Goal: Information Seeking & Learning: Learn about a topic

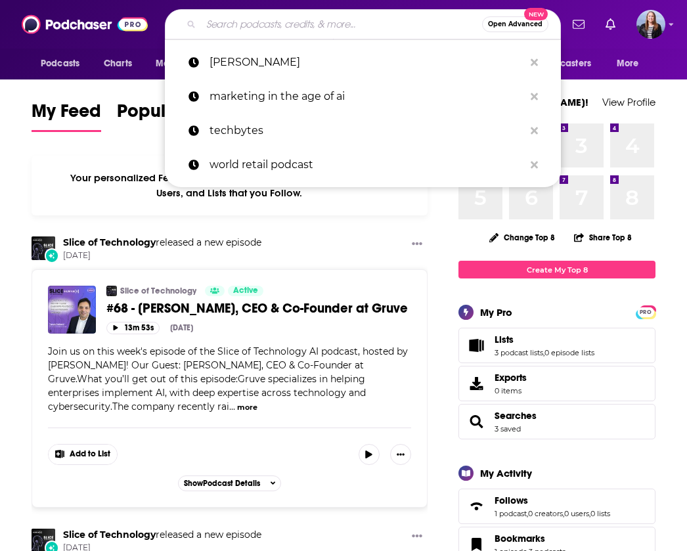
click at [251, 27] on input "Search podcasts, credits, & more..." at bounding box center [341, 24] width 281 height 21
click at [260, 26] on input "Search podcasts, credits, & more..." at bounding box center [341, 24] width 281 height 21
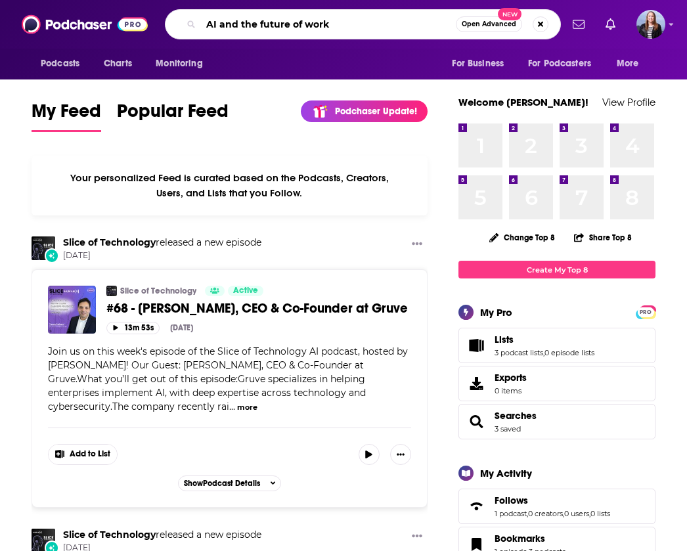
type input "AI and the future of work"
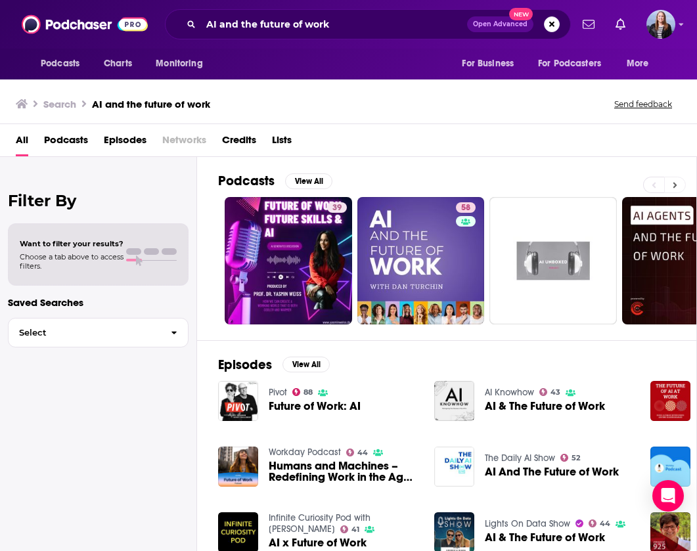
click at [672, 185] on icon at bounding box center [674, 185] width 5 height 9
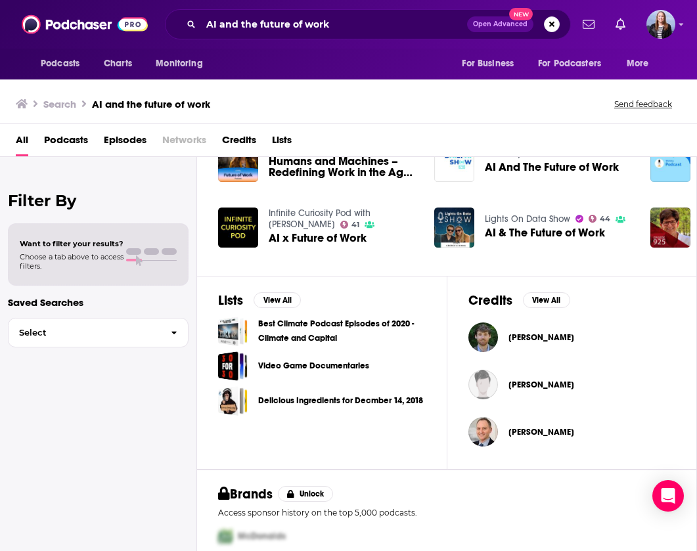
scroll to position [371, 0]
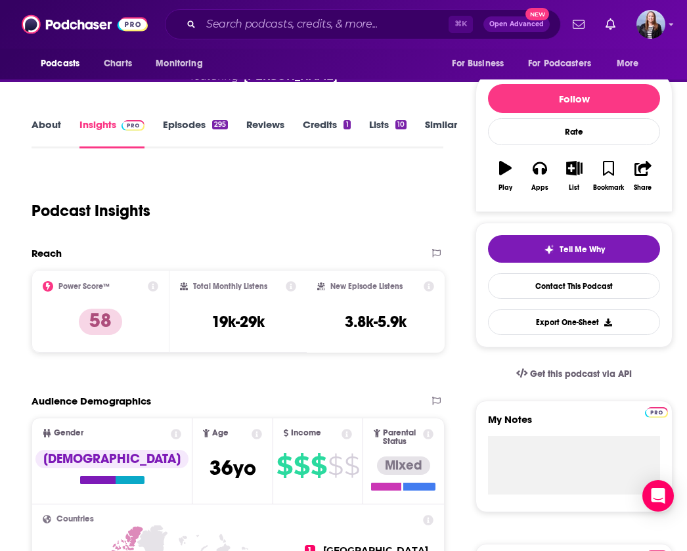
scroll to position [198, 0]
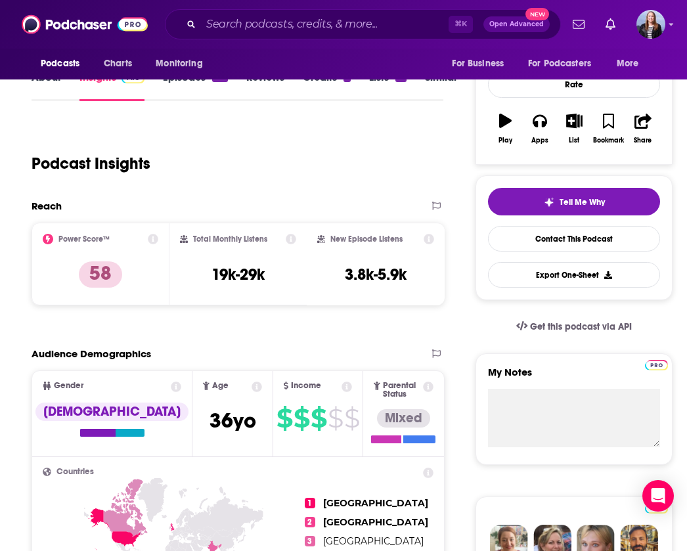
click at [40, 100] on link "About" at bounding box center [47, 86] width 30 height 30
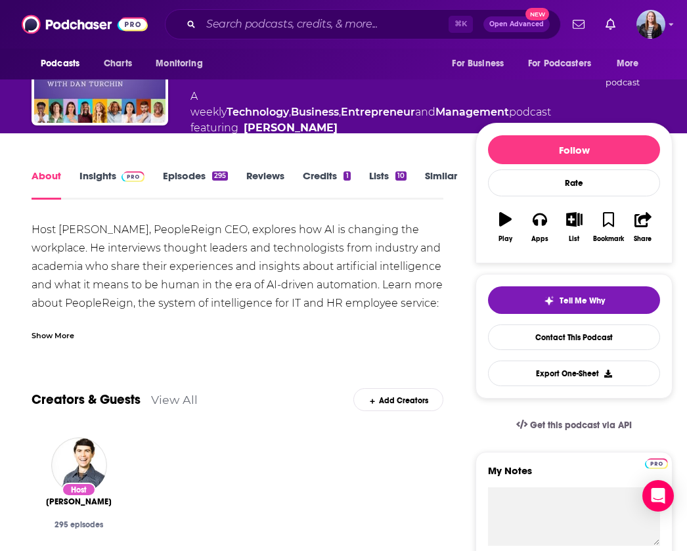
scroll to position [106, 0]
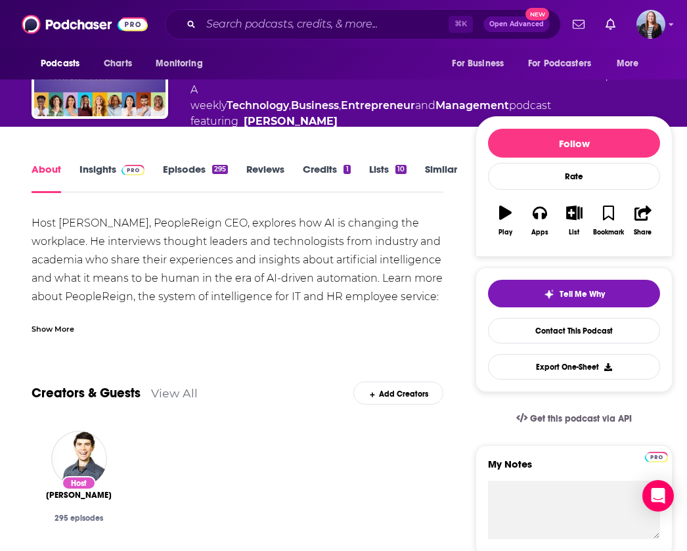
click at [47, 334] on div "Show More" at bounding box center [53, 328] width 43 height 12
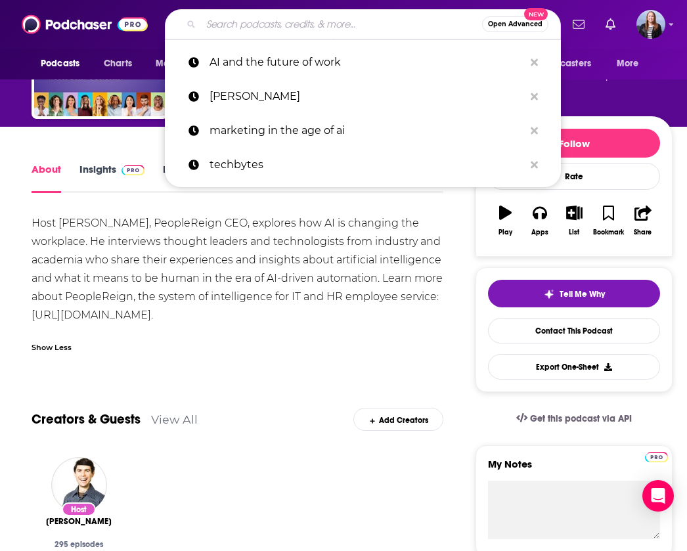
click at [232, 14] on input "Search podcasts, credits, & more..." at bounding box center [341, 24] width 281 height 21
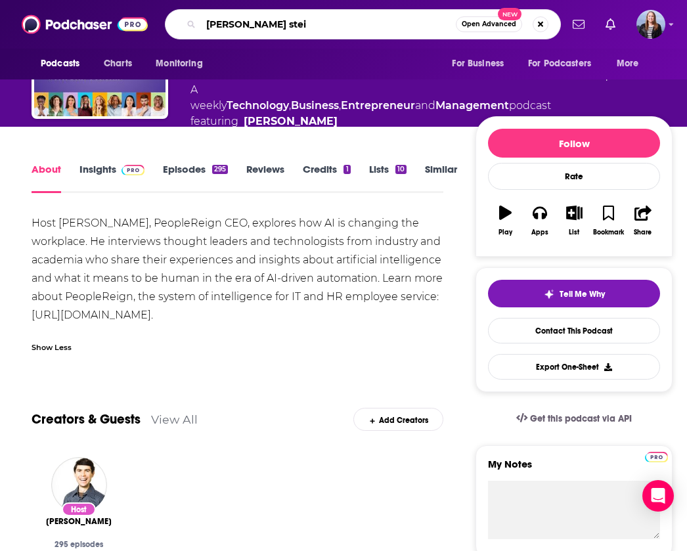
type input "marni baker stein"
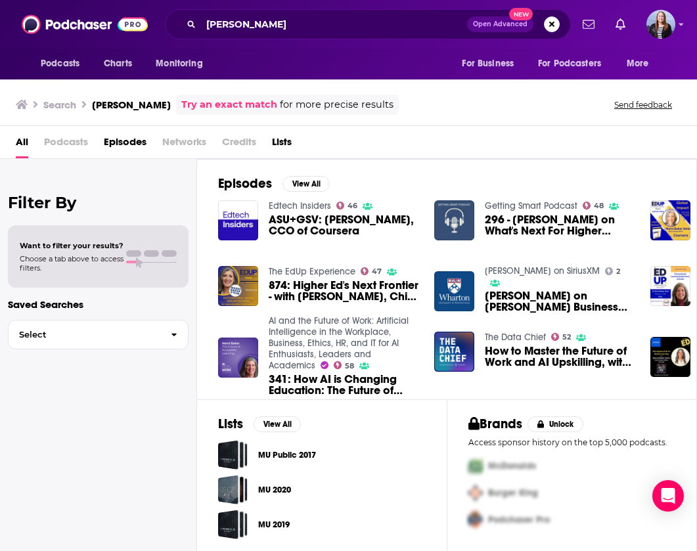
click at [249, 187] on h2 "Episodes" at bounding box center [245, 183] width 54 height 16
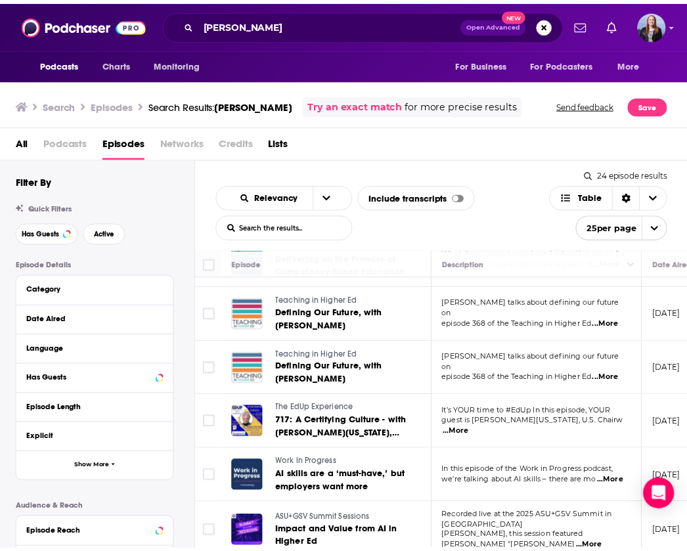
scroll to position [1001, 0]
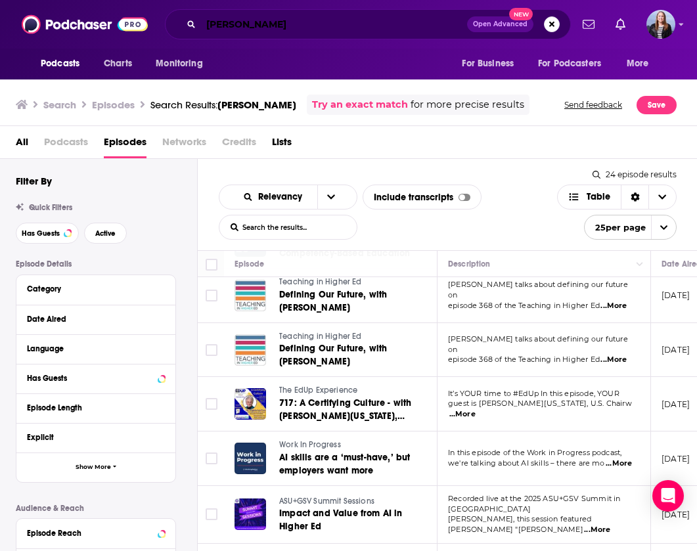
click at [252, 26] on input "marni baker stein" at bounding box center [334, 24] width 266 height 21
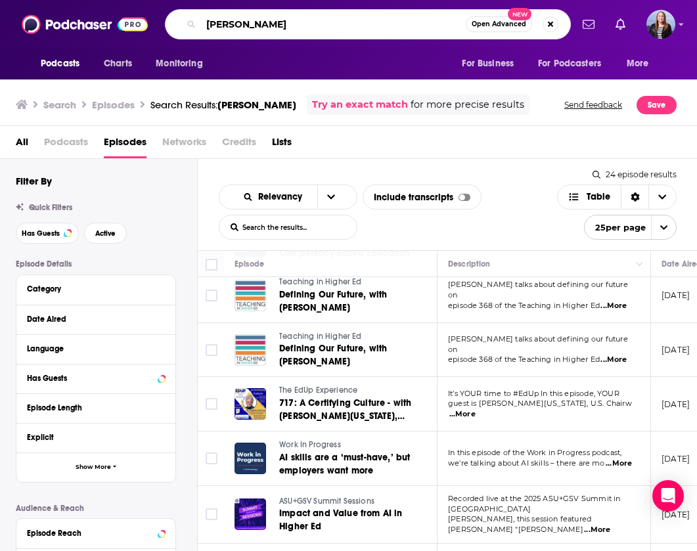
click at [252, 26] on input "marni baker stein" at bounding box center [333, 24] width 265 height 21
type input "the L&D career club"
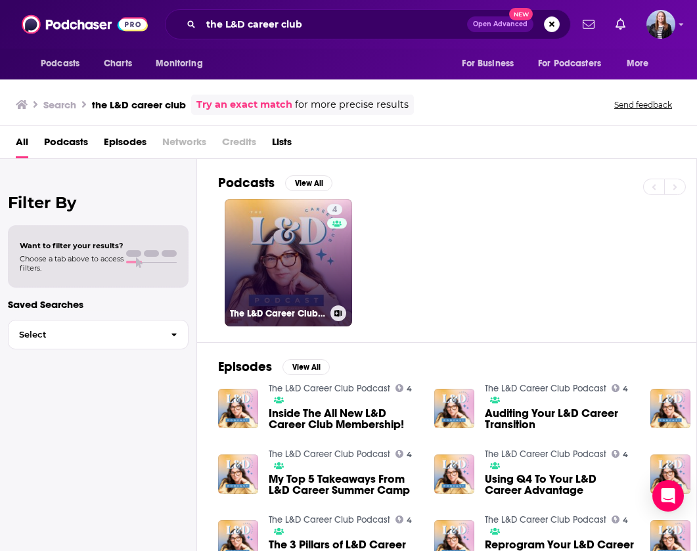
click at [286, 262] on link "4 The L&D Career Club Podcast" at bounding box center [288, 262] width 127 height 127
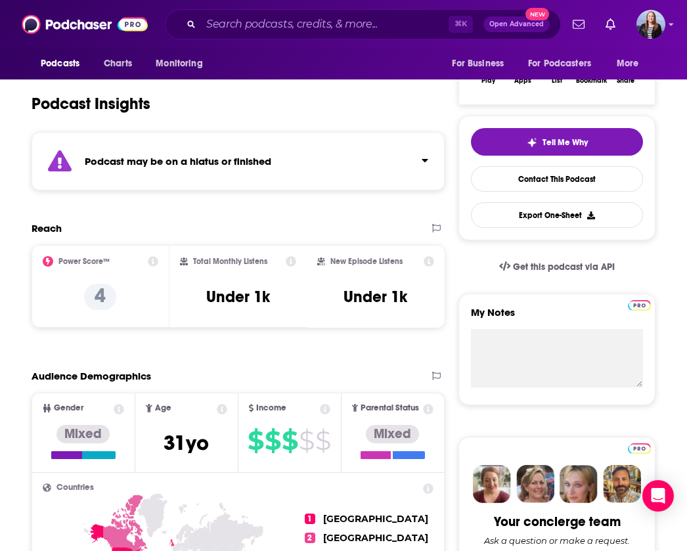
scroll to position [240, 0]
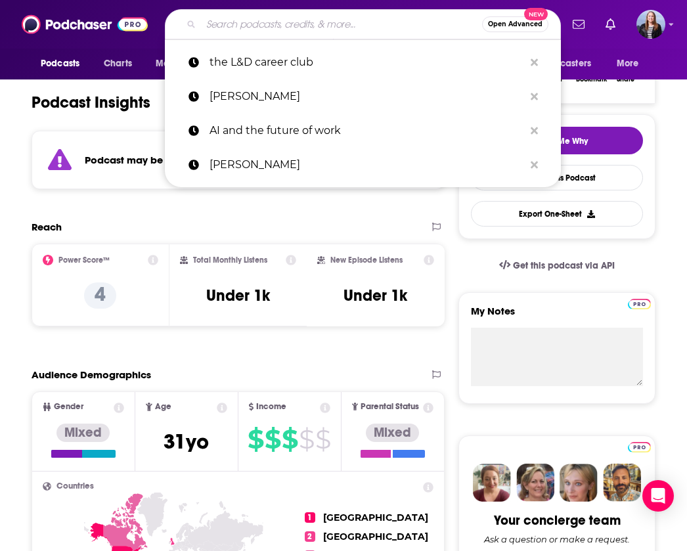
click at [244, 30] on input "Search podcasts, credits, & more..." at bounding box center [341, 24] width 281 height 21
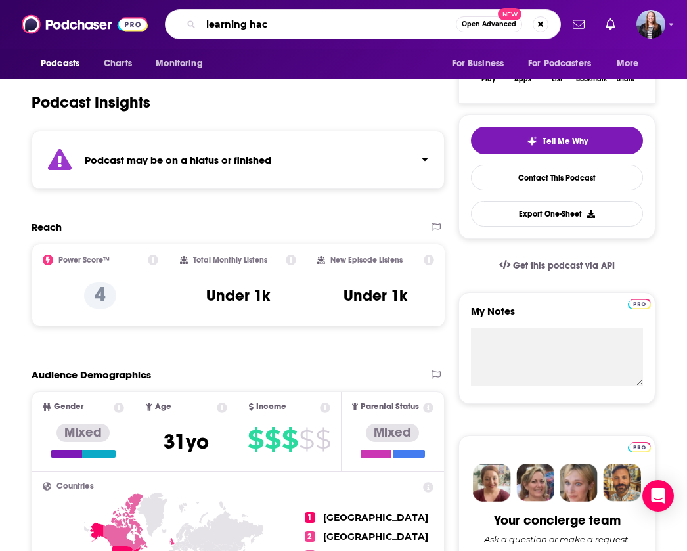
type input "learning hack"
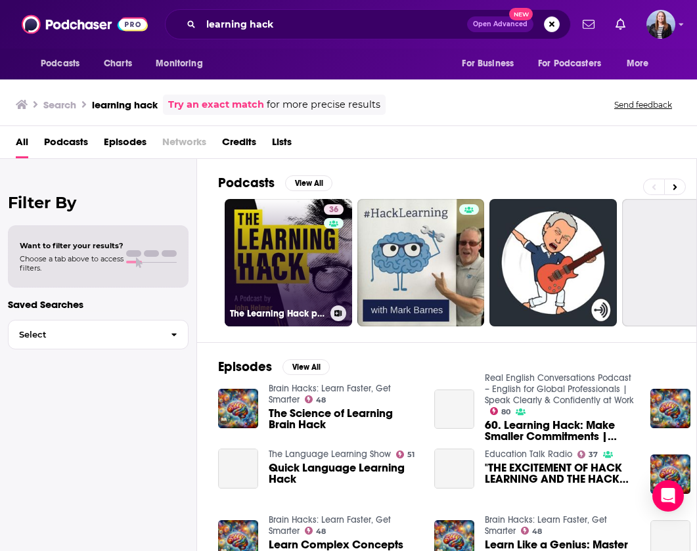
click at [296, 252] on link "36 The Learning Hack podcast" at bounding box center [288, 262] width 127 height 127
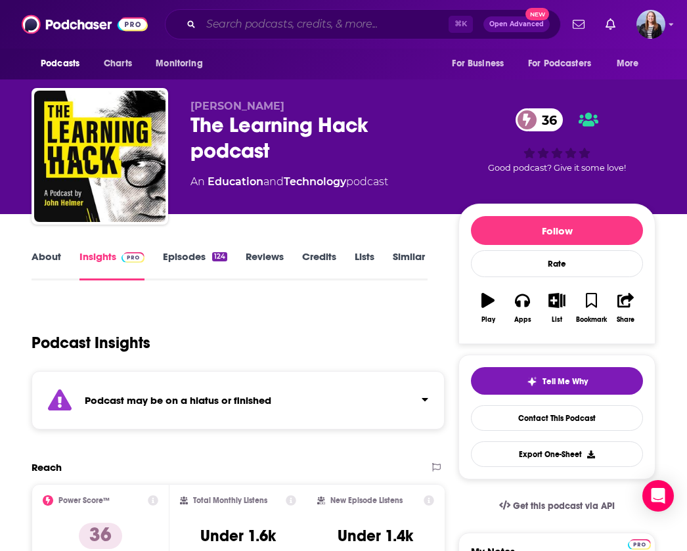
click at [218, 19] on input "Search podcasts, credits, & more..." at bounding box center [325, 24] width 248 height 21
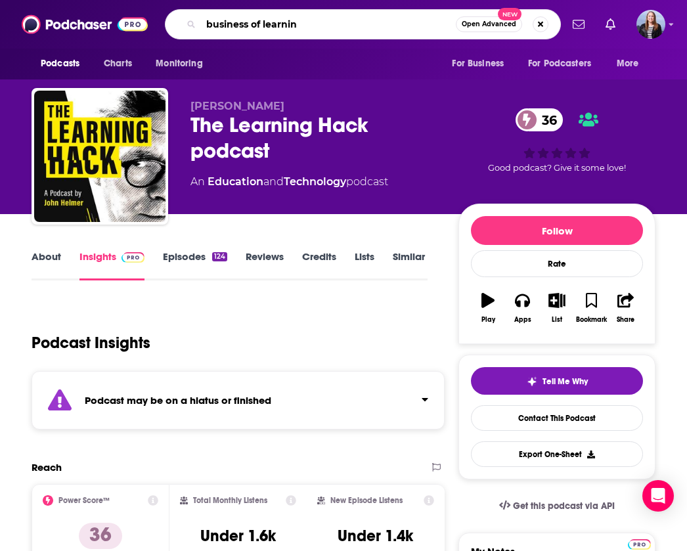
type input "business of learning"
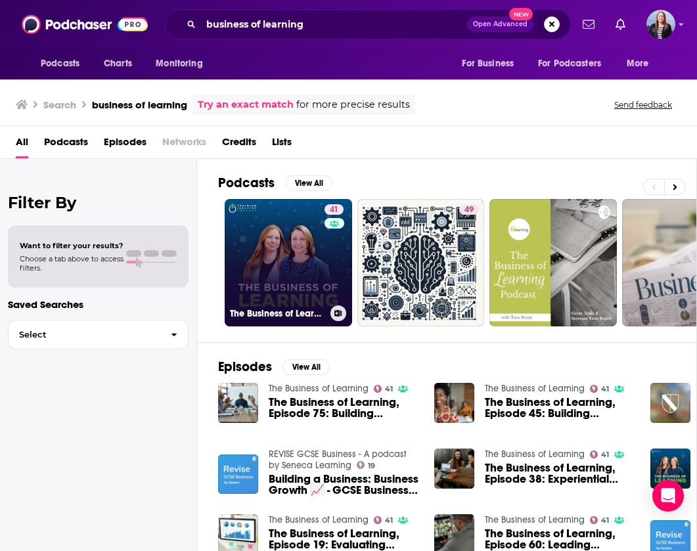
click at [287, 250] on link "41 The Business of Learning" at bounding box center [288, 262] width 127 height 127
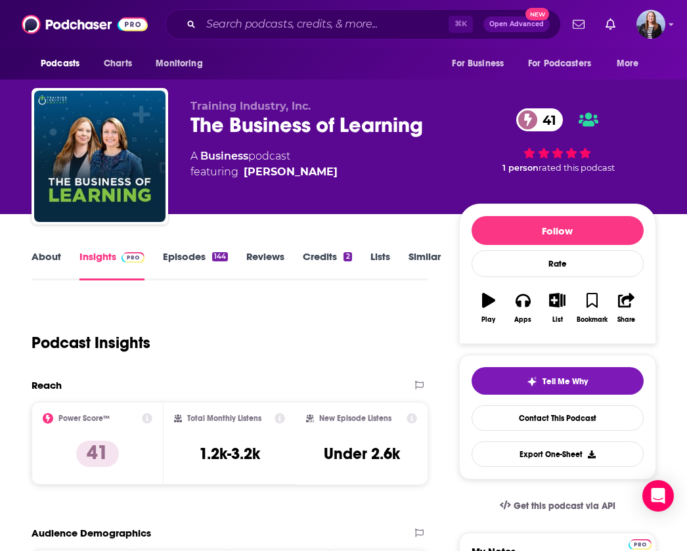
click at [44, 265] on link "About" at bounding box center [47, 265] width 30 height 30
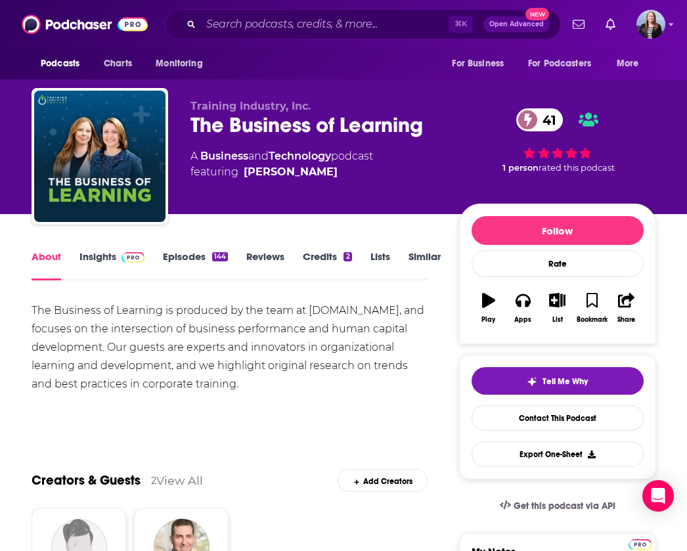
click at [104, 255] on link "Insights" at bounding box center [111, 265] width 65 height 30
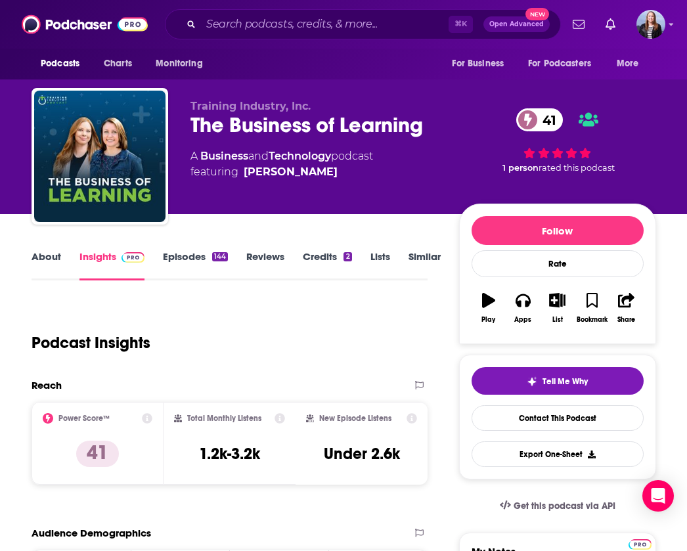
click at [186, 260] on link "Episodes 144" at bounding box center [195, 265] width 65 height 30
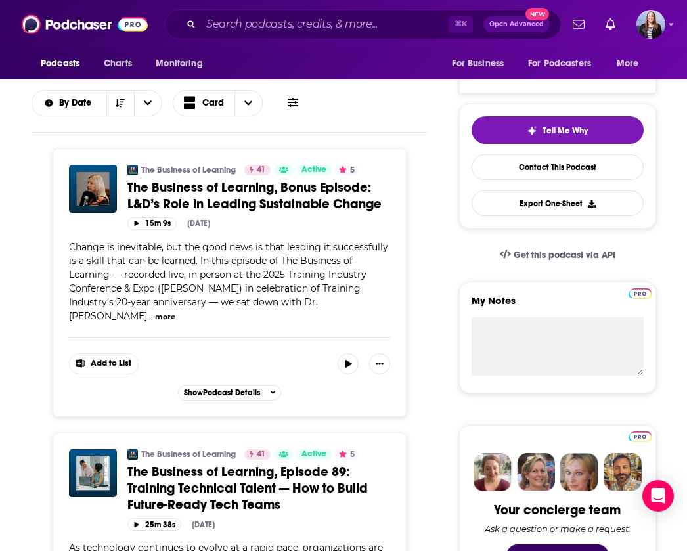
scroll to position [253, 0]
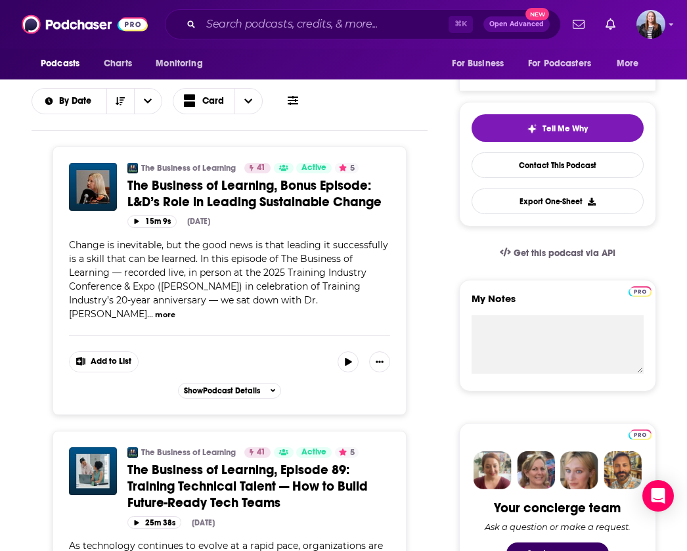
click at [175, 309] on button "more" at bounding box center [165, 314] width 20 height 11
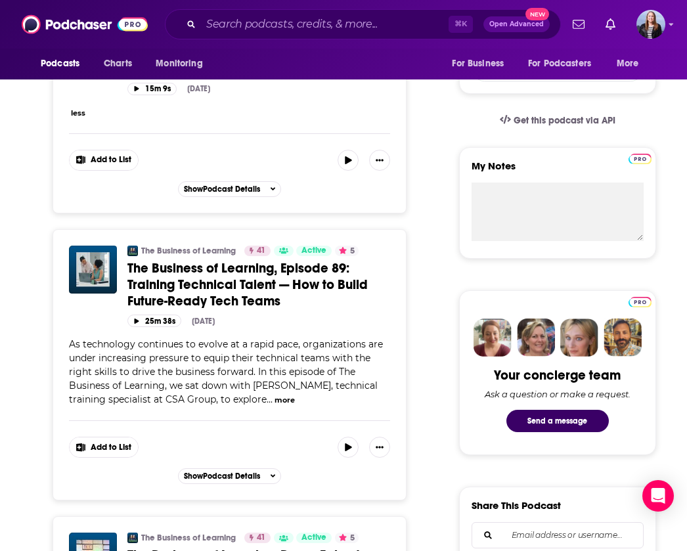
scroll to position [459, 0]
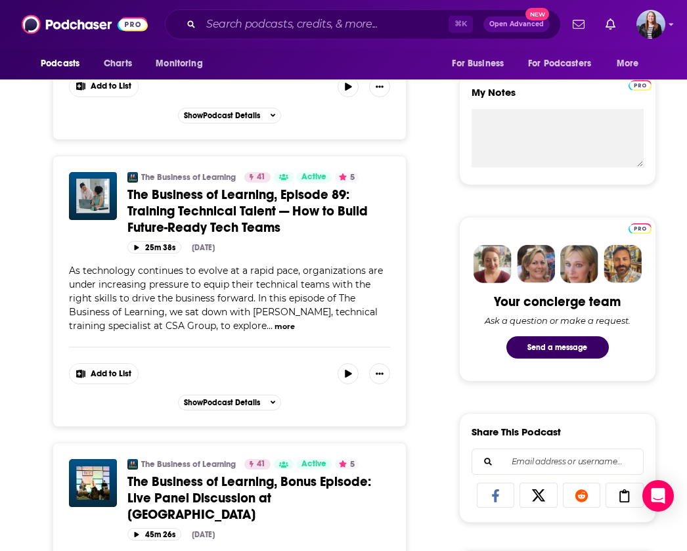
click at [318, 332] on div "As technology continues to evolve at a rapid pace, organizations are under incr…" at bounding box center [229, 298] width 321 height 69
click at [295, 328] on button "more" at bounding box center [284, 326] width 20 height 11
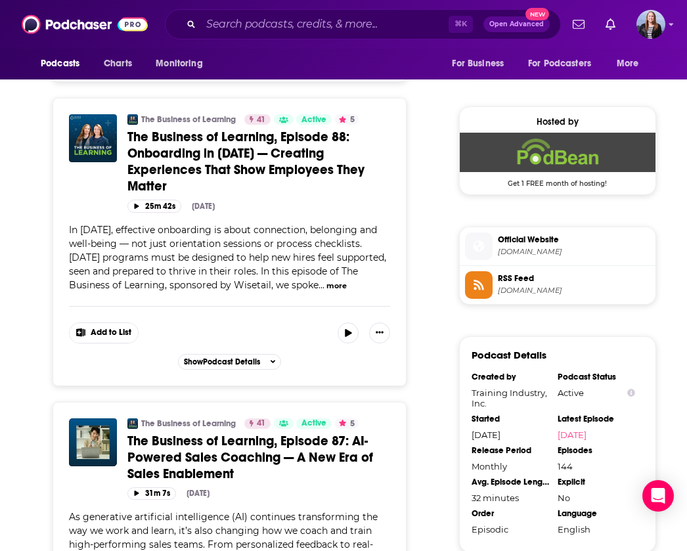
scroll to position [544, 0]
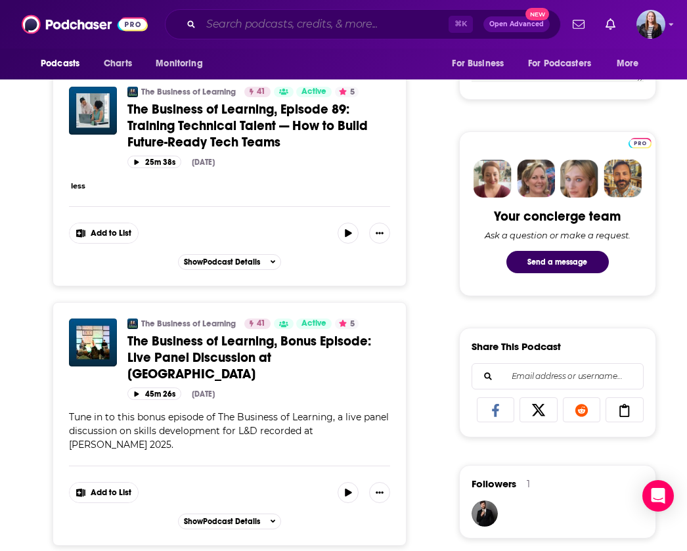
click at [263, 34] on input "Search podcasts, credits, & more..." at bounding box center [325, 24] width 248 height 21
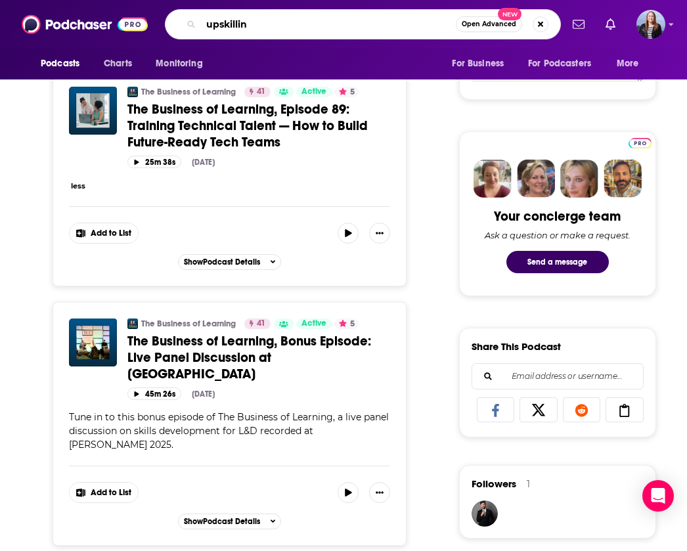
type input "upskilling"
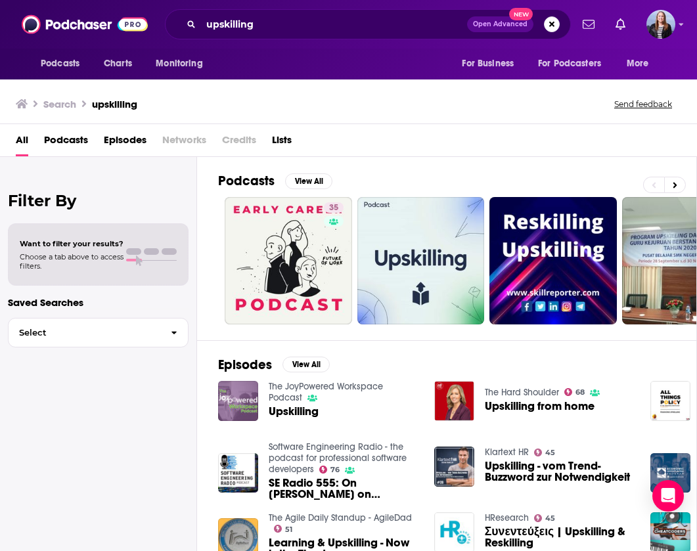
click at [114, 139] on span "Episodes" at bounding box center [125, 142] width 43 height 27
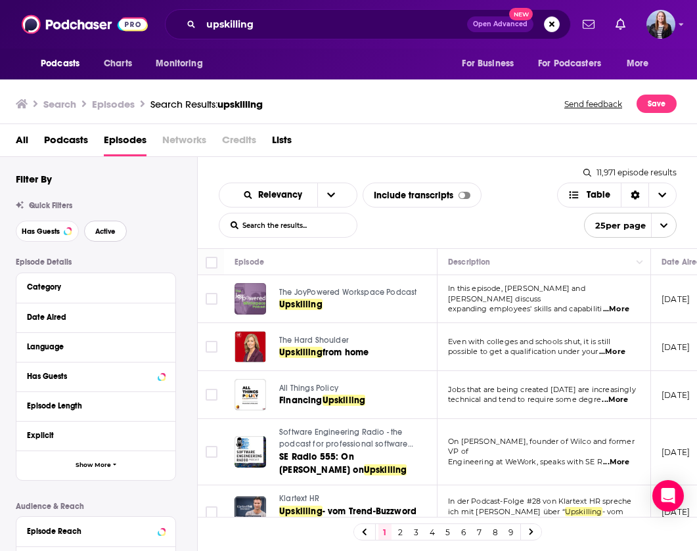
click at [108, 232] on span "Active" at bounding box center [105, 231] width 20 height 7
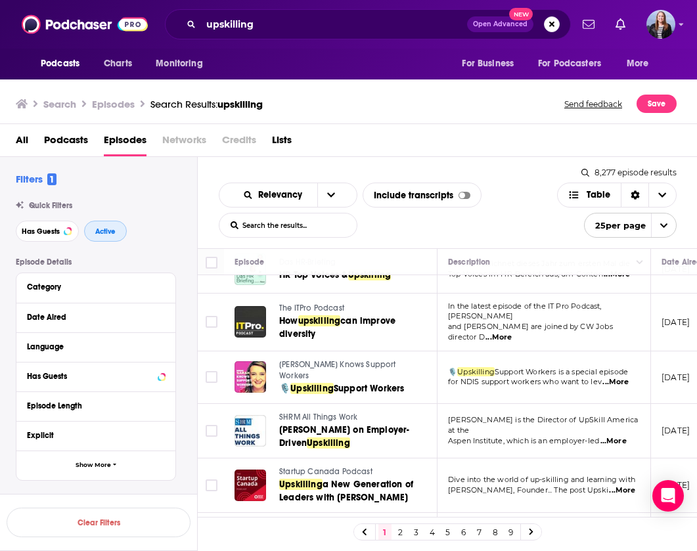
scroll to position [522, 0]
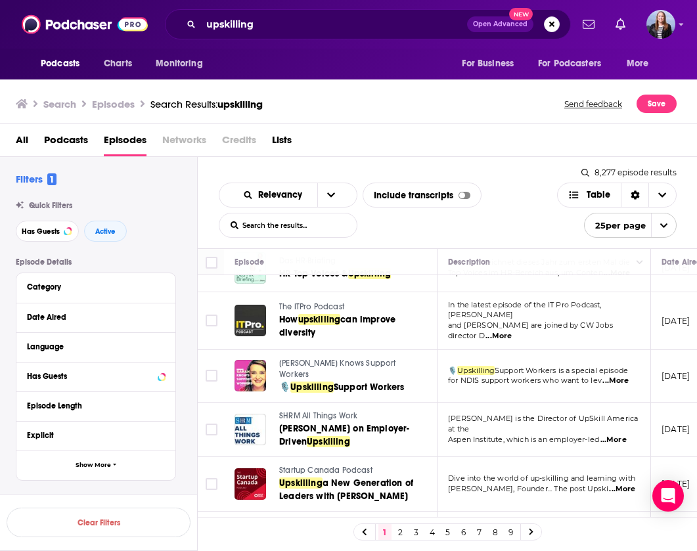
click at [497, 176] on div "Relevancy List Search Input Search the results... Include transcripts Table 8,2…" at bounding box center [448, 202] width 500 height 91
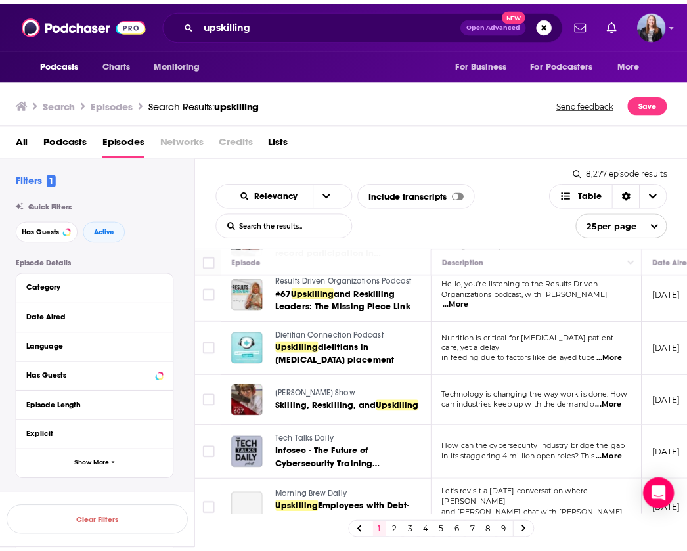
scroll to position [1101, 0]
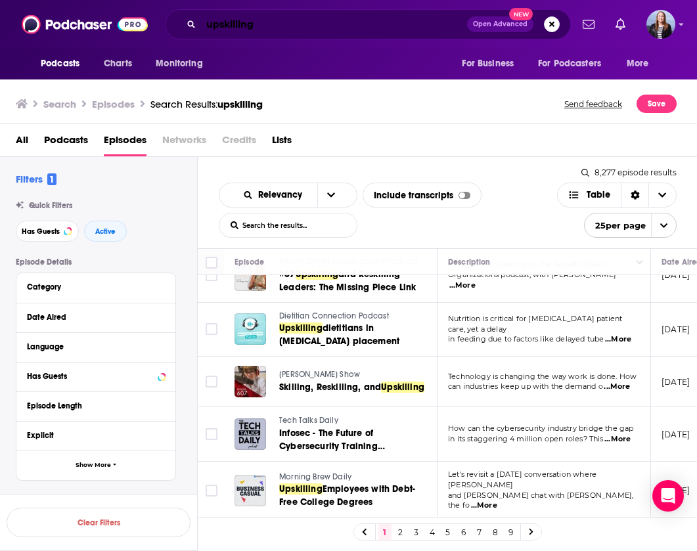
click at [247, 26] on input "upskilling" at bounding box center [334, 24] width 266 height 21
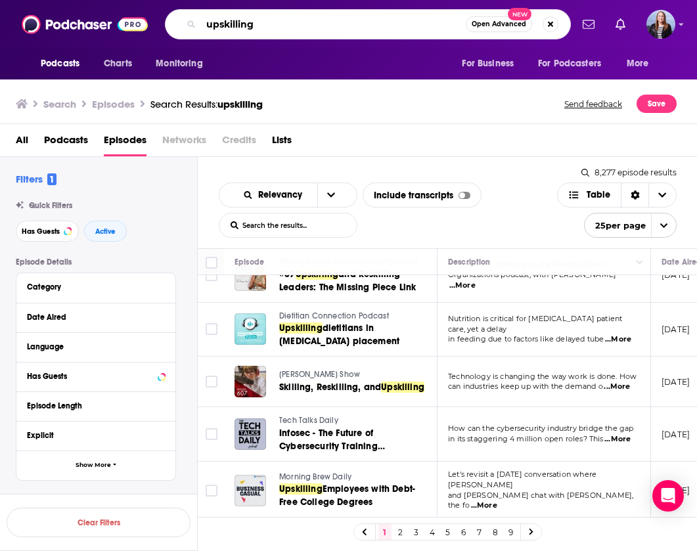
click at [235, 22] on input "upskilling" at bounding box center [333, 24] width 265 height 21
type input "ahead of tomorrow"
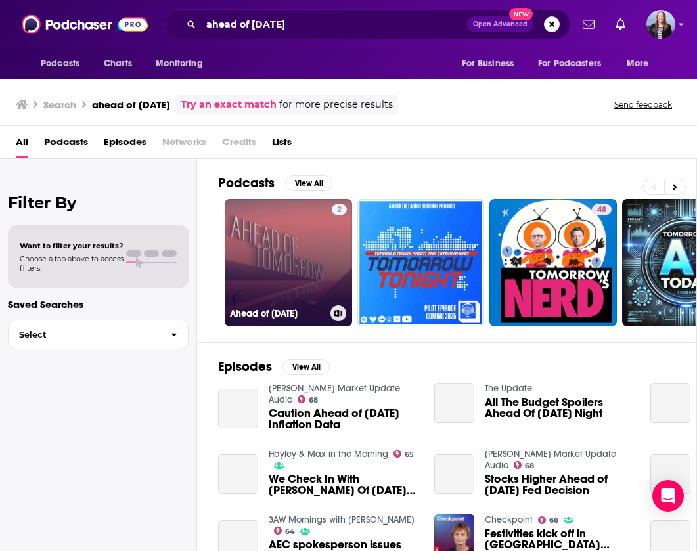
click at [261, 267] on link "2 Ahead of Tomorrow" at bounding box center [288, 262] width 127 height 127
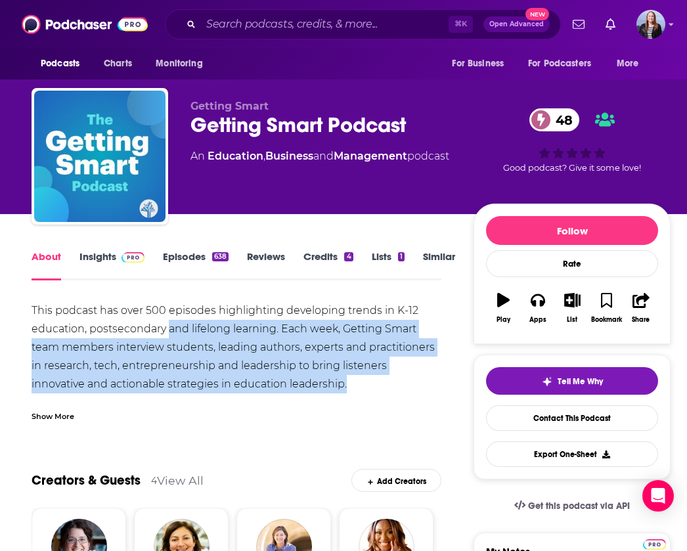
drag, startPoint x: 168, startPoint y: 320, endPoint x: 319, endPoint y: 378, distance: 161.7
click at [313, 378] on div "This podcast has over 500 episodes highlighting developing trends in K-12 educa…" at bounding box center [237, 374] width 410 height 147
click at [320, 379] on div "This podcast has over 500 episodes highlighting developing trends in K-12 educa…" at bounding box center [237, 374] width 410 height 147
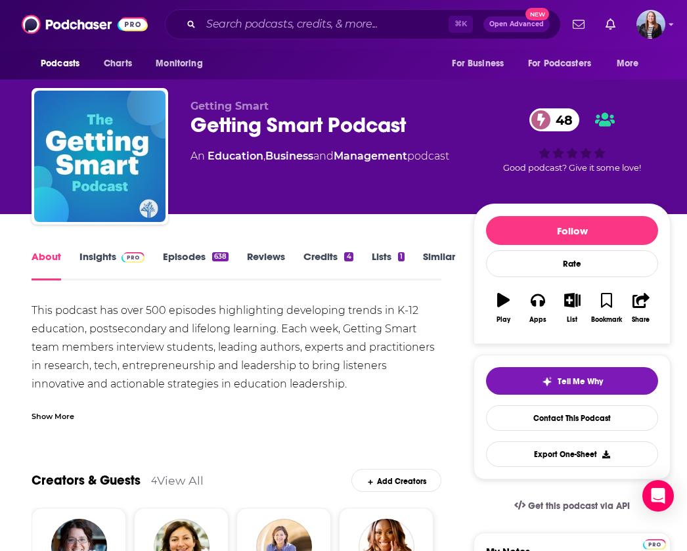
click at [103, 259] on link "Insights" at bounding box center [111, 265] width 65 height 30
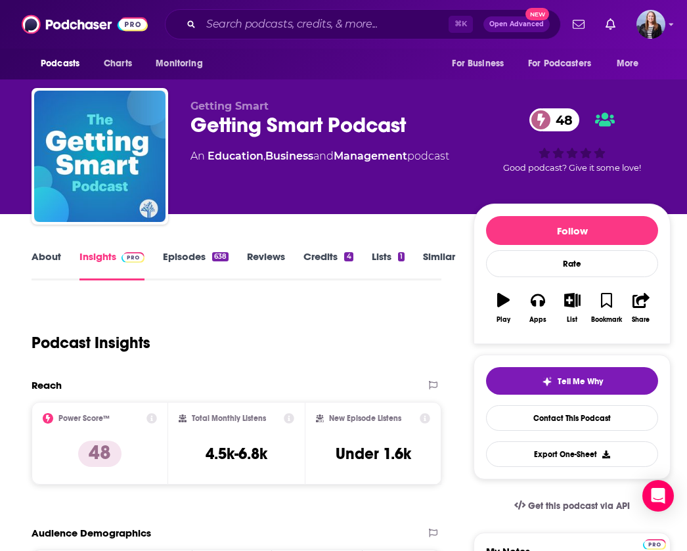
click at [182, 252] on link "Episodes 638" at bounding box center [196, 265] width 66 height 30
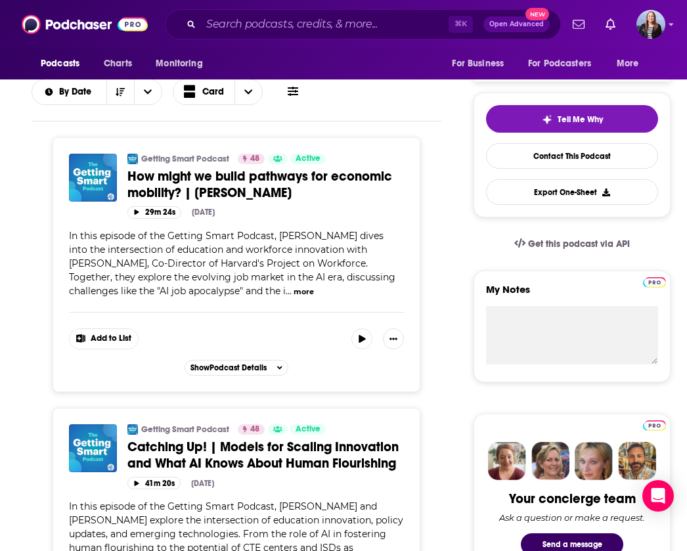
scroll to position [288, 0]
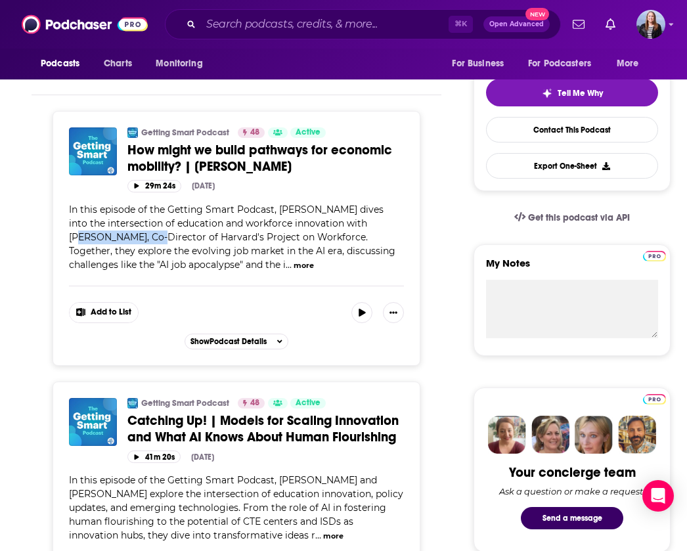
drag, startPoint x: 349, startPoint y: 224, endPoint x: 116, endPoint y: 238, distance: 234.2
click at [116, 238] on span "In this episode of the Getting Smart Podcast, Tom Vander Ark dives into the int…" at bounding box center [232, 237] width 326 height 67
copy span "Kerry McKittrick"
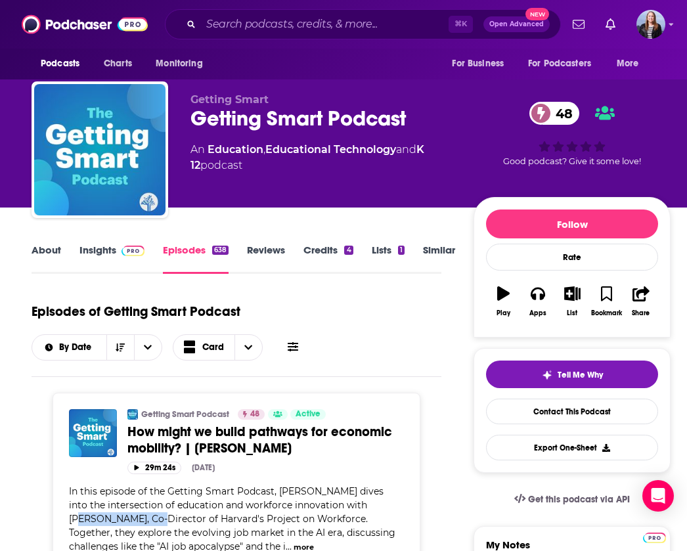
scroll to position [0, 0]
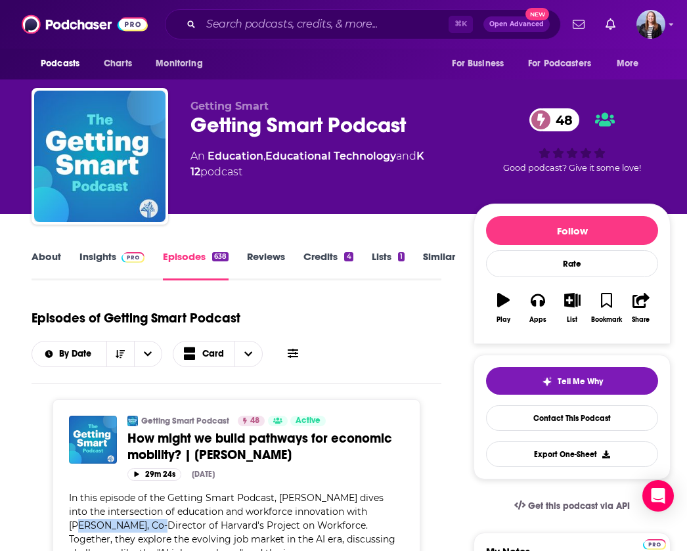
click at [114, 259] on link "Insights" at bounding box center [111, 265] width 65 height 30
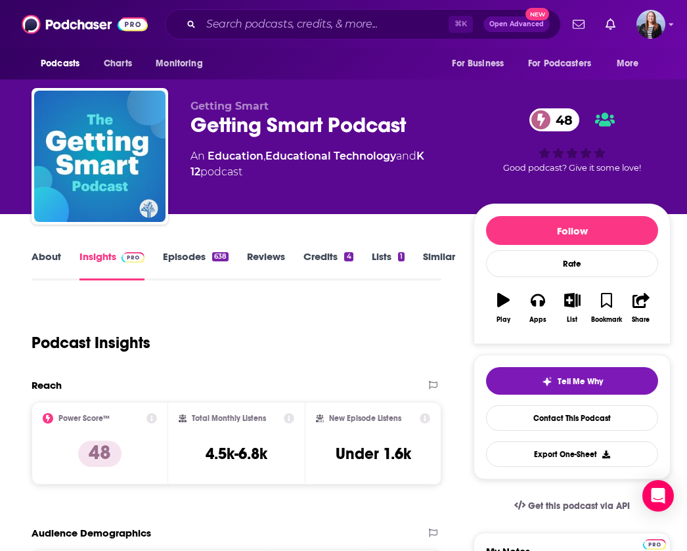
click at [179, 265] on link "Episodes 638" at bounding box center [196, 265] width 66 height 30
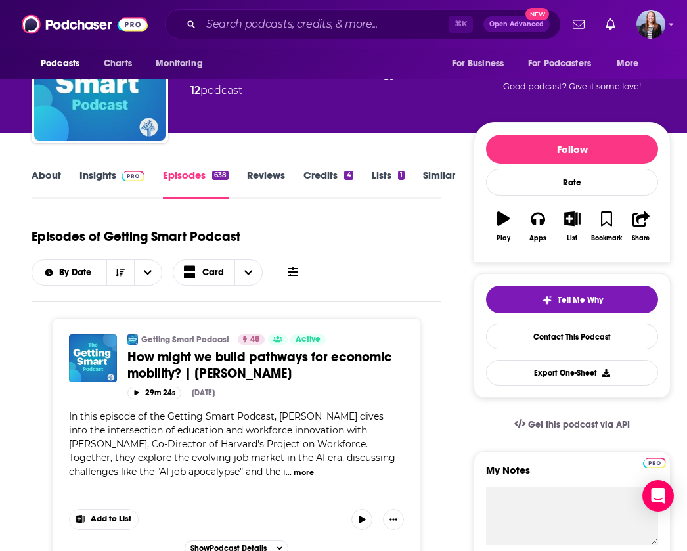
scroll to position [93, 0]
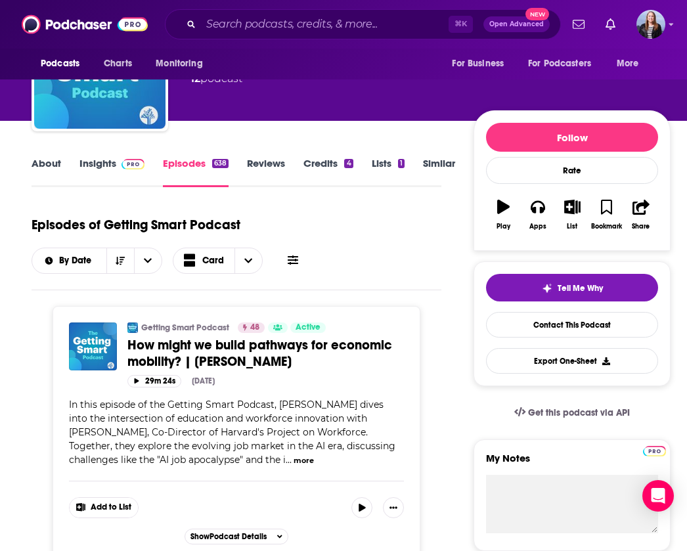
click at [92, 170] on link "Insights" at bounding box center [111, 172] width 65 height 30
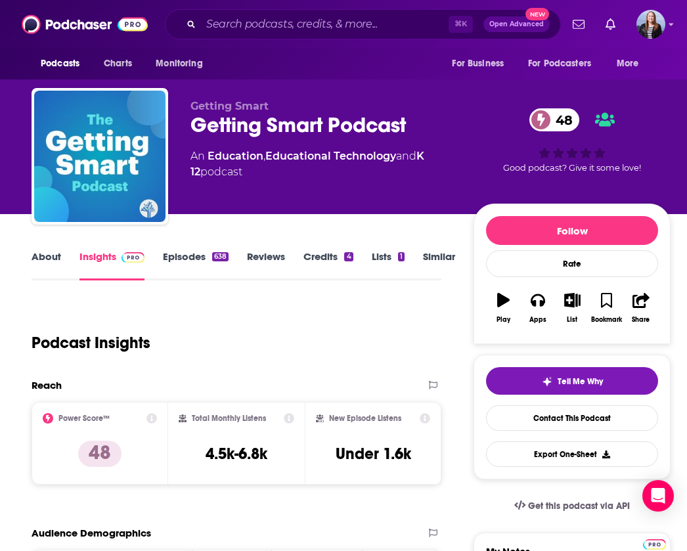
click at [51, 263] on link "About" at bounding box center [47, 265] width 30 height 30
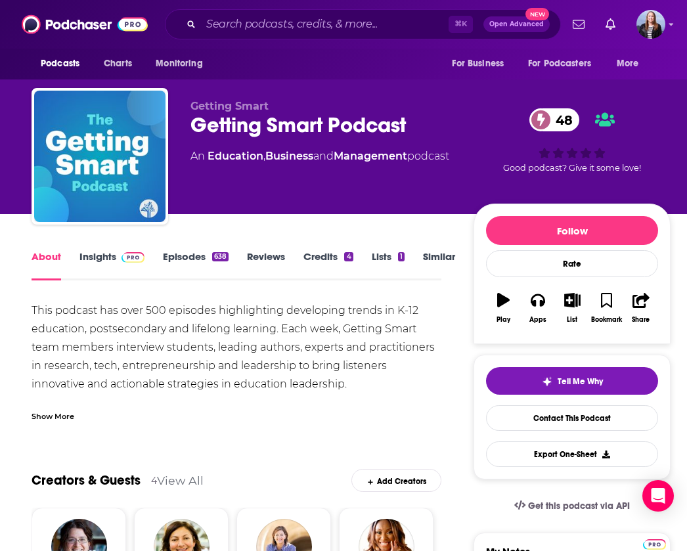
click at [181, 252] on link "Episodes 638" at bounding box center [196, 265] width 66 height 30
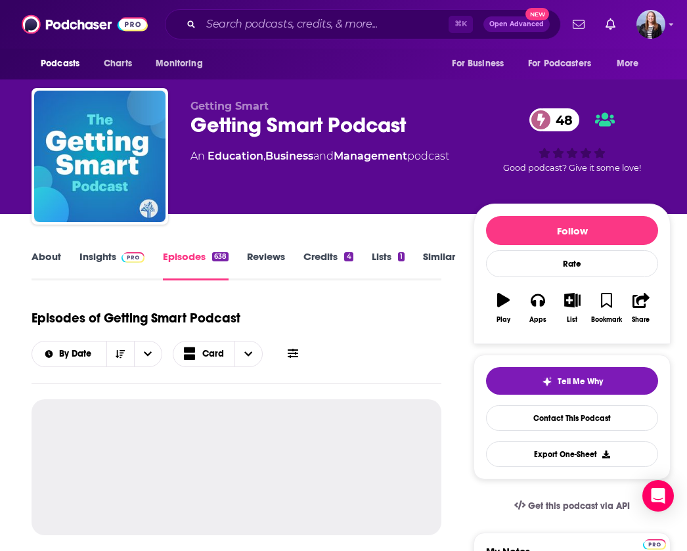
scroll to position [267, 0]
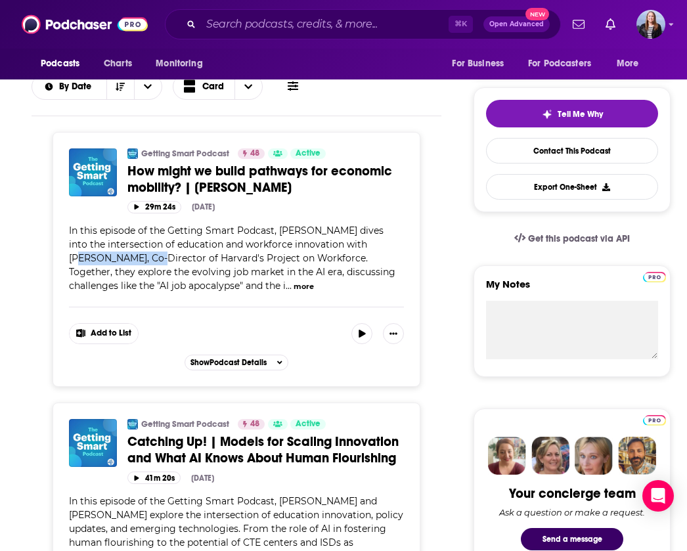
drag, startPoint x: 363, startPoint y: 246, endPoint x: 119, endPoint y: 264, distance: 244.2
click at [114, 263] on span "In this episode of the Getting Smart Podcast, Tom Vander Ark dives into the int…" at bounding box center [232, 258] width 326 height 67
click at [293, 285] on button "more" at bounding box center [303, 286] width 20 height 11
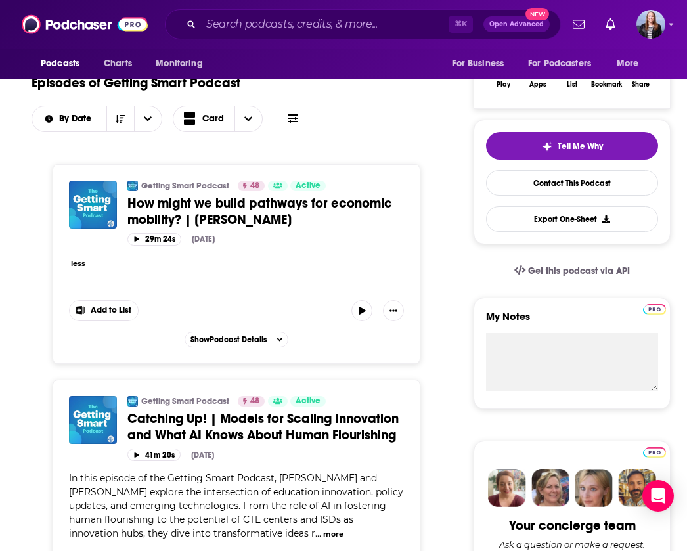
scroll to position [209, 0]
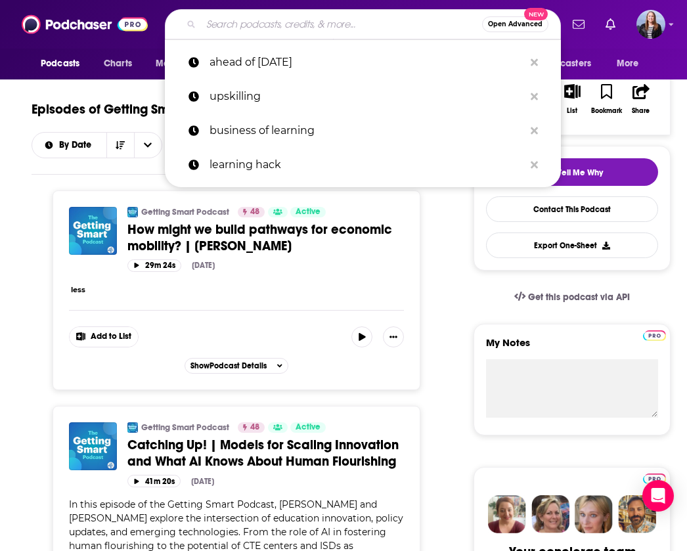
click at [253, 19] on input "Search podcasts, credits, & more..." at bounding box center [341, 24] width 281 height 21
paste input "Kerry McKittrick"
type input "Kerry McKittrick"
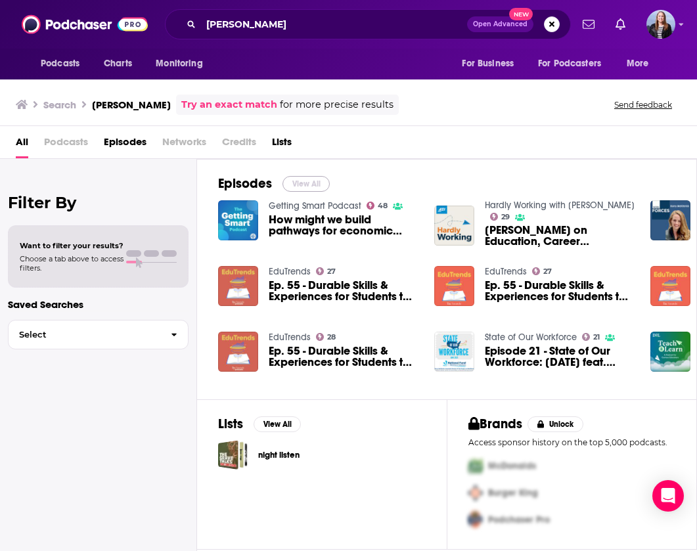
click at [306, 181] on button "View All" at bounding box center [305, 184] width 47 height 16
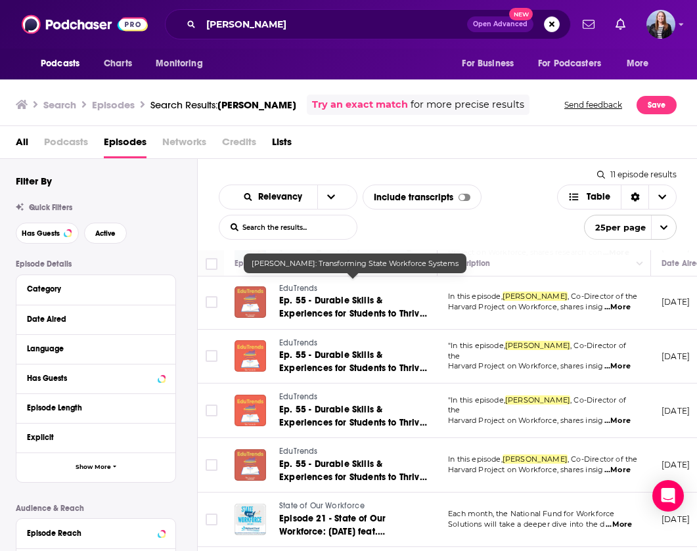
scroll to position [321, 0]
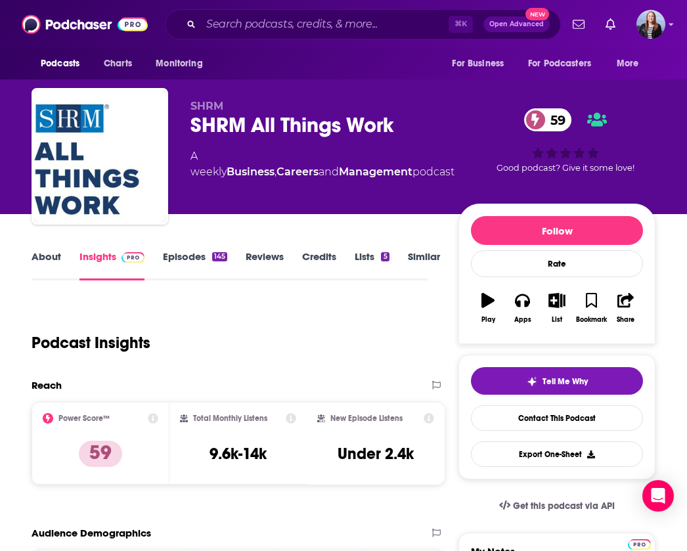
click at [48, 267] on link "About" at bounding box center [47, 265] width 30 height 30
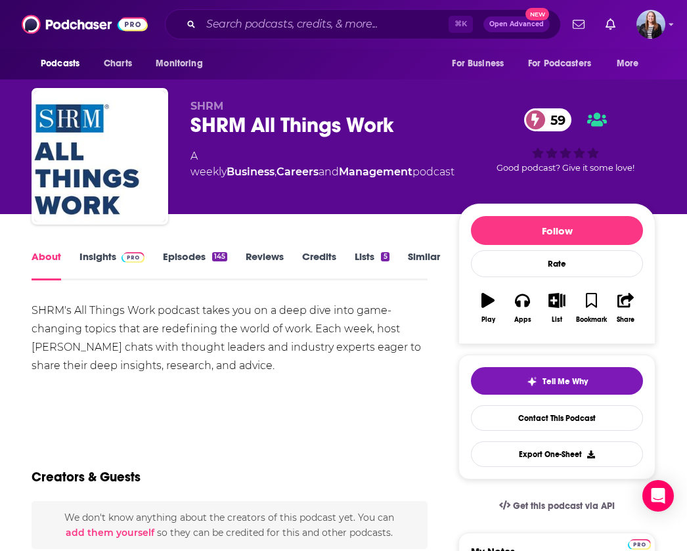
click at [98, 257] on link "Insights" at bounding box center [111, 265] width 65 height 30
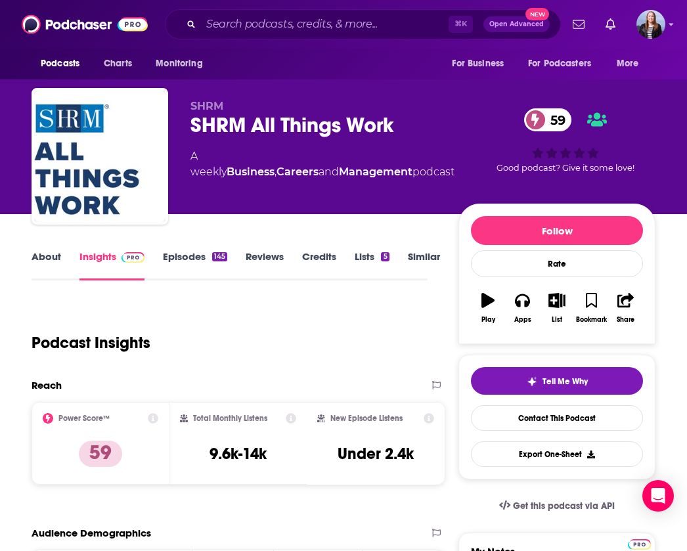
click at [54, 251] on link "About" at bounding box center [47, 265] width 30 height 30
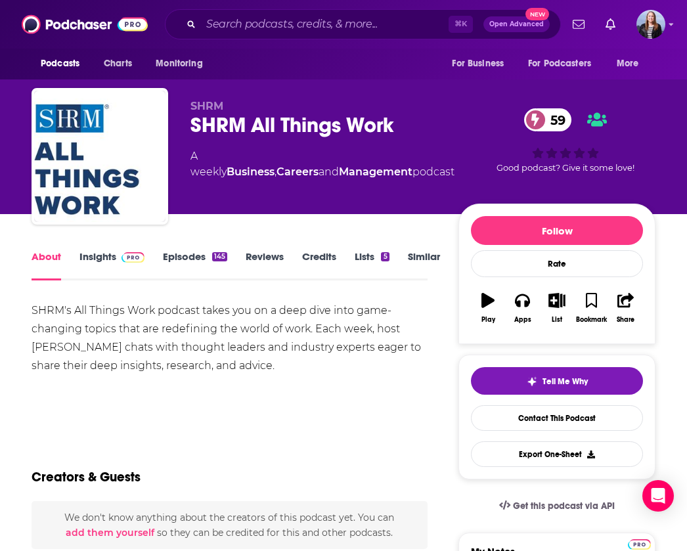
click at [322, 330] on div "SHRM's All Things Work podcast takes you on a deep dive into game-changing topi…" at bounding box center [230, 338] width 396 height 74
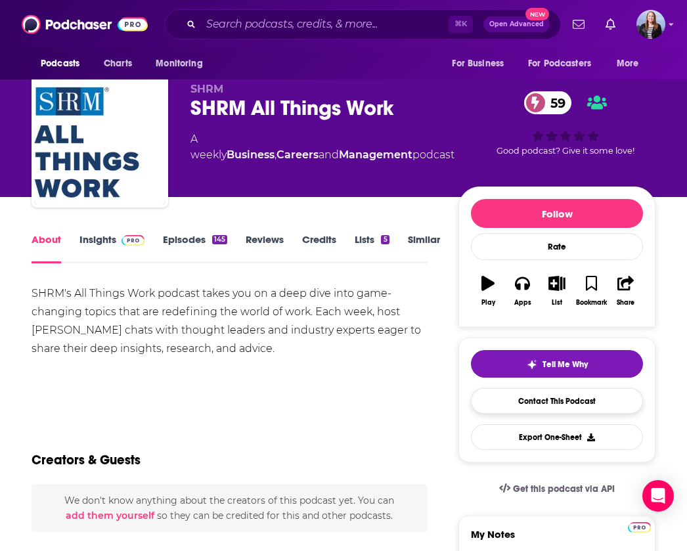
scroll to position [18, 0]
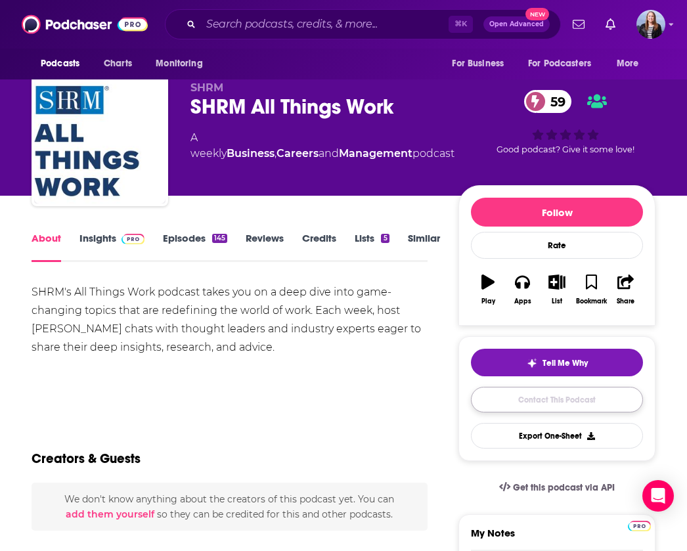
click at [521, 397] on link "Contact This Podcast" at bounding box center [557, 400] width 172 height 26
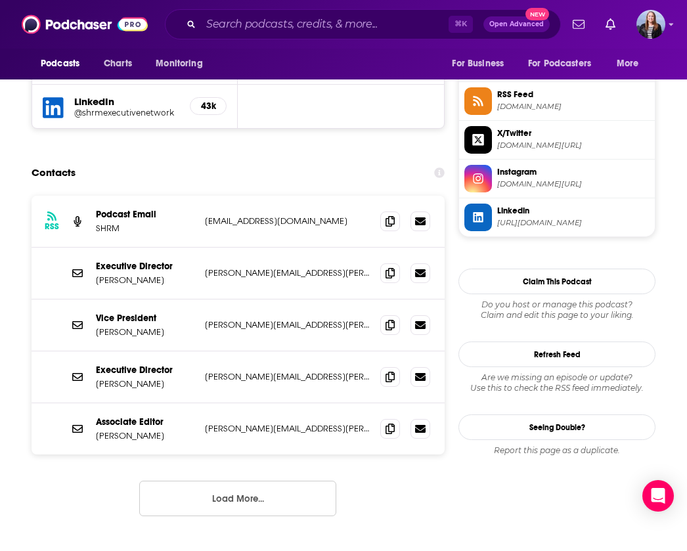
scroll to position [1190, 0]
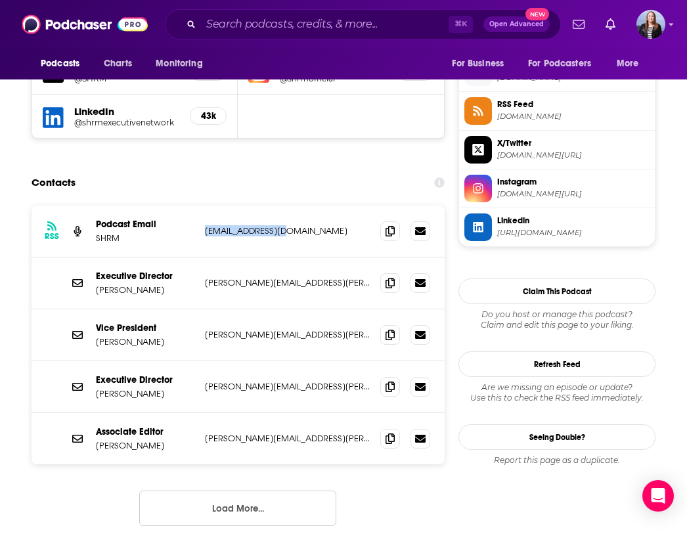
drag, startPoint x: 201, startPoint y: 163, endPoint x: 293, endPoint y: 167, distance: 92.0
click at [293, 206] on div "RSS Podcast Email SHRM podcasts@shrm.org podcasts@shrm.org" at bounding box center [238, 232] width 413 height 52
copy p "podcasts@shrm.org"
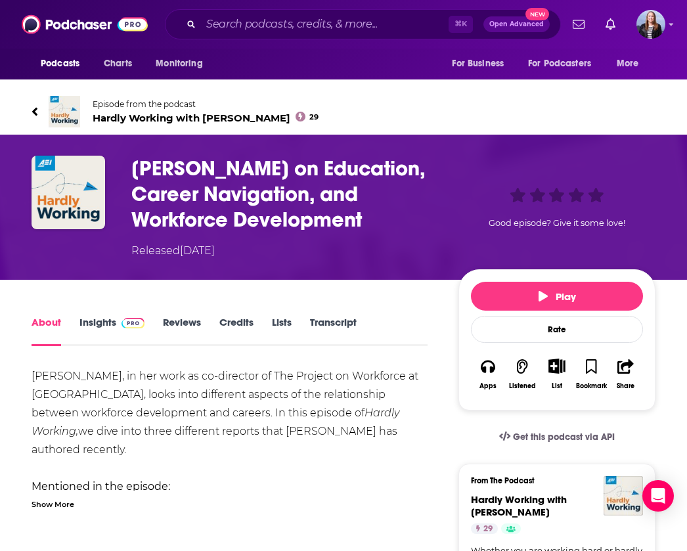
click at [121, 113] on span "Hardly Working with [PERSON_NAME] 29" at bounding box center [206, 118] width 226 height 12
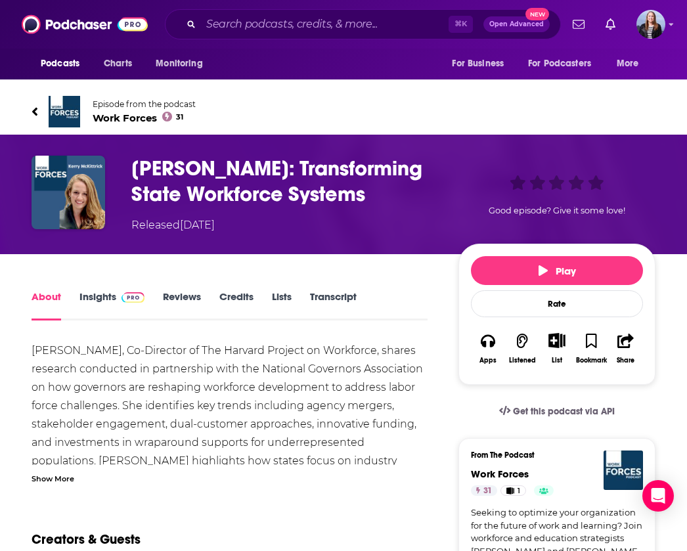
click at [103, 298] on link "Insights" at bounding box center [111, 305] width 65 height 30
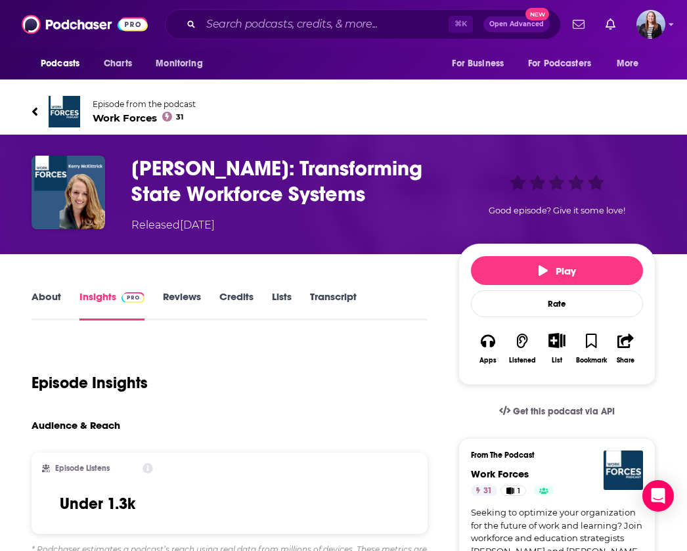
click at [115, 121] on span "Work Forces 31" at bounding box center [144, 118] width 103 height 12
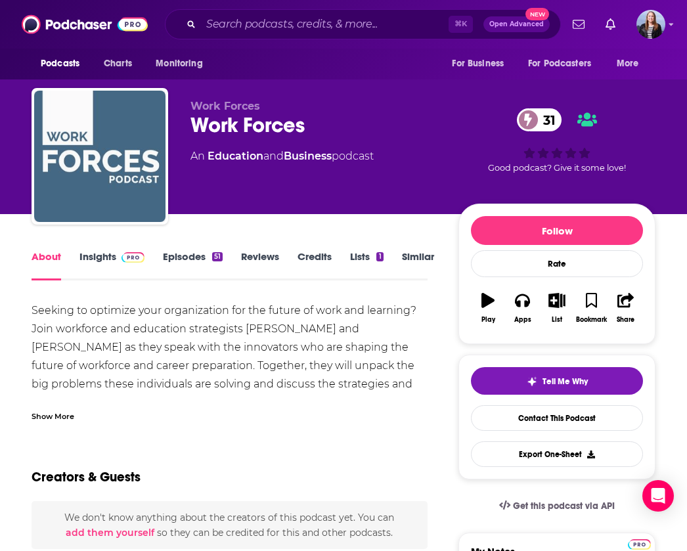
click at [91, 162] on img "Work Forces" at bounding box center [99, 156] width 131 height 131
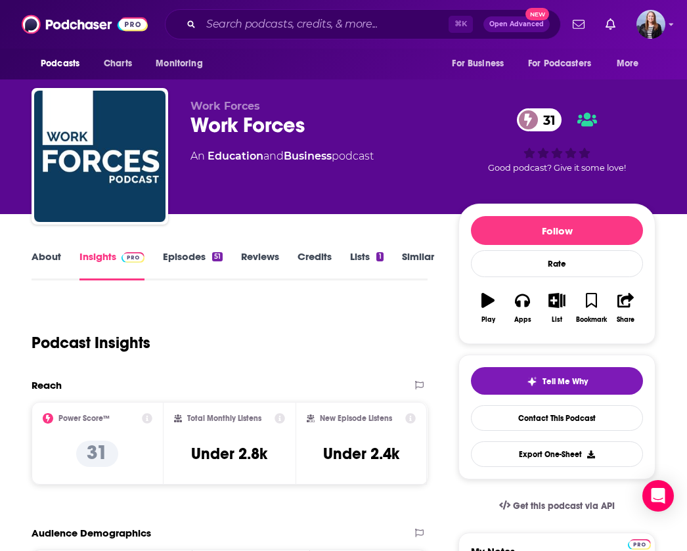
click at [181, 272] on link "Episodes 51" at bounding box center [193, 265] width 60 height 30
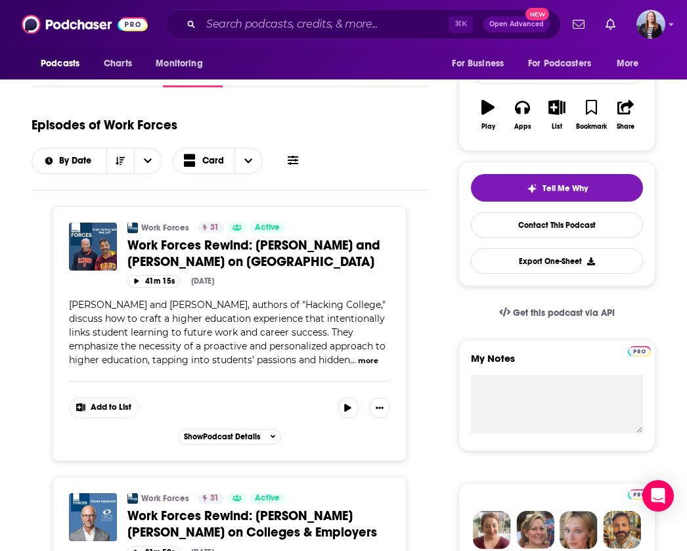
scroll to position [125, 0]
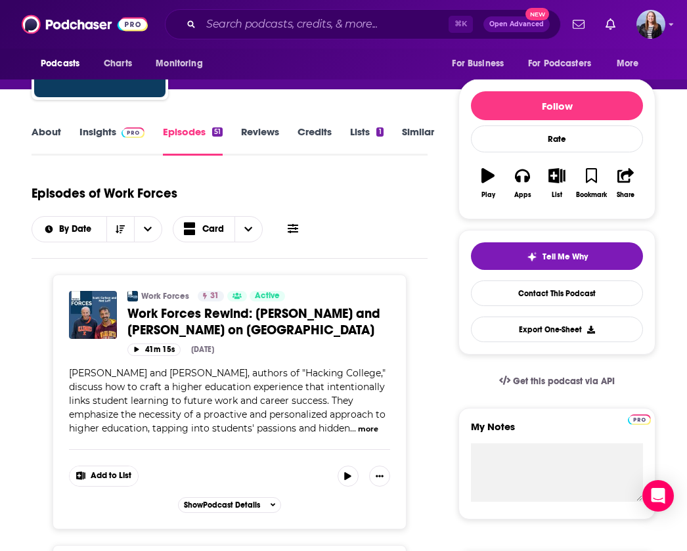
click at [56, 129] on link "About" at bounding box center [47, 140] width 30 height 30
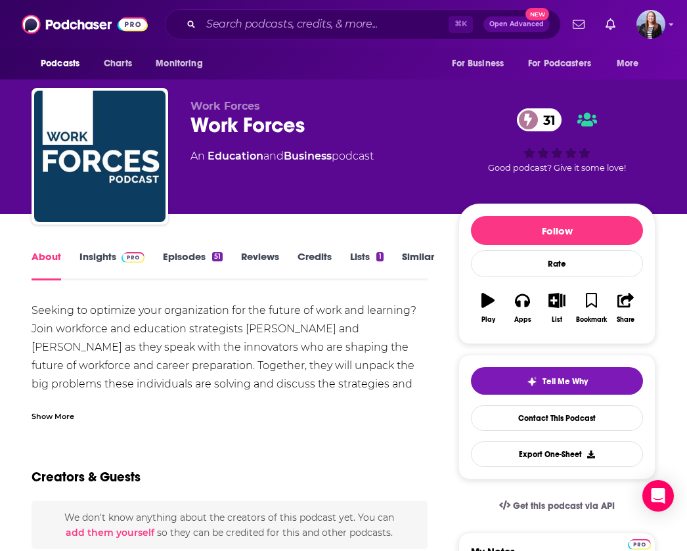
click at [44, 414] on div "Show More" at bounding box center [53, 415] width 43 height 12
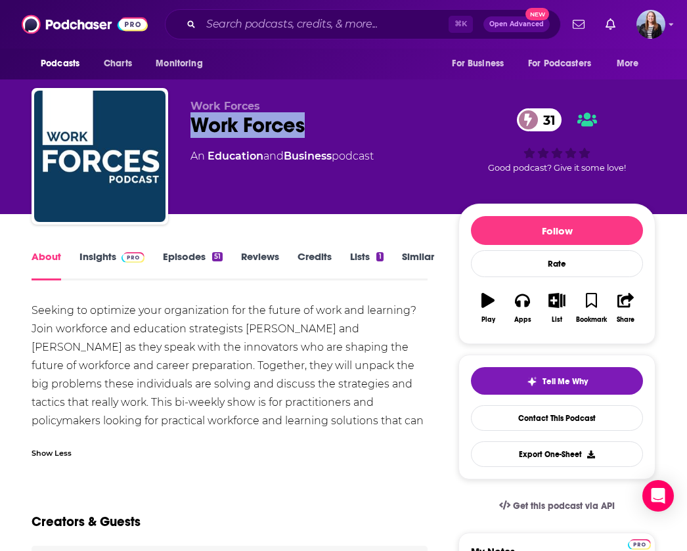
drag, startPoint x: 330, startPoint y: 129, endPoint x: 184, endPoint y: 114, distance: 146.5
click at [184, 114] on div "Work Forces Work Forces 31 An Education and Business podcast 31 Good podcast? G…" at bounding box center [344, 159] width 624 height 142
copy h1 "Work Forces"
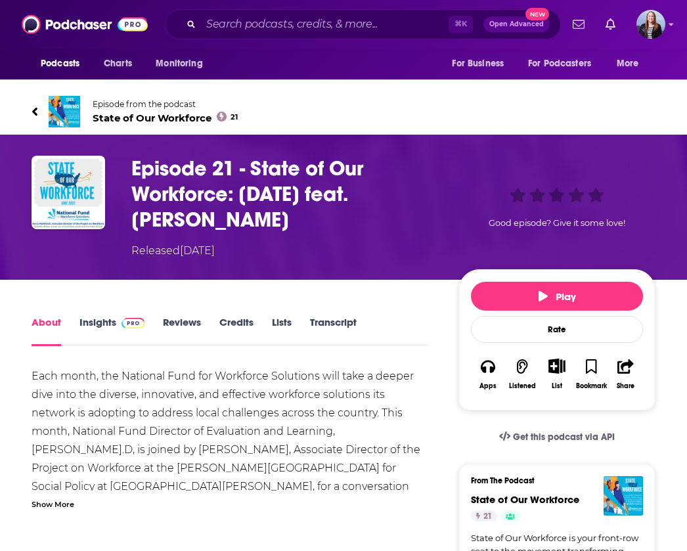
click at [91, 322] on link "Insights" at bounding box center [111, 331] width 65 height 30
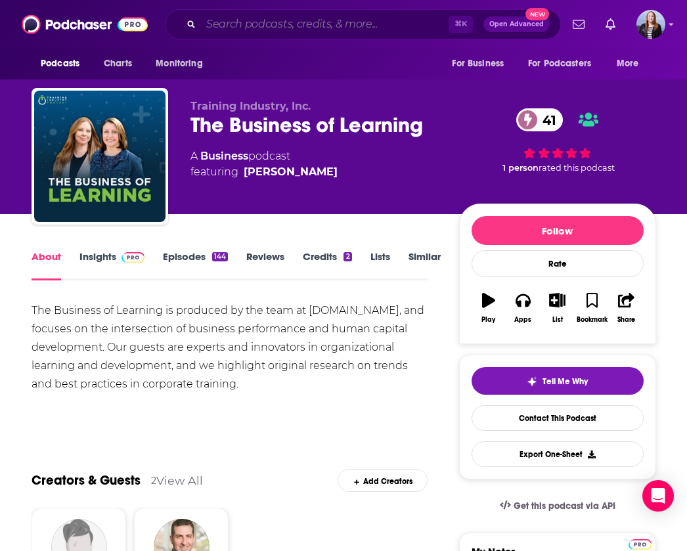
click at [251, 28] on input "Search podcasts, credits, & more..." at bounding box center [325, 24] width 248 height 21
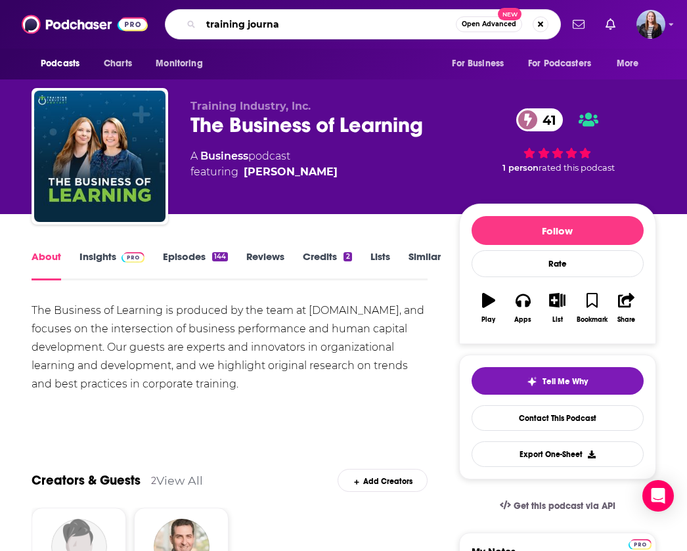
type input "training journal"
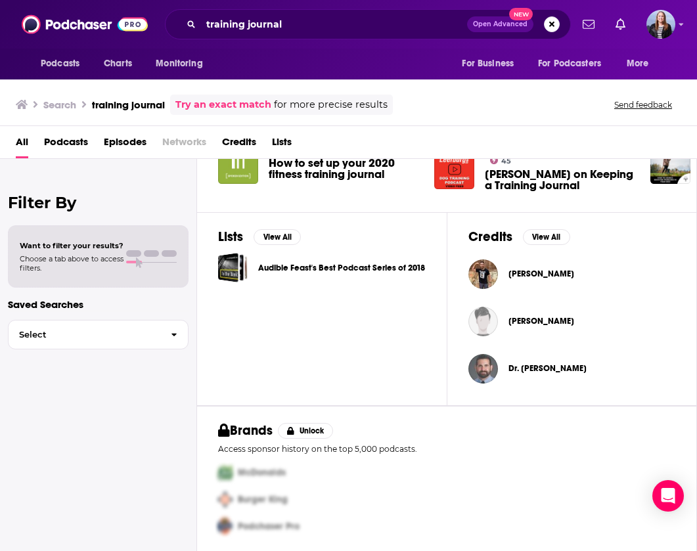
scroll to position [371, 0]
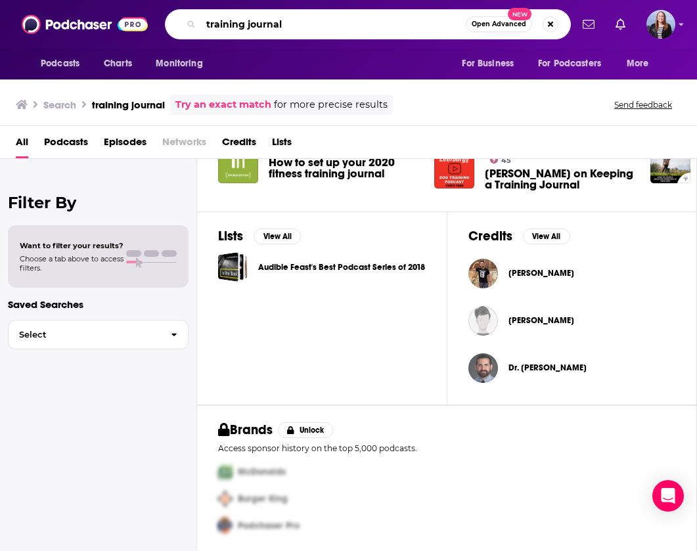
click at [254, 29] on input "training journal" at bounding box center [333, 24] width 265 height 21
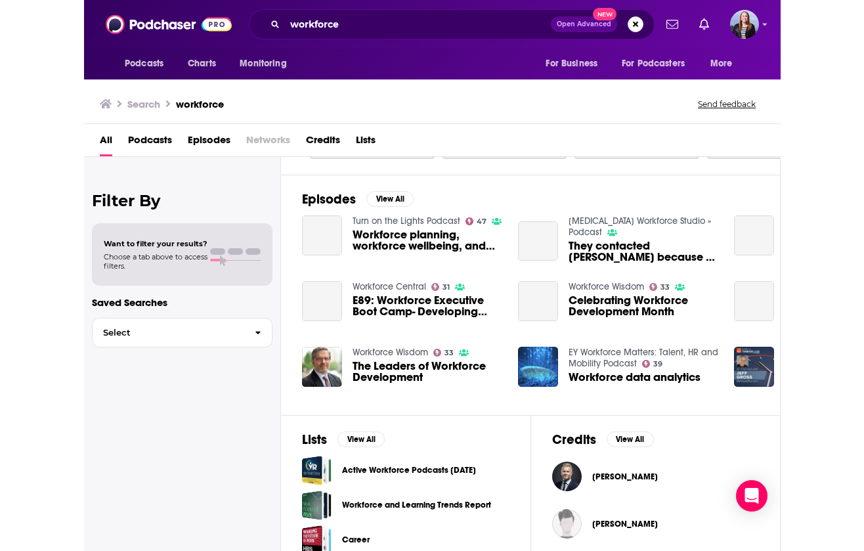
scroll to position [135, 0]
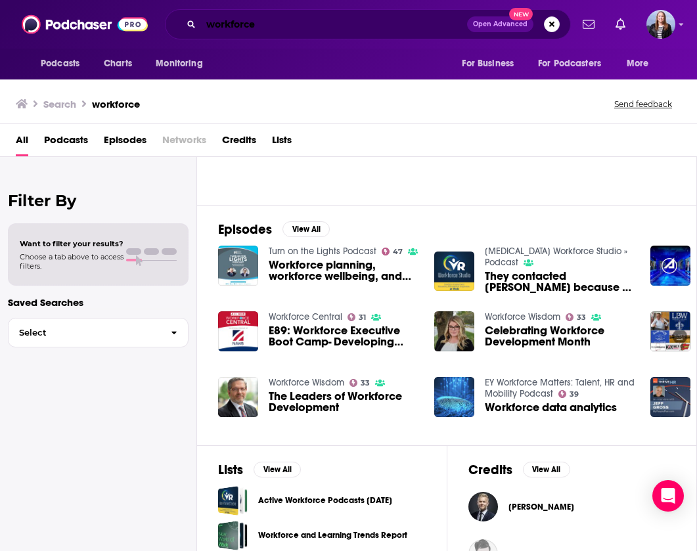
click at [286, 16] on input "workforce" at bounding box center [334, 24] width 266 height 21
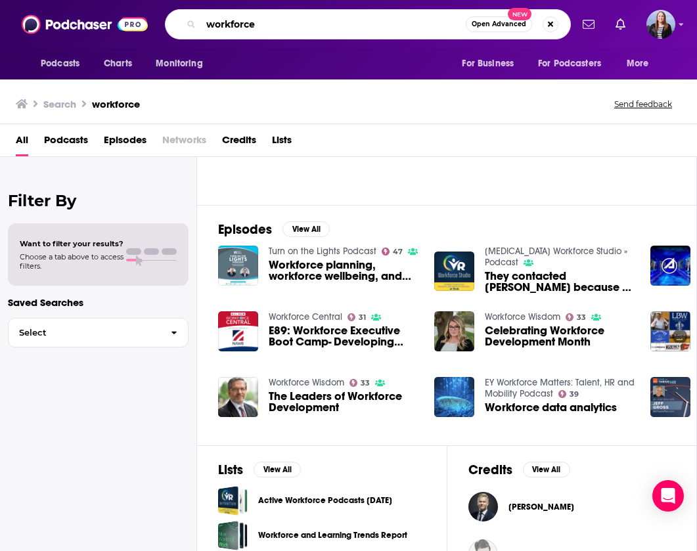
click at [286, 16] on input "workforce" at bounding box center [333, 24] width 265 height 21
type input "[PERSON_NAME]"
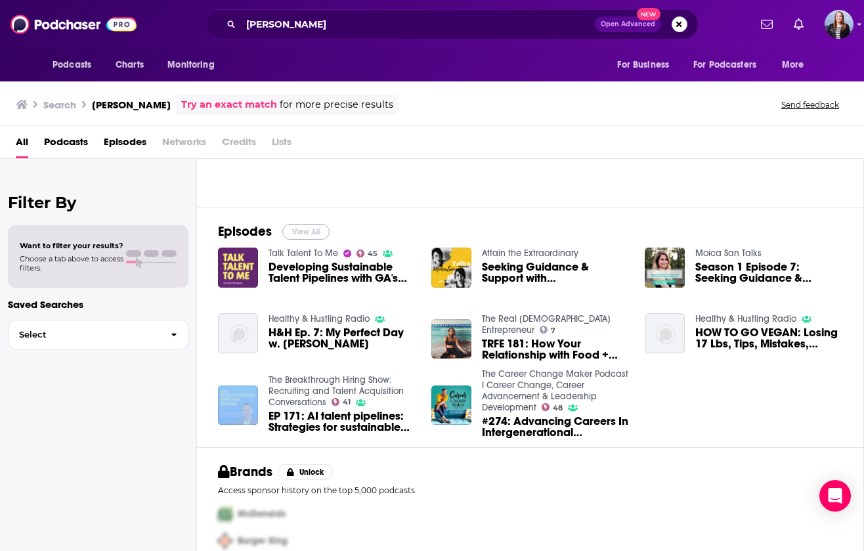
click at [313, 228] on button "View All" at bounding box center [305, 232] width 47 height 16
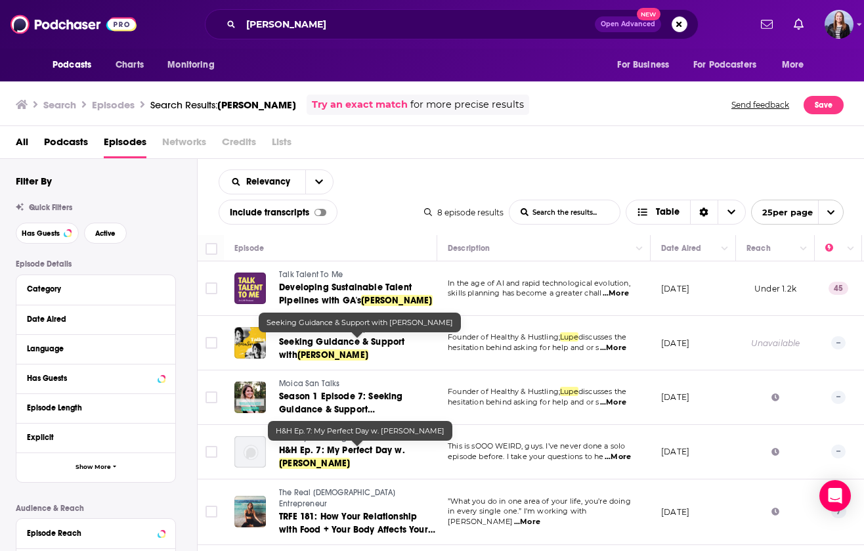
scroll to position [173, 0]
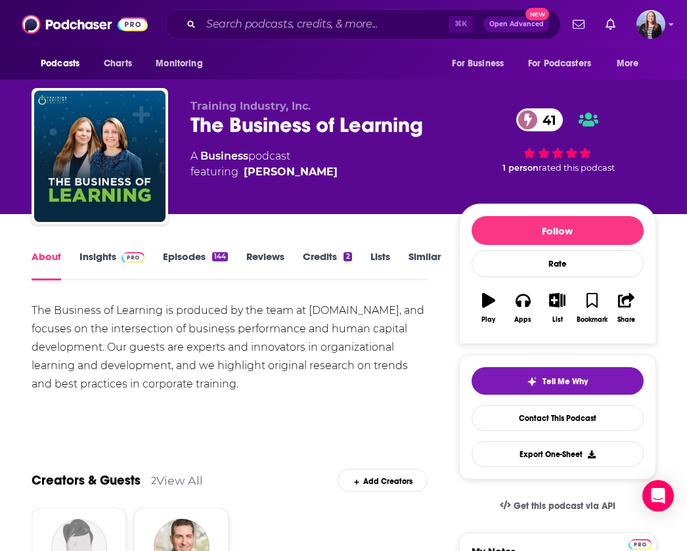
click at [108, 261] on link "Insights" at bounding box center [111, 265] width 65 height 30
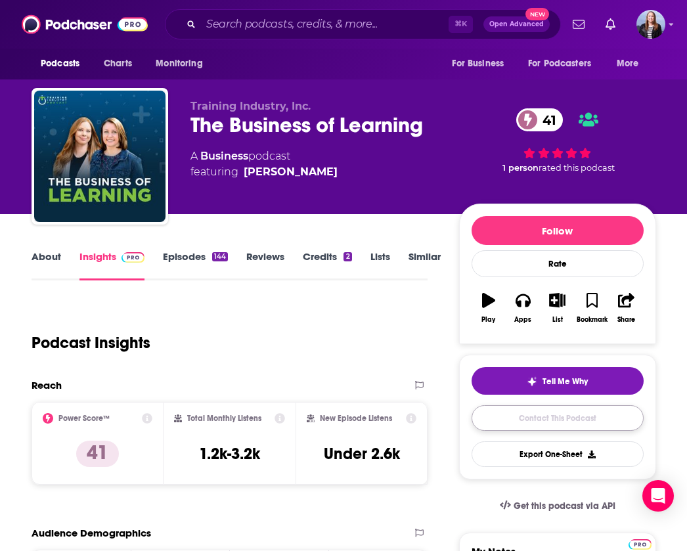
click at [533, 425] on link "Contact This Podcast" at bounding box center [557, 418] width 172 height 26
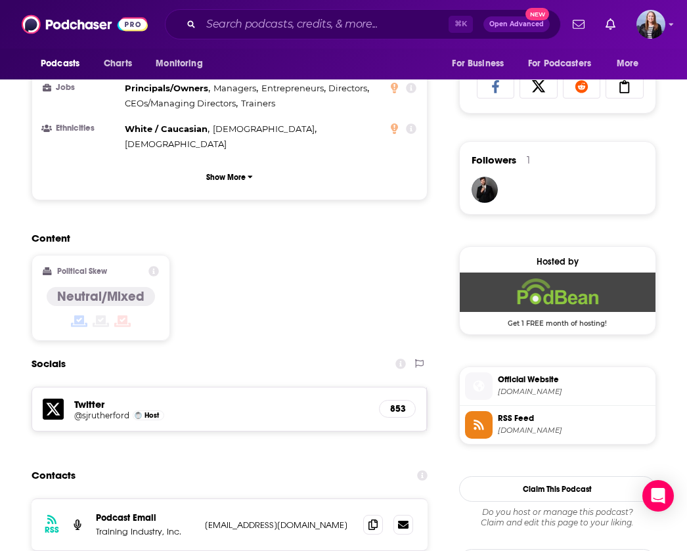
scroll to position [881, 0]
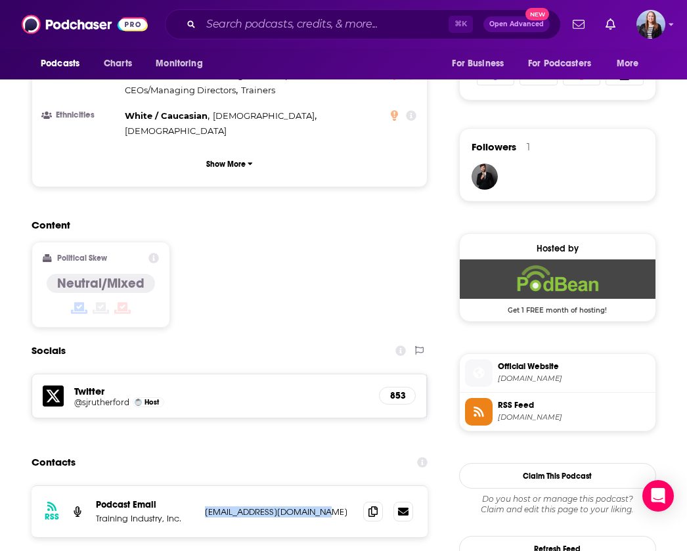
drag, startPoint x: 210, startPoint y: 435, endPoint x: 309, endPoint y: 438, distance: 99.2
click at [309, 486] on div "RSS Podcast Email Training Industry, Inc. info@trainingindustry.com info@traini…" at bounding box center [230, 511] width 396 height 51
copy p "info@trainingindustry.com"
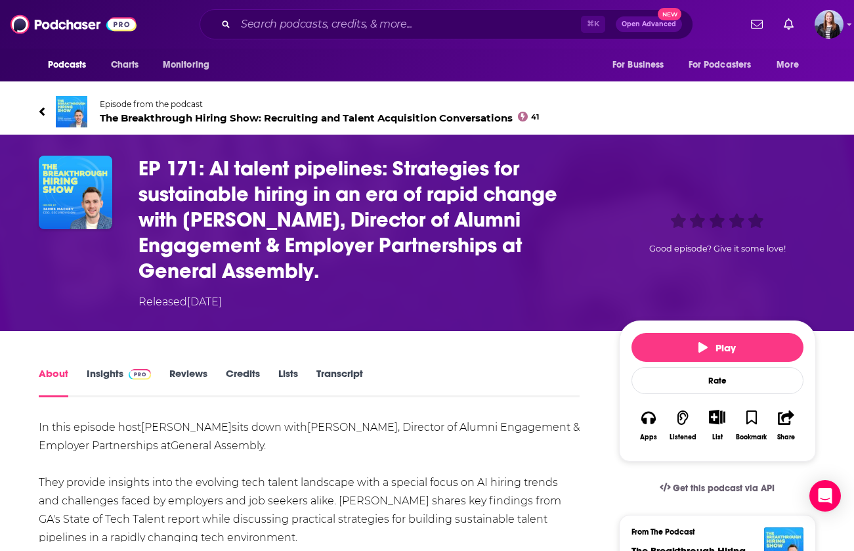
click at [120, 373] on link "Insights" at bounding box center [119, 382] width 65 height 30
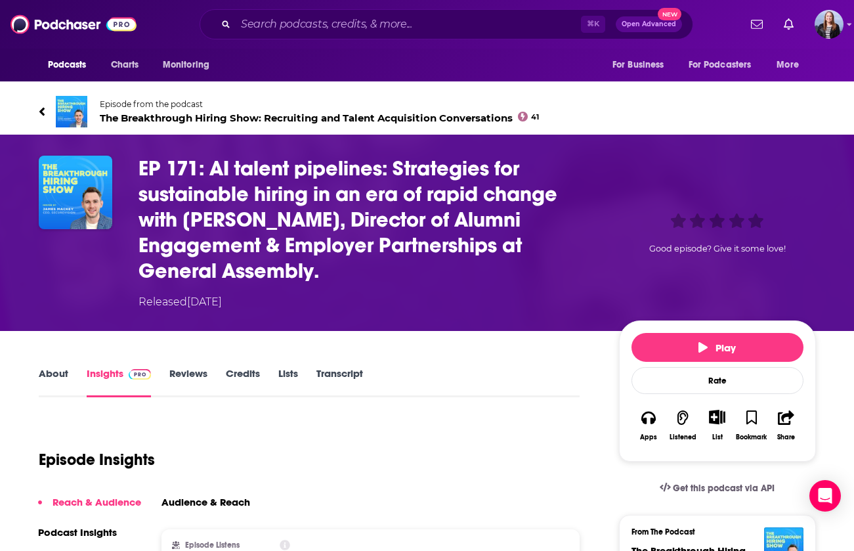
click at [51, 380] on link "About" at bounding box center [54, 382] width 30 height 30
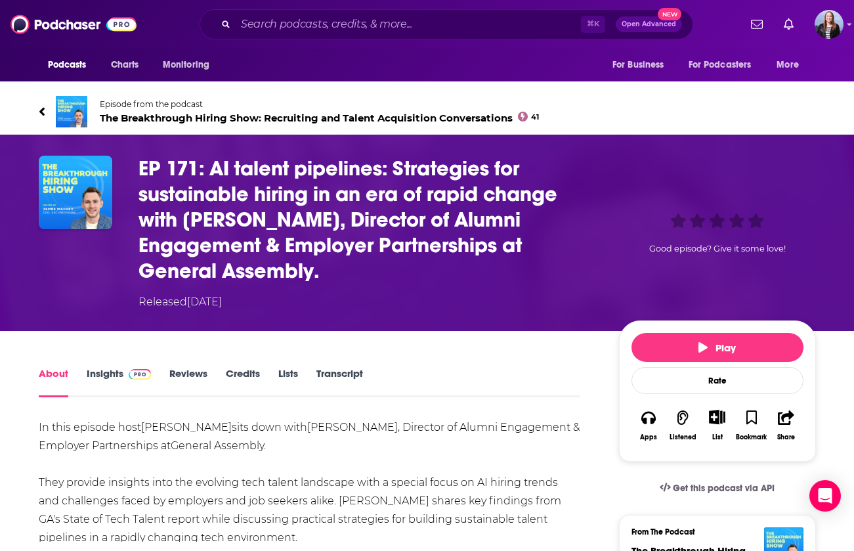
click at [71, 102] on img at bounding box center [72, 112] width 32 height 32
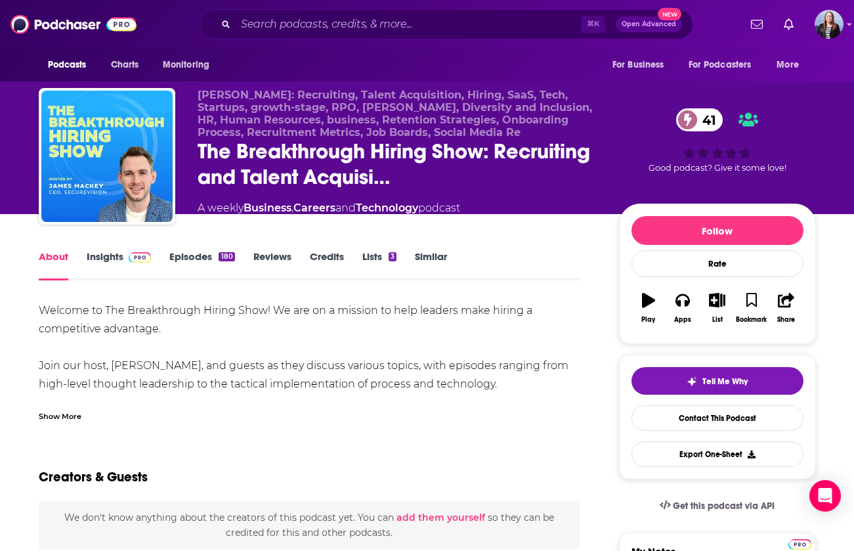
click at [53, 413] on div "Show More" at bounding box center [60, 415] width 43 height 12
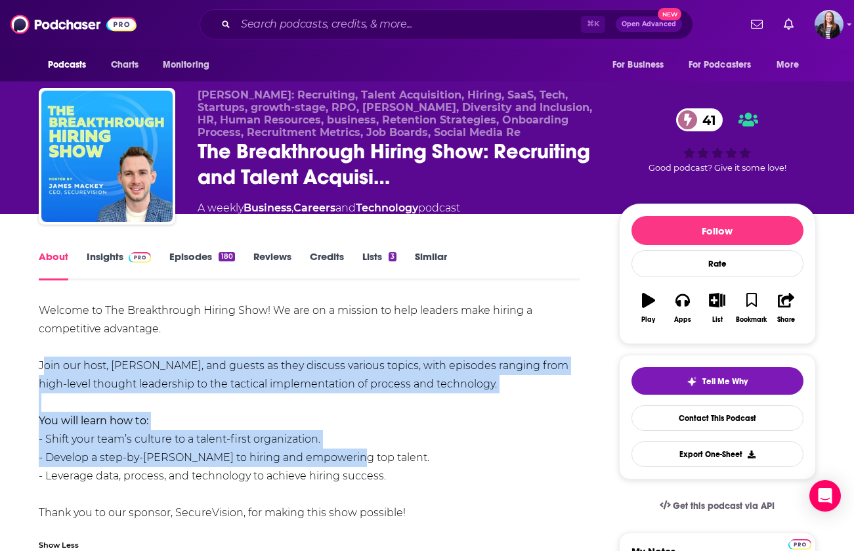
drag, startPoint x: 38, startPoint y: 363, endPoint x: 367, endPoint y: 452, distance: 340.9
click at [340, 452] on div "Welcome to The Breakthrough Hiring Show! We are on a mission to help leaders ma…" at bounding box center [310, 411] width 542 height 221
click at [334, 460] on div "Welcome to The Breakthrough Hiring Show! We are on a mission to help leaders ma…" at bounding box center [310, 411] width 542 height 221
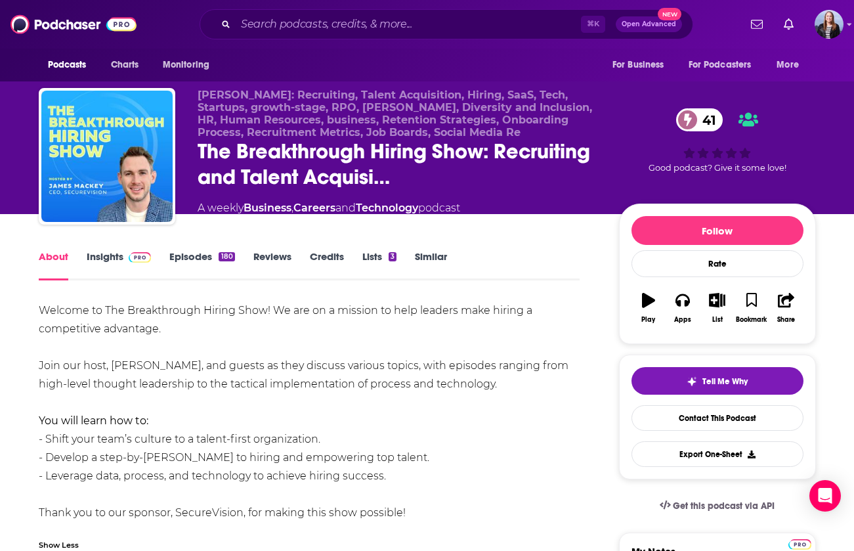
click at [123, 257] on span at bounding box center [137, 256] width 28 height 12
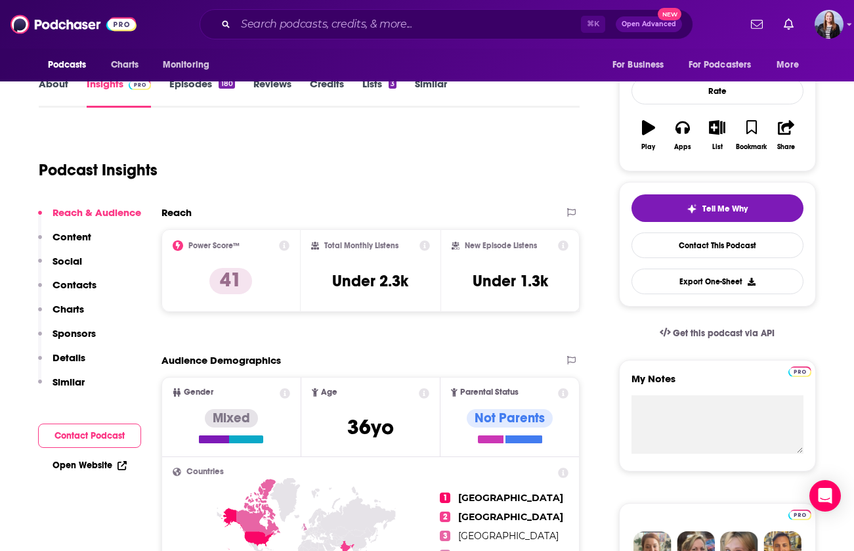
scroll to position [218, 0]
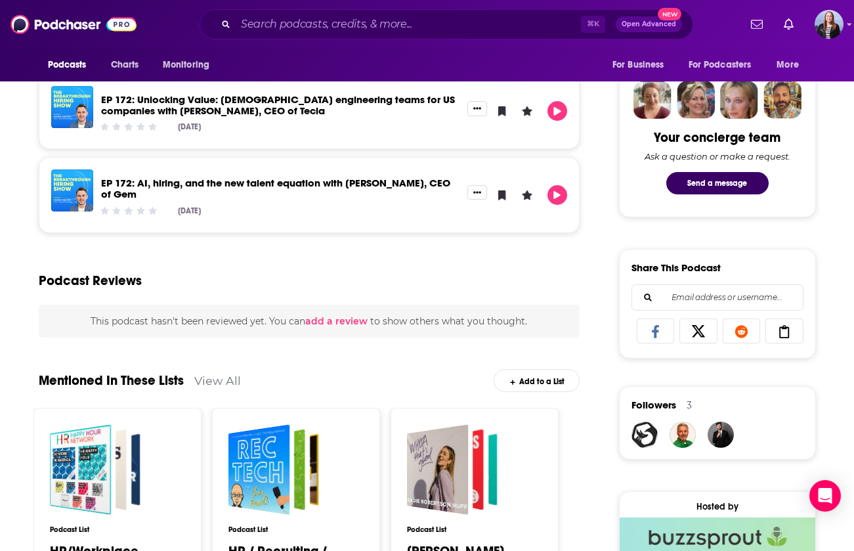
scroll to position [836, 0]
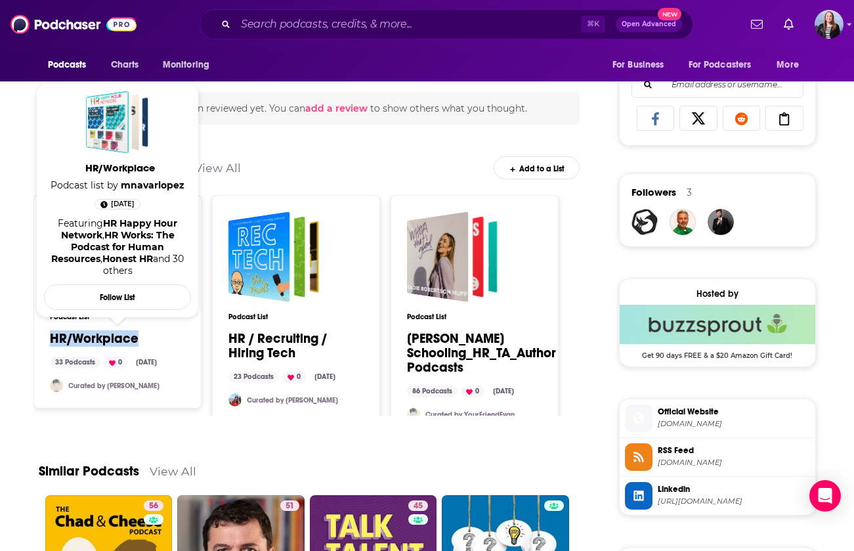
click at [100, 344] on link "HR/Workplace" at bounding box center [94, 339] width 89 height 14
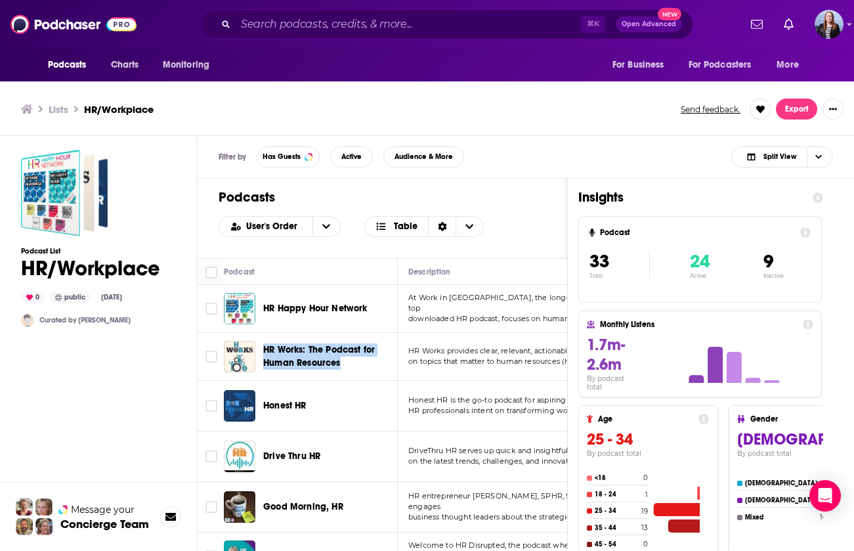
click at [488, 349] on span "HR Works provides clear, relevant, actionable information" at bounding box center [512, 350] width 209 height 9
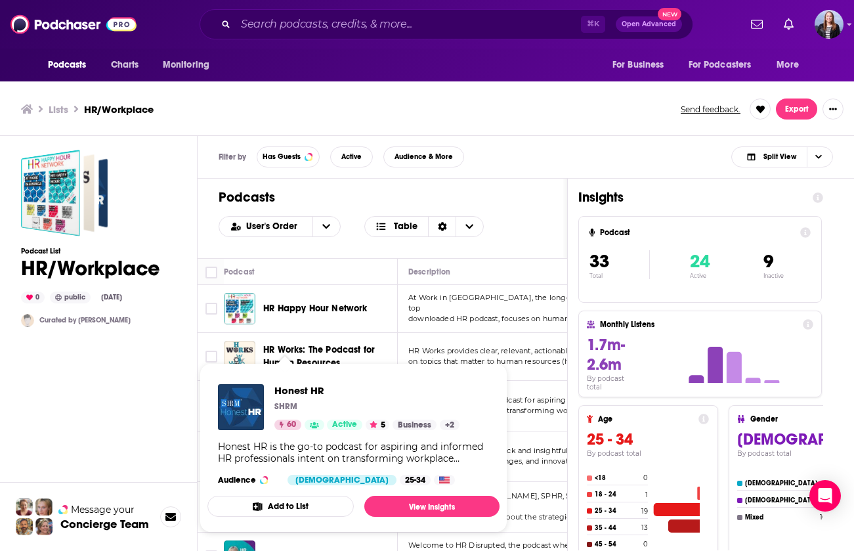
click at [513, 404] on span "Honest HR is the go-to podcast for aspiring and informed" at bounding box center [513, 399] width 210 height 9
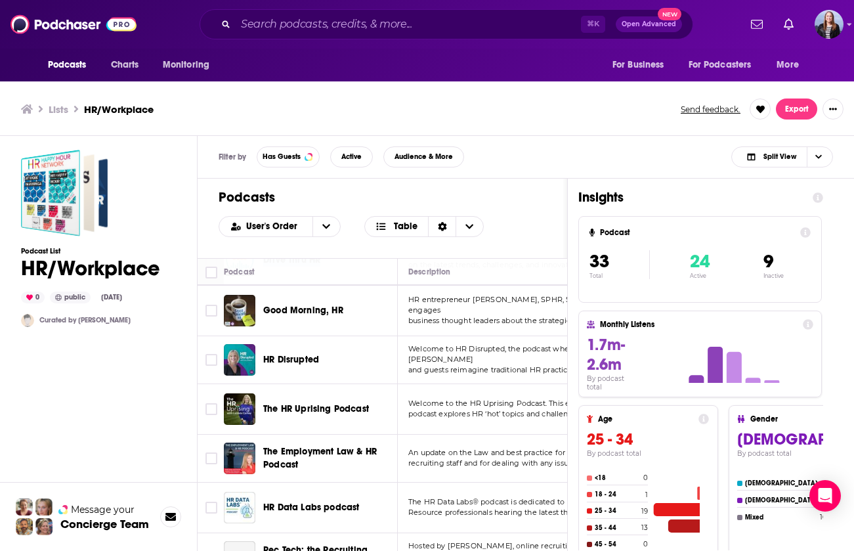
scroll to position [198, 0]
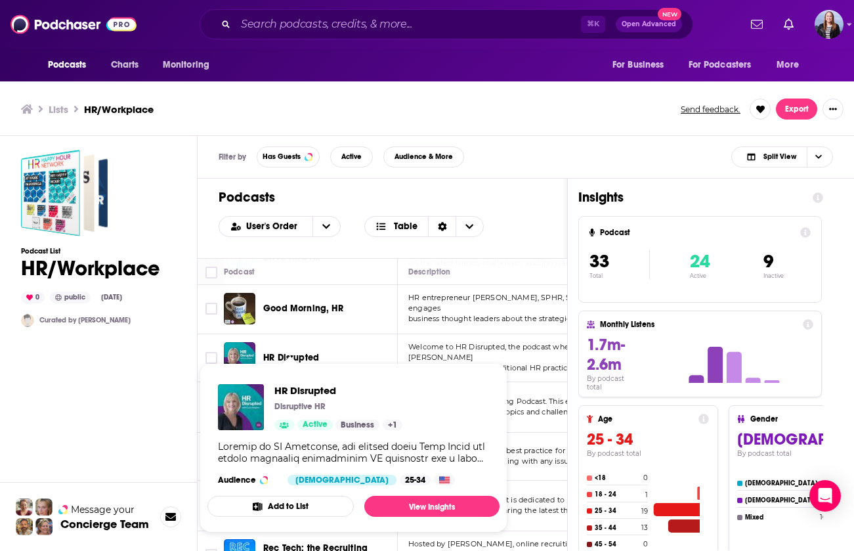
click at [522, 387] on td "Welcome to the HR Uprising Podcast. This engaging podcast explores HR ‘hot’ top…" at bounding box center [519, 407] width 243 height 51
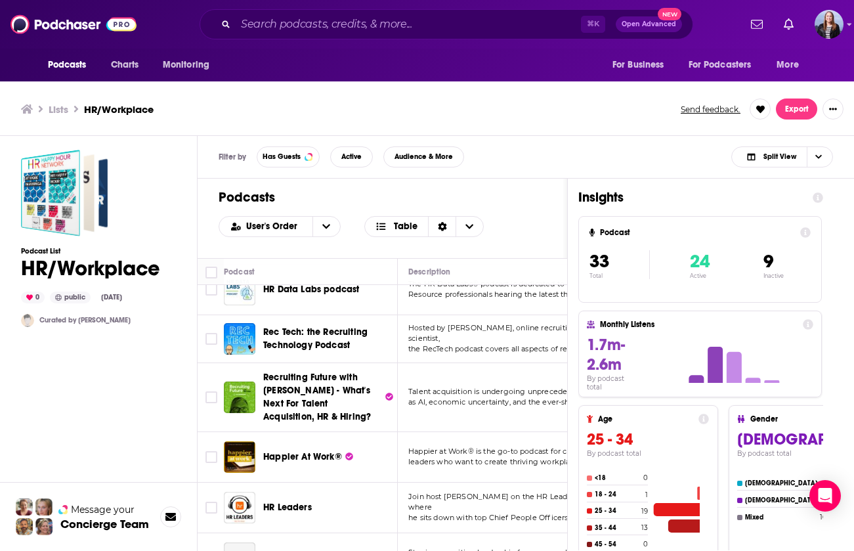
scroll to position [435, 0]
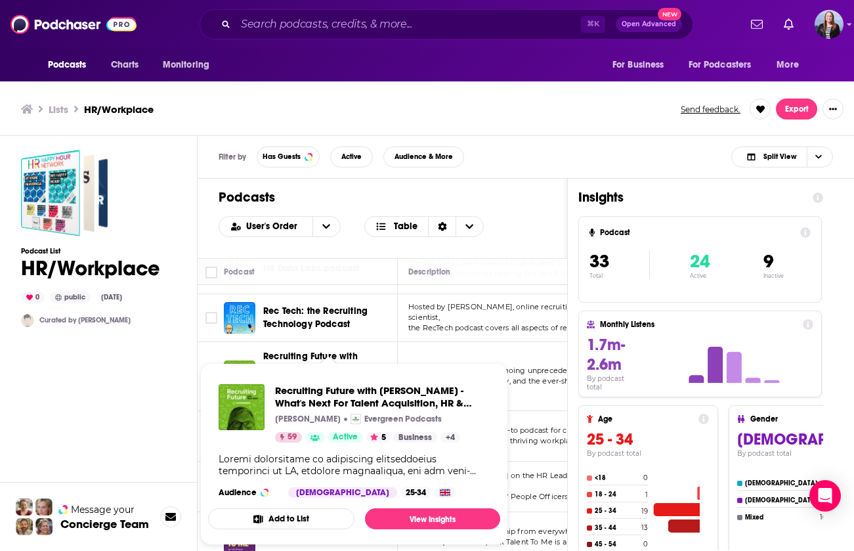
click at [531, 432] on span "Happier at Work® is the go-to podcast for client-facing" at bounding box center [508, 429] width 200 height 9
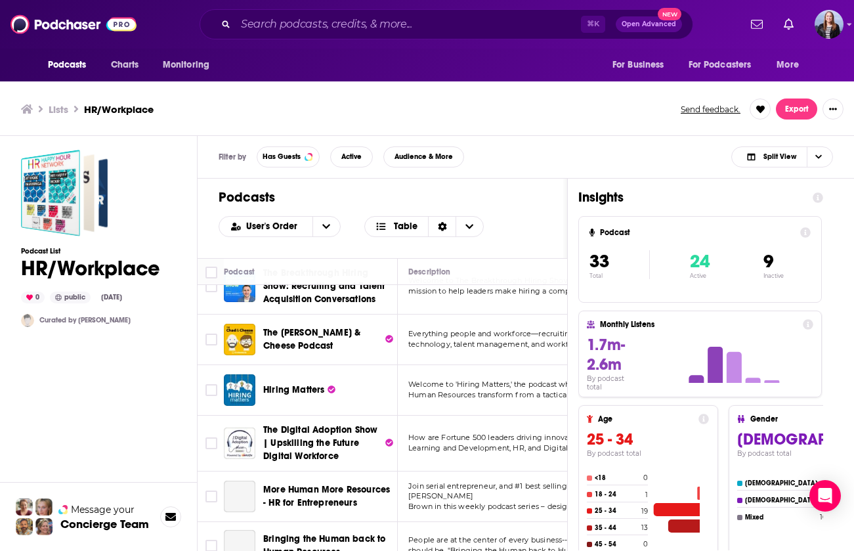
scroll to position [928, 0]
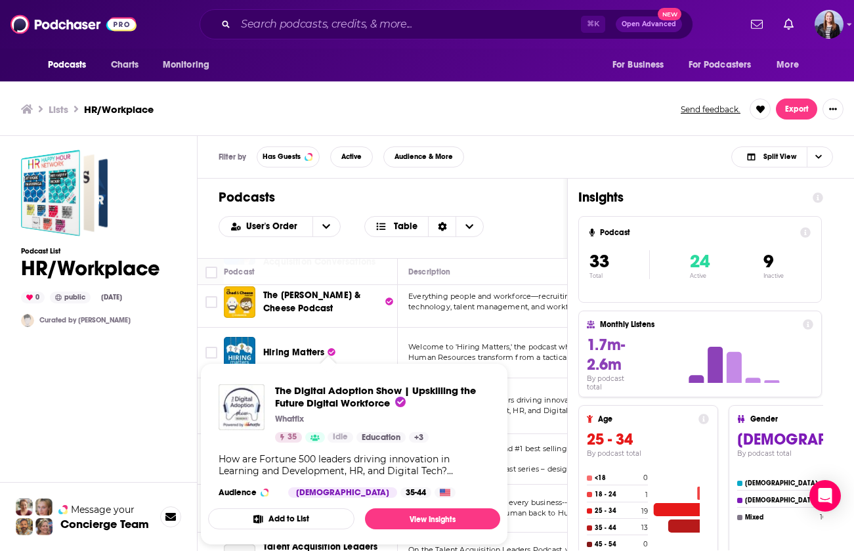
click at [559, 464] on span "Brown in this weekly podcast series – designed sp" at bounding box center [499, 468] width 183 height 9
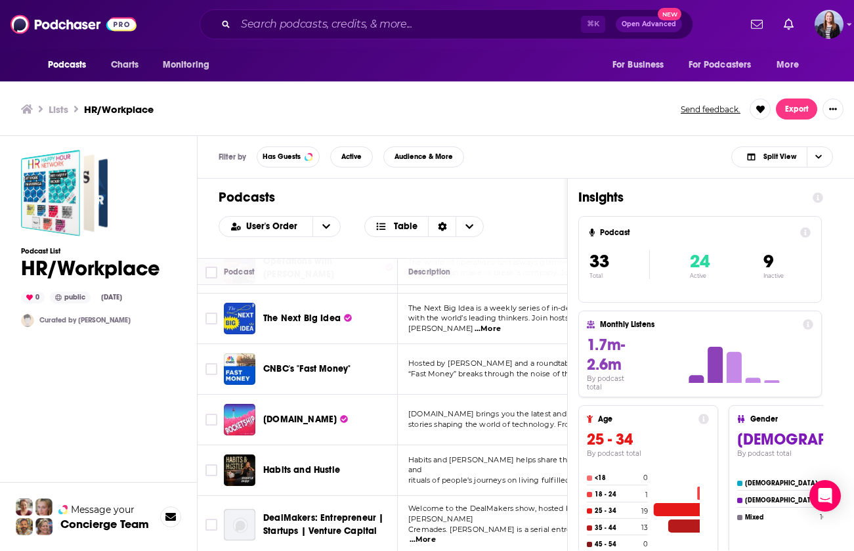
scroll to position [4, 0]
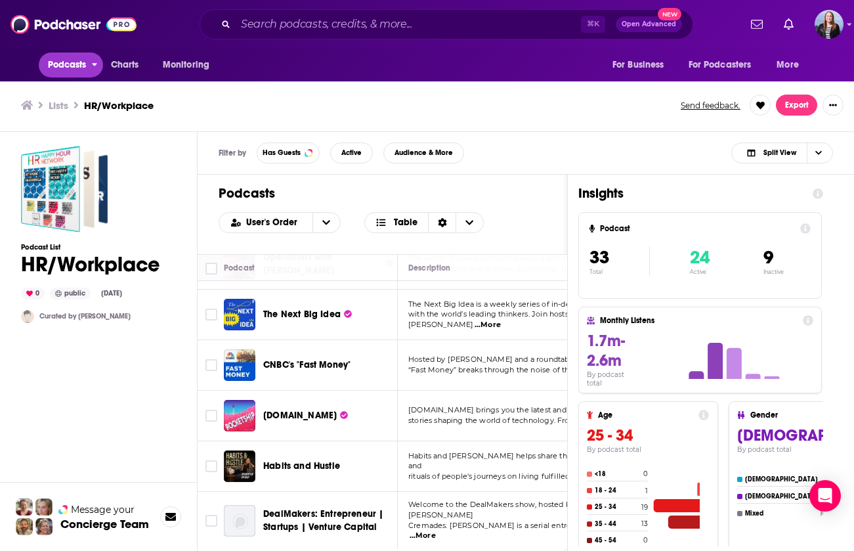
click at [70, 66] on span "Podcasts" at bounding box center [67, 65] width 39 height 18
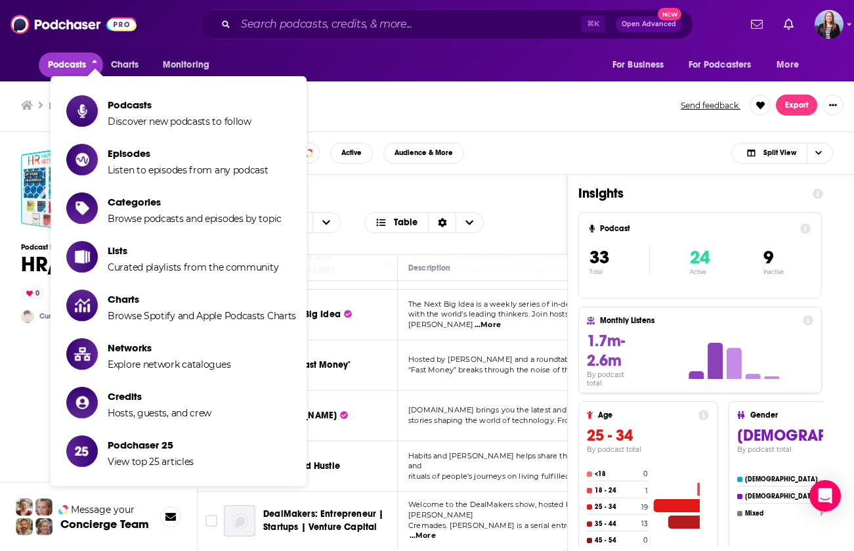
click at [71, 66] on span "Podcasts" at bounding box center [67, 65] width 39 height 18
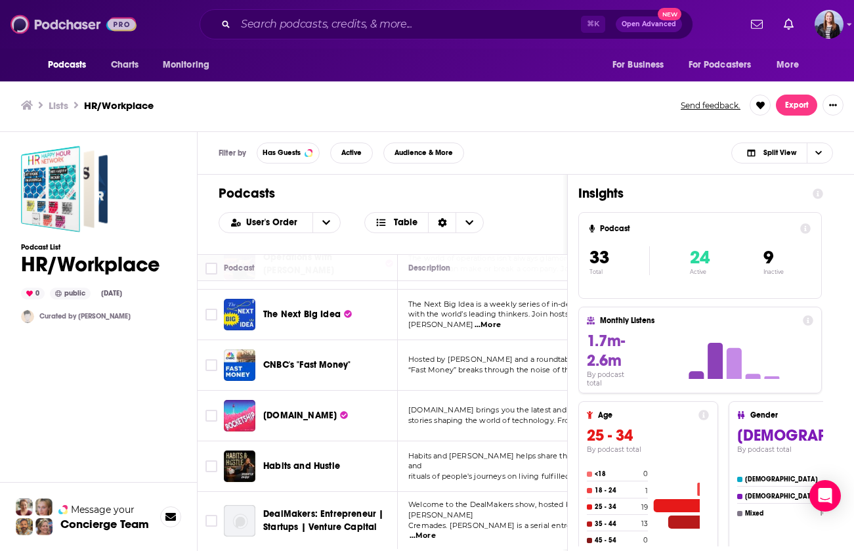
click at [54, 24] on img at bounding box center [74, 24] width 126 height 25
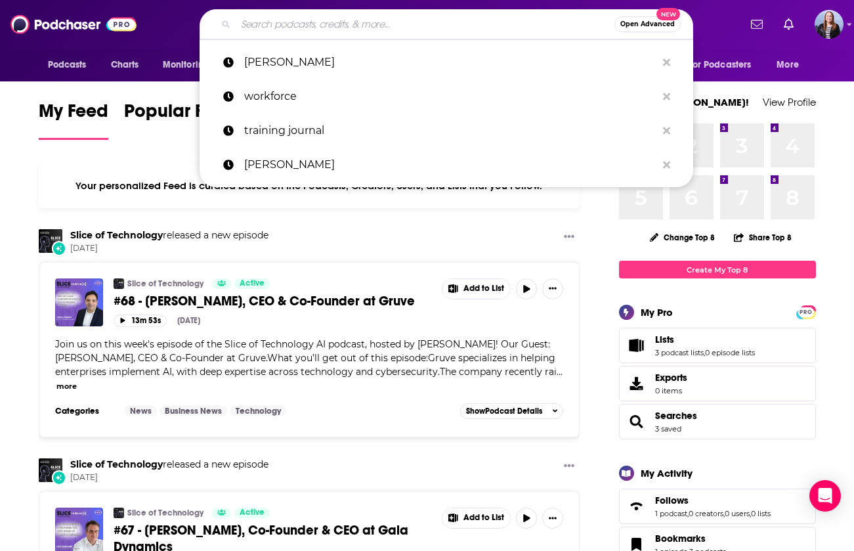
click at [297, 27] on input "Search podcasts, credits, & more..." at bounding box center [425, 24] width 379 height 21
click at [653, 24] on span "Open Advanced" at bounding box center [647, 24] width 54 height 7
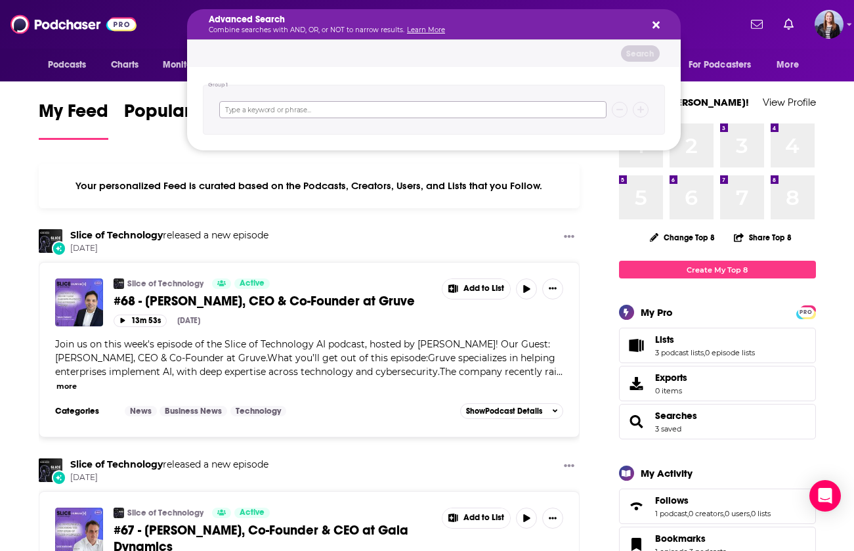
click at [446, 116] on input "Search podcasts, credits, & more..." at bounding box center [412, 109] width 387 height 17
click at [69, 124] on span "My Feed" at bounding box center [74, 115] width 70 height 30
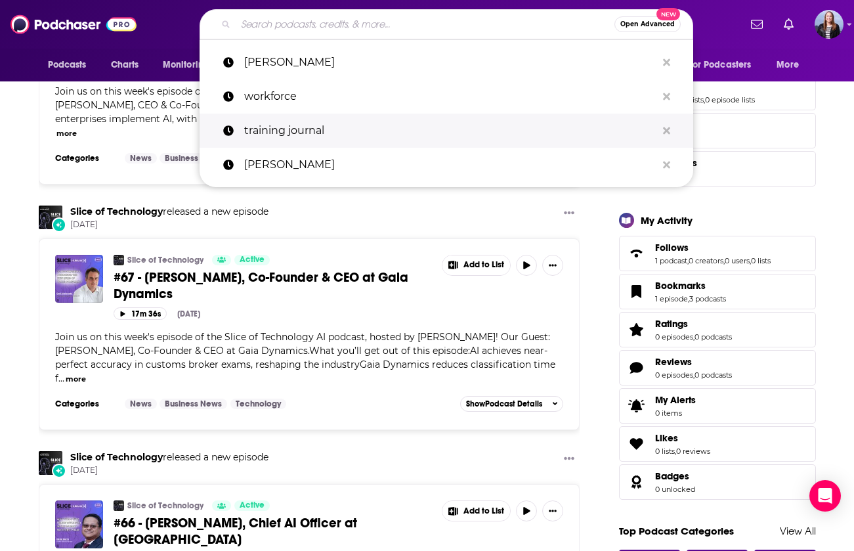
scroll to position [114, 0]
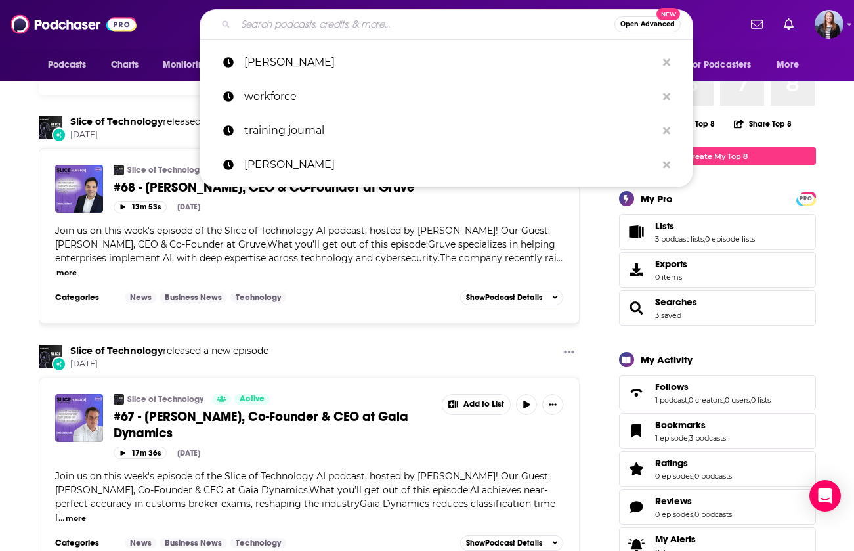
click at [315, 229] on span "Join us on this week's episode of the Slice of Technology AI podcast, hosted by…" at bounding box center [306, 244] width 502 height 39
click at [227, 242] on span "Join us on this week's episode of the Slice of Technology AI podcast, hosted by…" at bounding box center [306, 244] width 502 height 39
click at [284, 31] on input "Search podcasts, credits, & more..." at bounding box center [425, 24] width 379 height 21
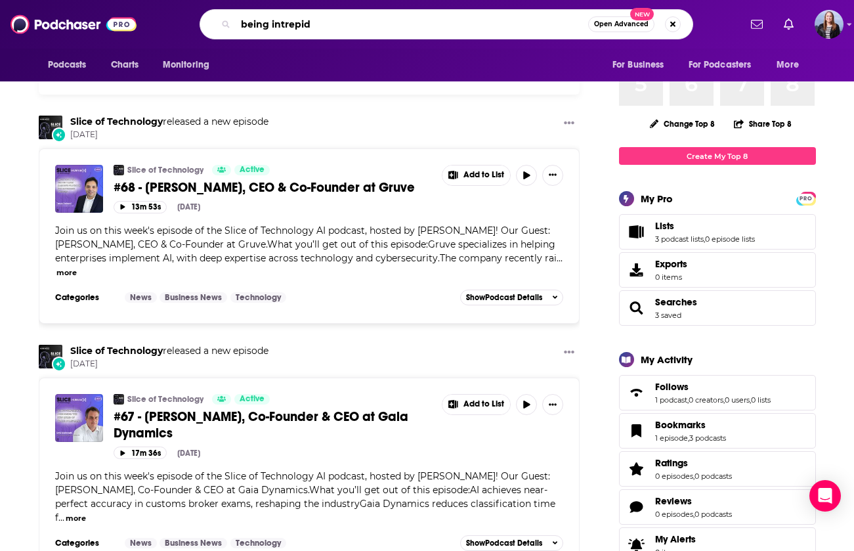
type input "being intrepid"
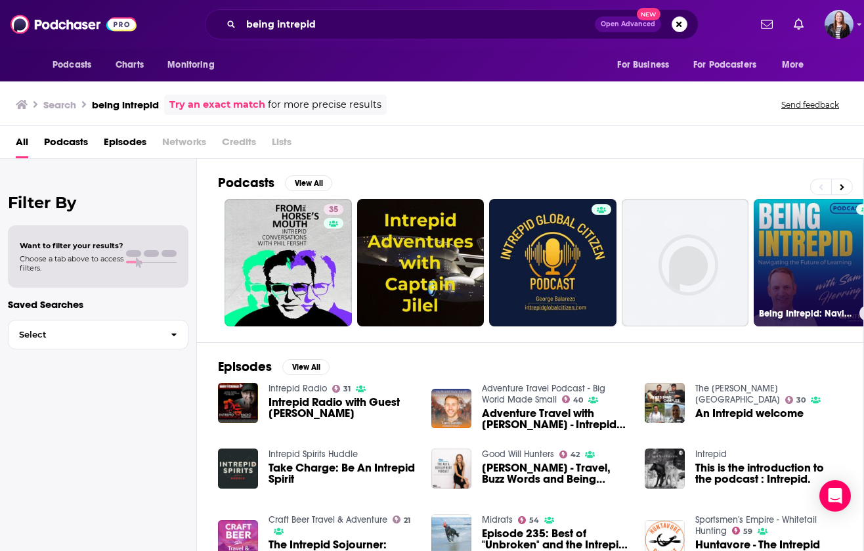
click at [686, 246] on link "Being Intrepid: Navigating the Future of Learning with Sam Herring" at bounding box center [817, 262] width 127 height 127
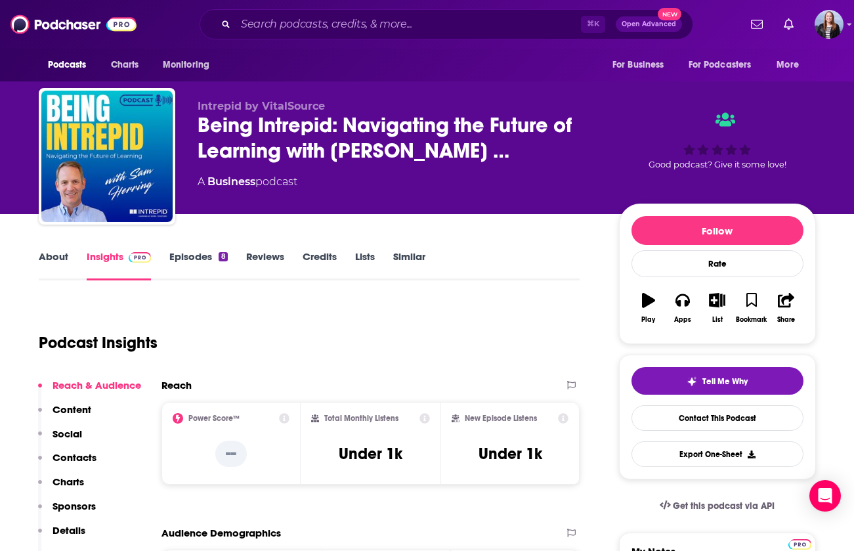
click at [57, 256] on link "About" at bounding box center [54, 265] width 30 height 30
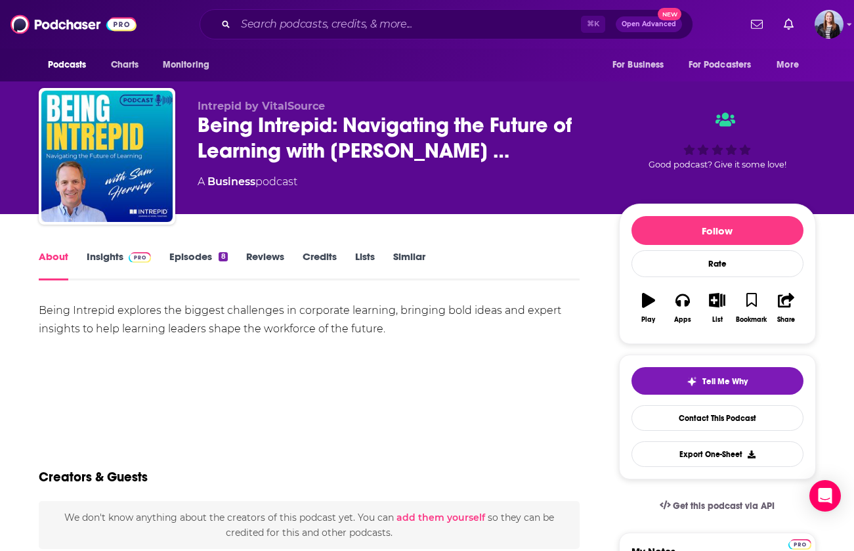
click at [204, 253] on link "Episodes 8" at bounding box center [198, 265] width 58 height 30
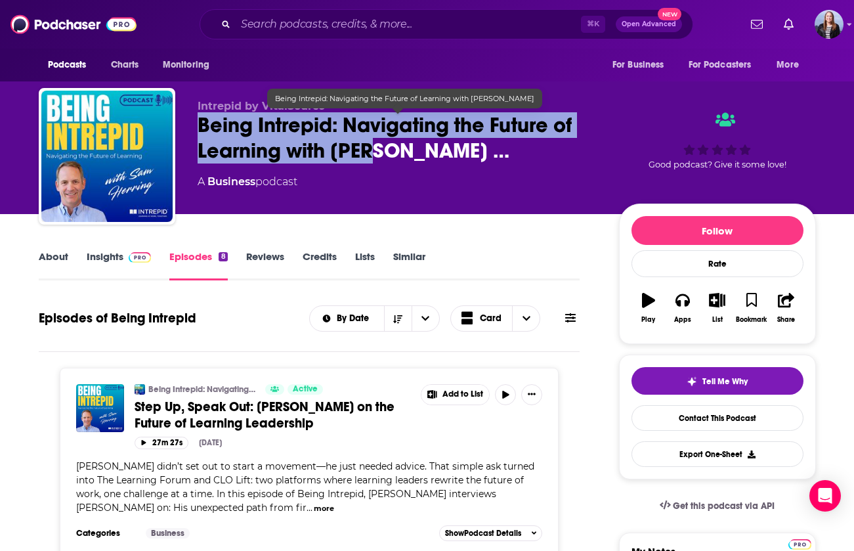
drag, startPoint x: 193, startPoint y: 123, endPoint x: 380, endPoint y: 154, distance: 189.0
click at [380, 154] on div "Intrepid by VitalSource Being Intrepid: Navigating the Future of Learning with …" at bounding box center [427, 159] width 777 height 142
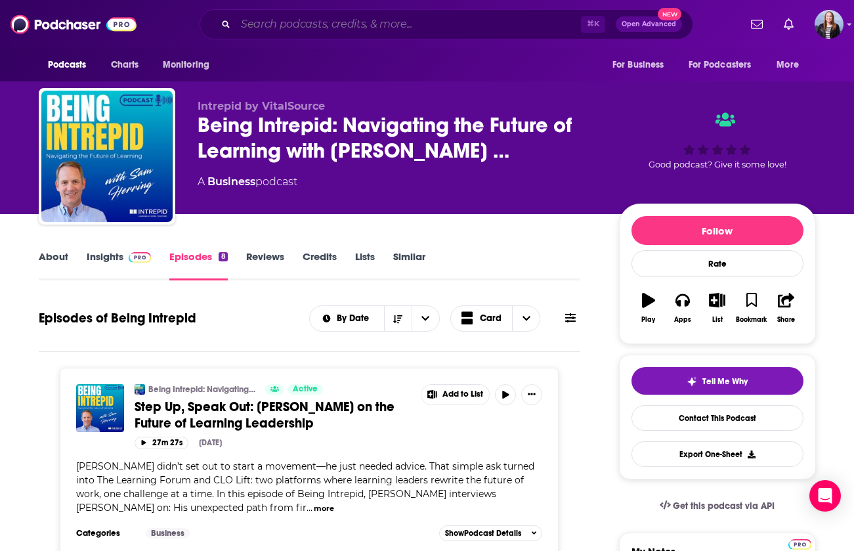
click at [299, 28] on input "Search podcasts, credits, & more..." at bounding box center [408, 24] width 345 height 21
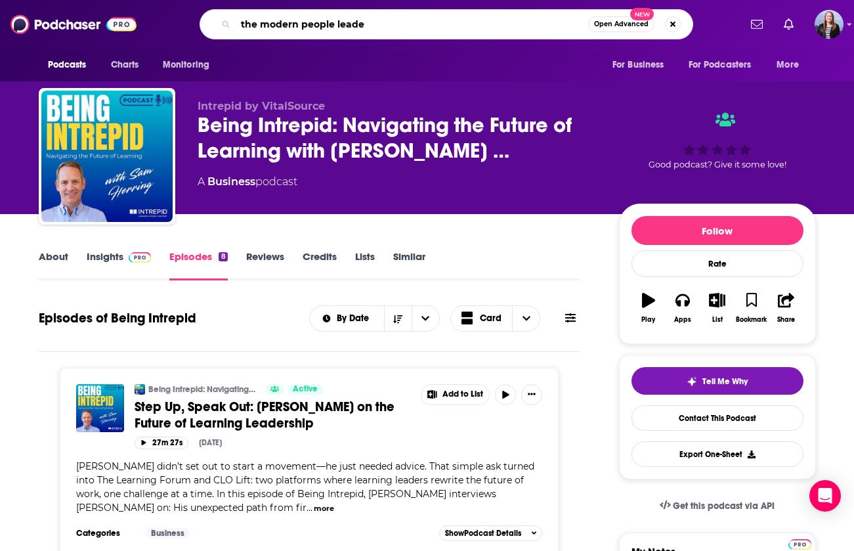
type input "the modern people leader"
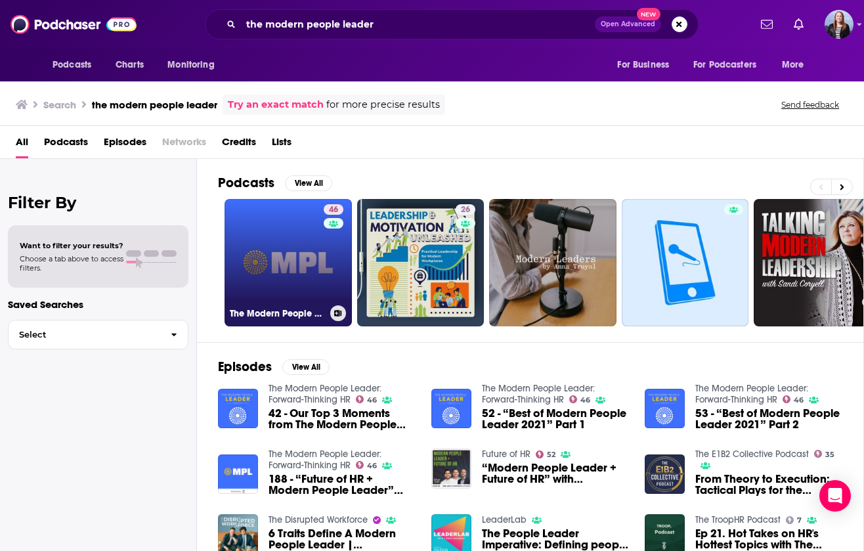
click at [285, 250] on link "46 The Modern People Leader: Forward-Thinking HR" at bounding box center [288, 262] width 127 height 127
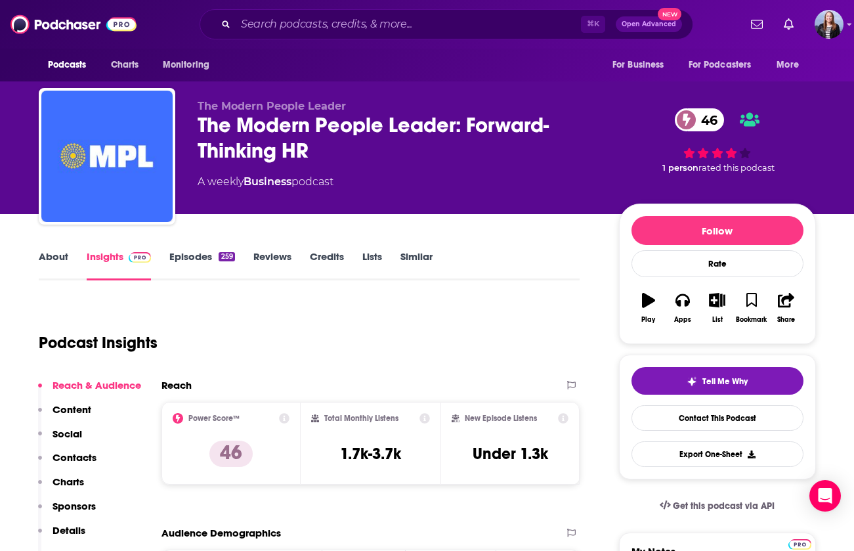
click at [207, 255] on link "Episodes 259" at bounding box center [201, 265] width 65 height 30
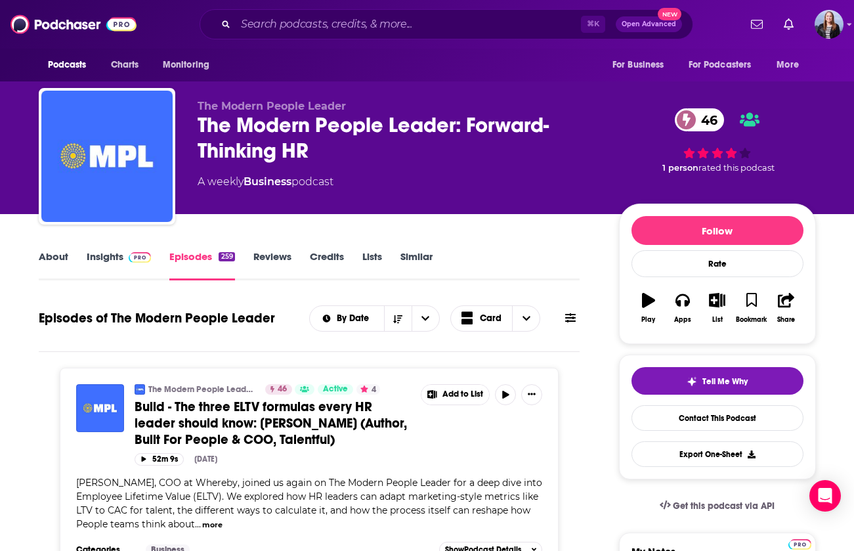
click at [116, 259] on link "Insights" at bounding box center [119, 265] width 65 height 30
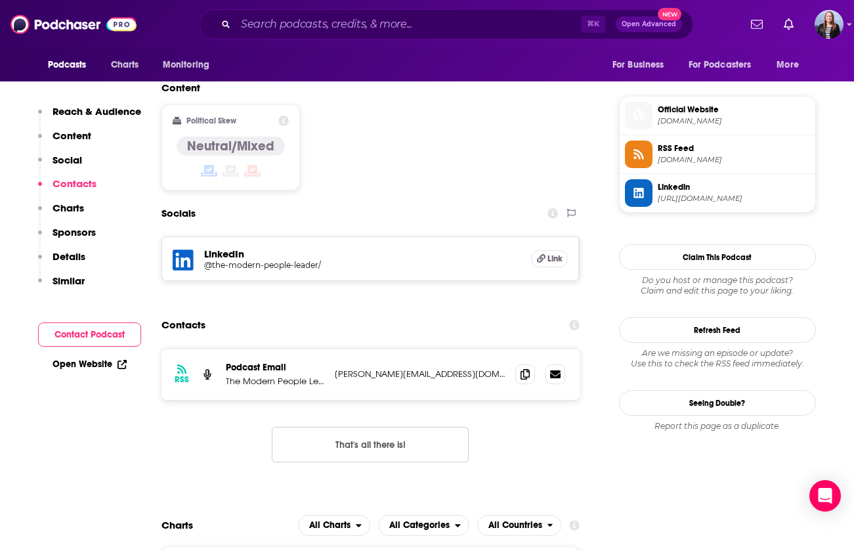
scroll to position [877, 0]
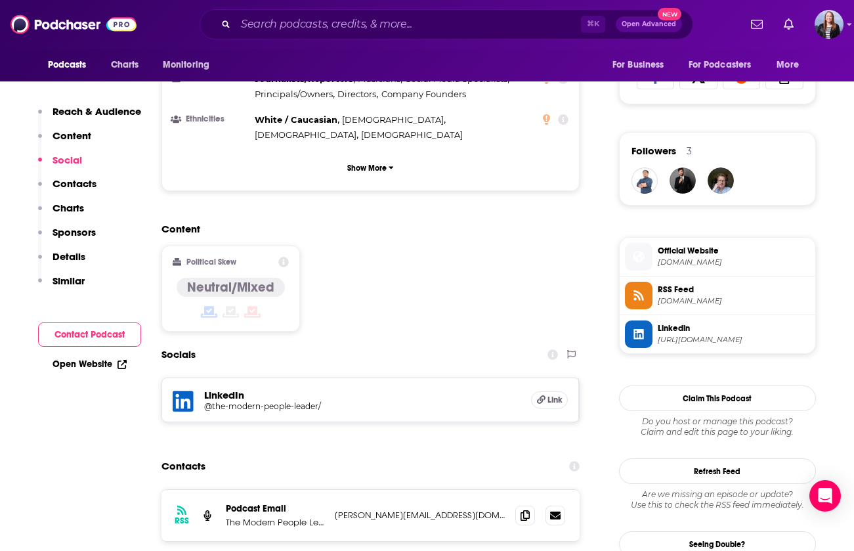
click at [391, 510] on p "daniel@themodernpeopleleader.com" at bounding box center [420, 515] width 171 height 11
copy div "daniel@themodernpeopleleader.com daniel@themodernpeopleleader.com"
click at [296, 7] on div "Podcasts Charts Monitoring ⌘ K Open Advanced New For Business For Podcasters Mo…" at bounding box center [427, 24] width 854 height 49
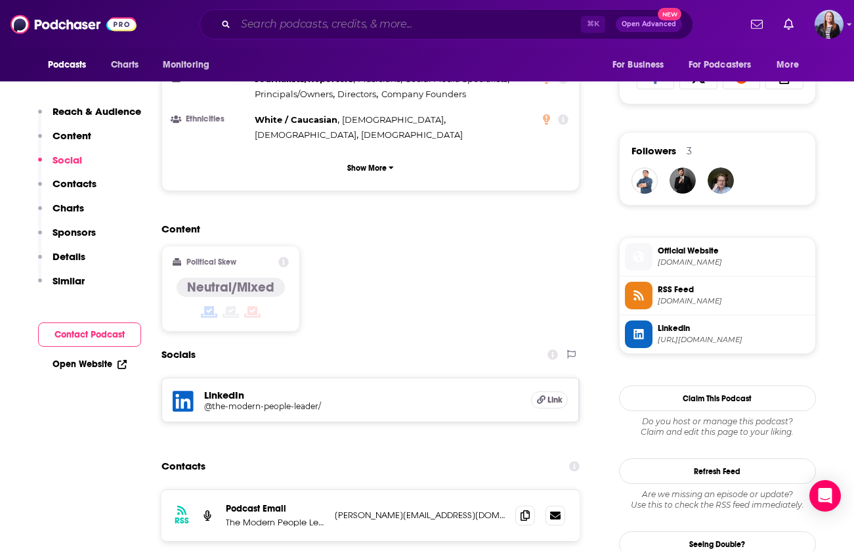
click at [292, 31] on input "Search podcasts, credits, & more..." at bounding box center [408, 24] width 345 height 21
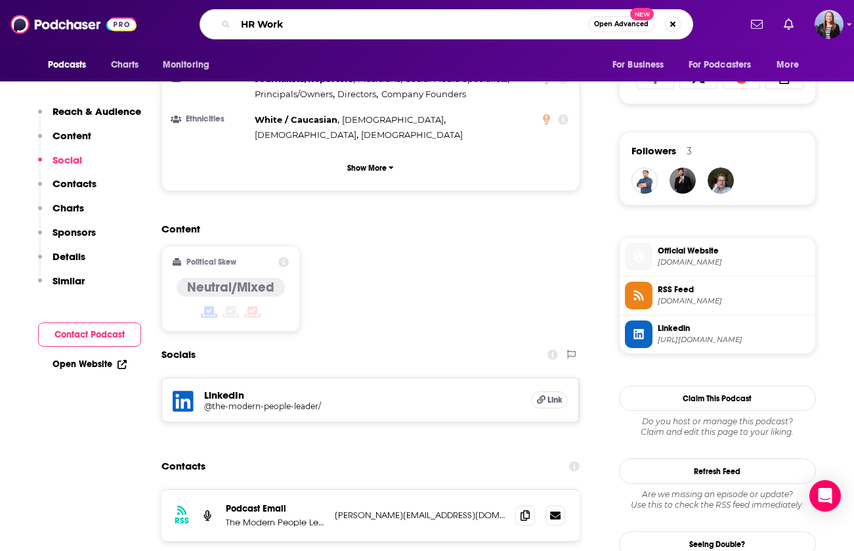
type input "HR Works"
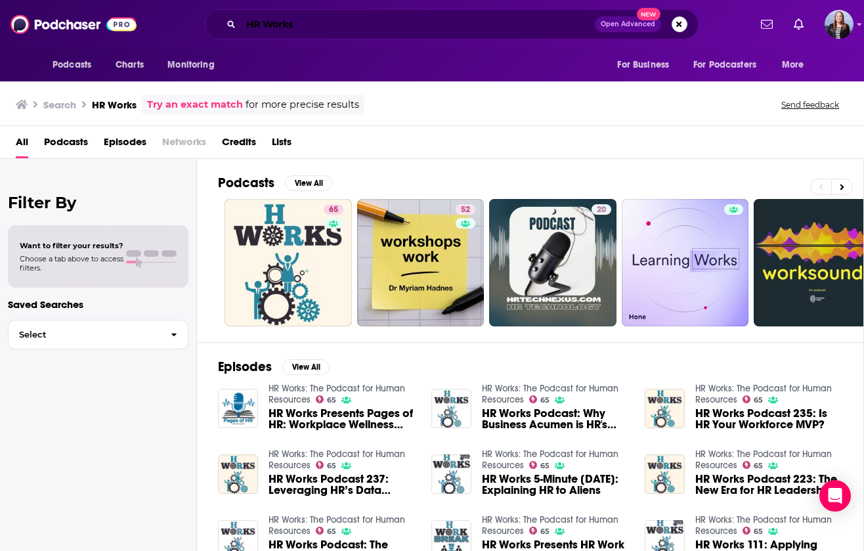
click at [379, 24] on input "HR Works" at bounding box center [418, 24] width 354 height 21
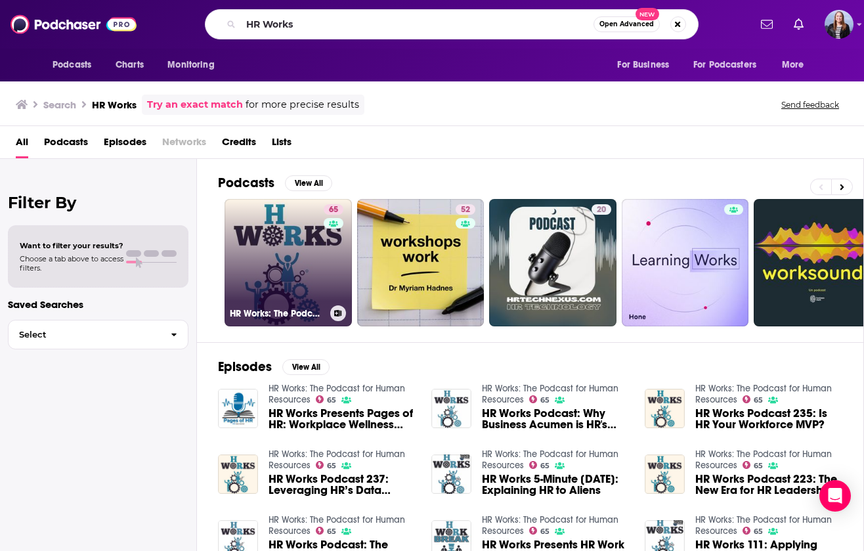
click at [269, 221] on link "65 HR Works: The Podcast for Human Resources" at bounding box center [288, 262] width 127 height 127
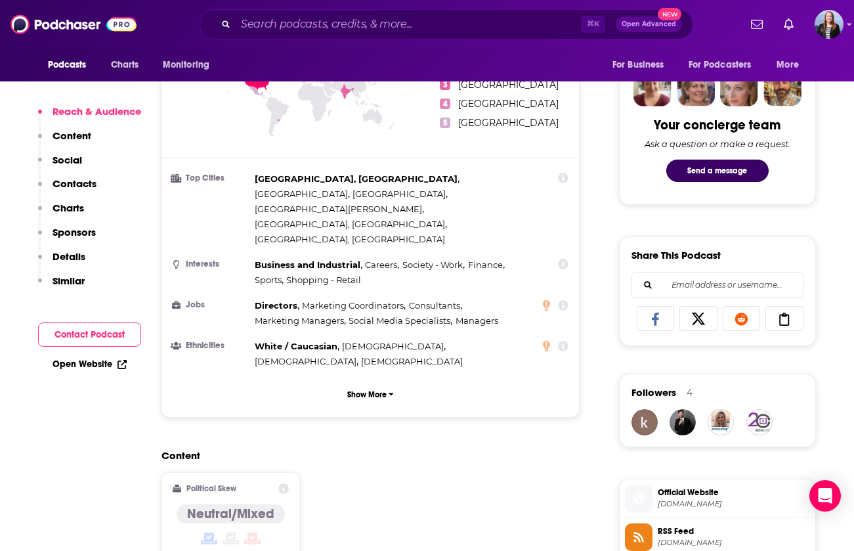
scroll to position [1096, 0]
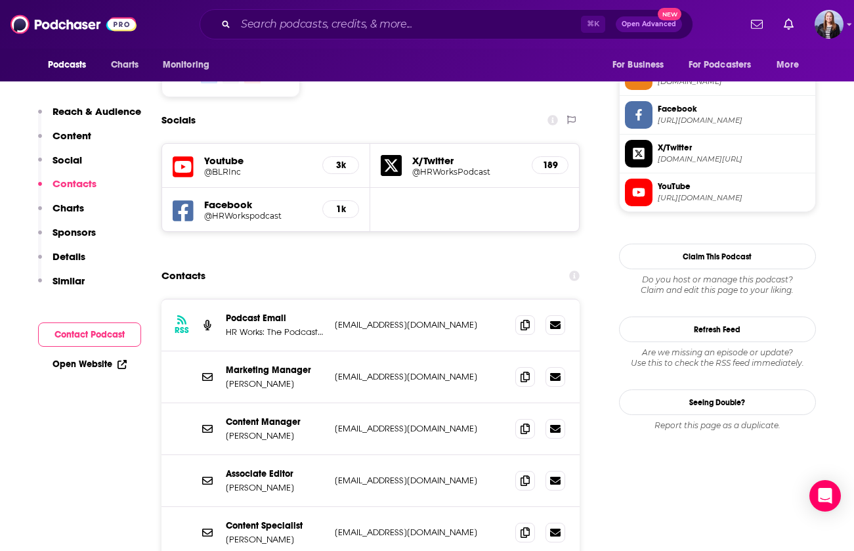
click at [362, 319] on p "hrdaeditors@blr.com" at bounding box center [420, 324] width 171 height 11
copy div "hrdaeditors@blr.com hrdaeditors@blr.com"
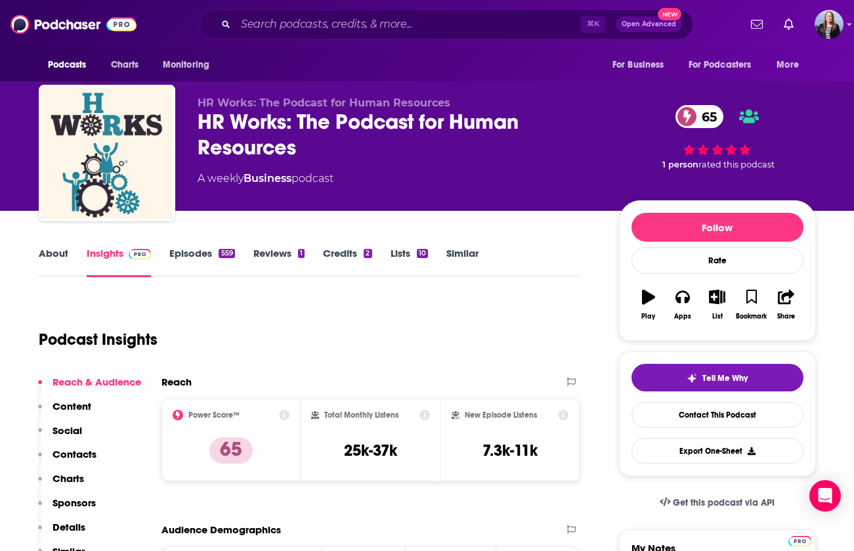
scroll to position [0, 0]
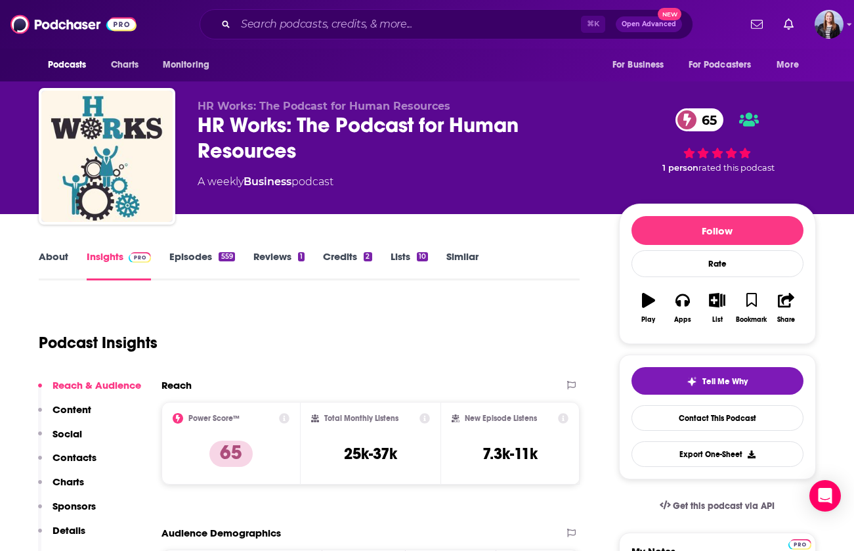
click at [184, 251] on link "Episodes 559" at bounding box center [201, 265] width 65 height 30
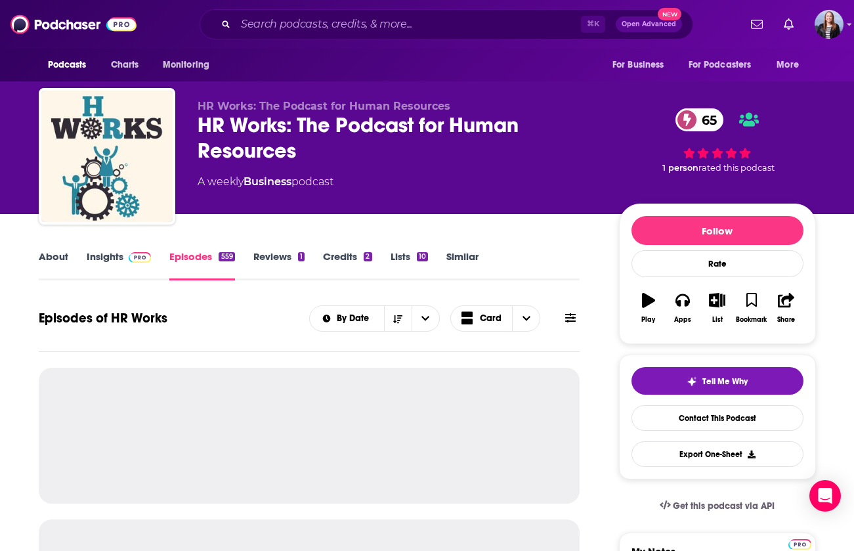
click at [201, 263] on link "Episodes 559" at bounding box center [201, 265] width 65 height 30
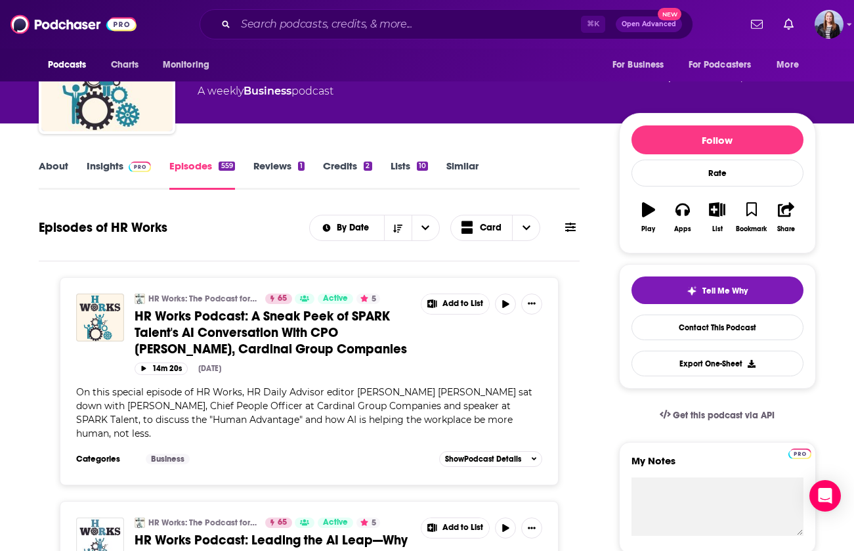
scroll to position [104, 0]
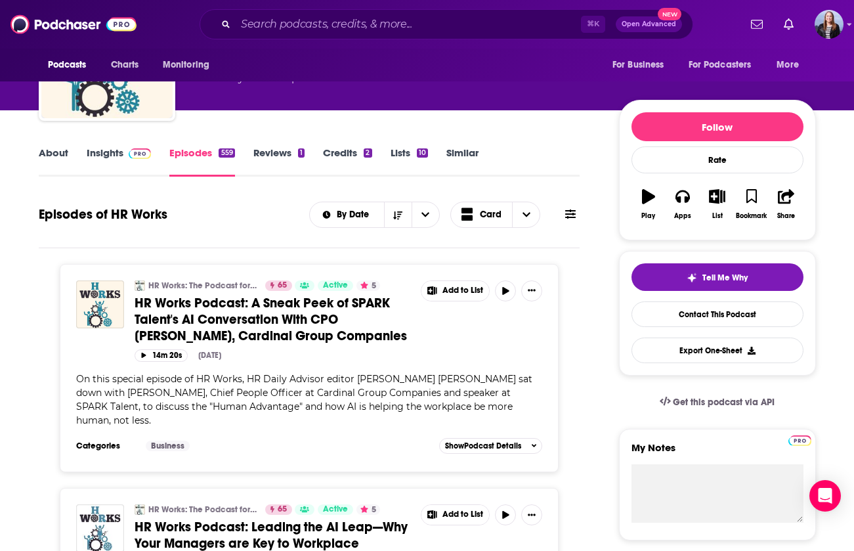
click at [326, 385] on div "On this special episode of HR Works, HR Daily Advisor editor Griffin Cobb sat d…" at bounding box center [309, 399] width 467 height 55
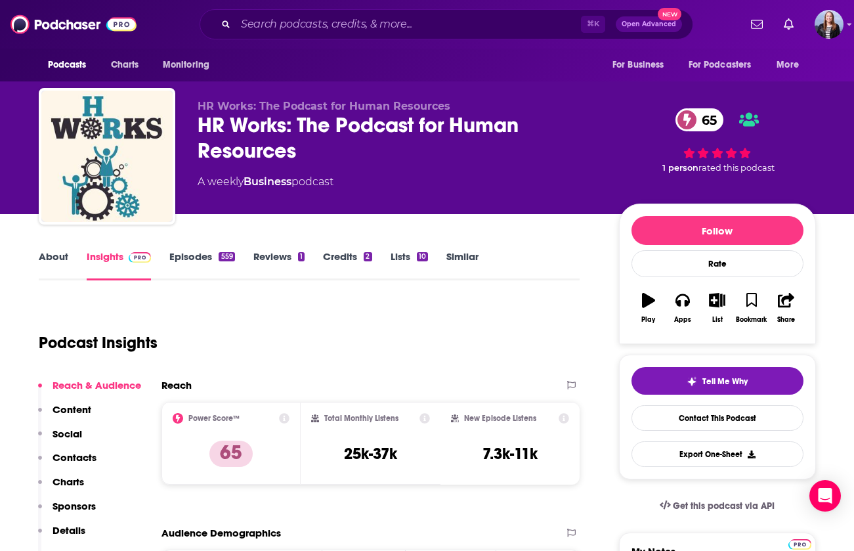
click at [61, 253] on link "About" at bounding box center [54, 265] width 30 height 30
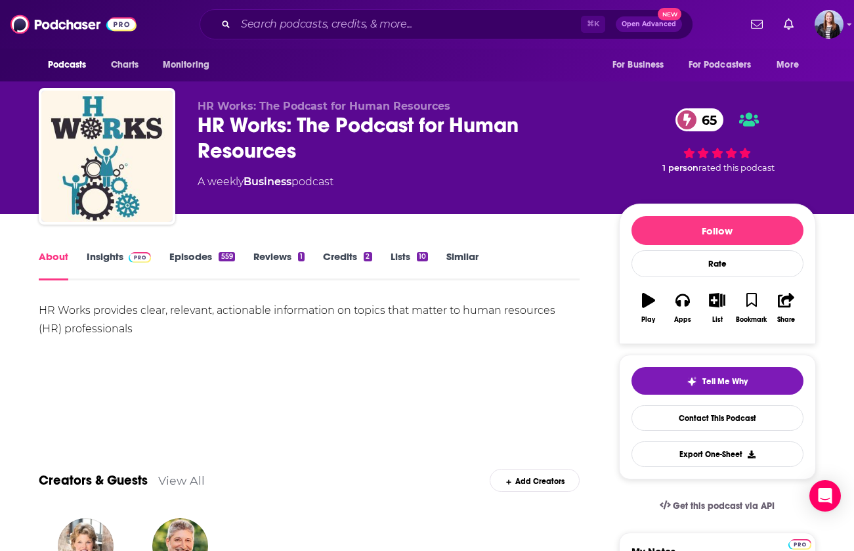
click at [110, 265] on link "Insights" at bounding box center [119, 265] width 65 height 30
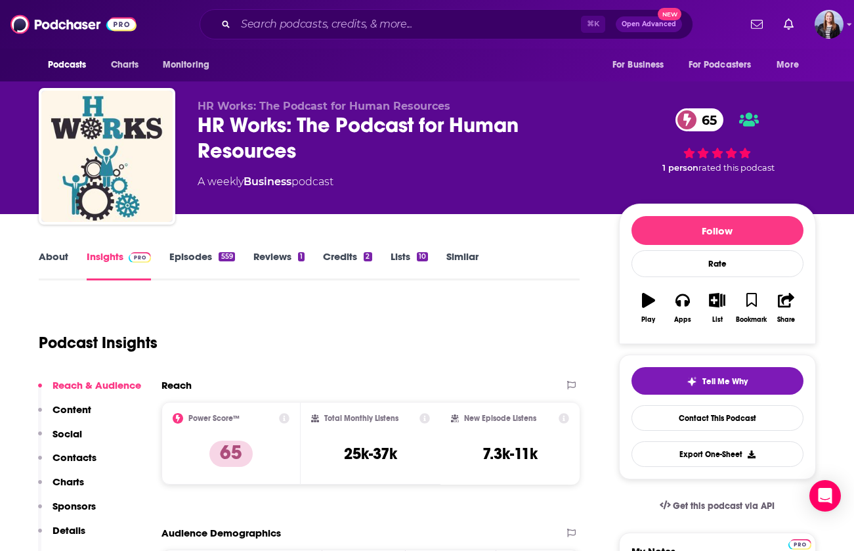
click at [205, 259] on link "Episodes 559" at bounding box center [201, 265] width 65 height 30
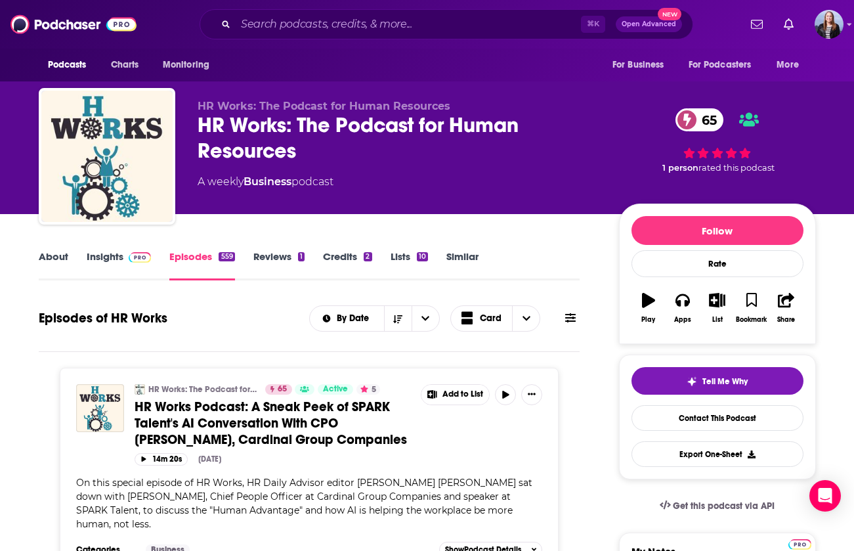
click at [61, 256] on link "About" at bounding box center [54, 265] width 30 height 30
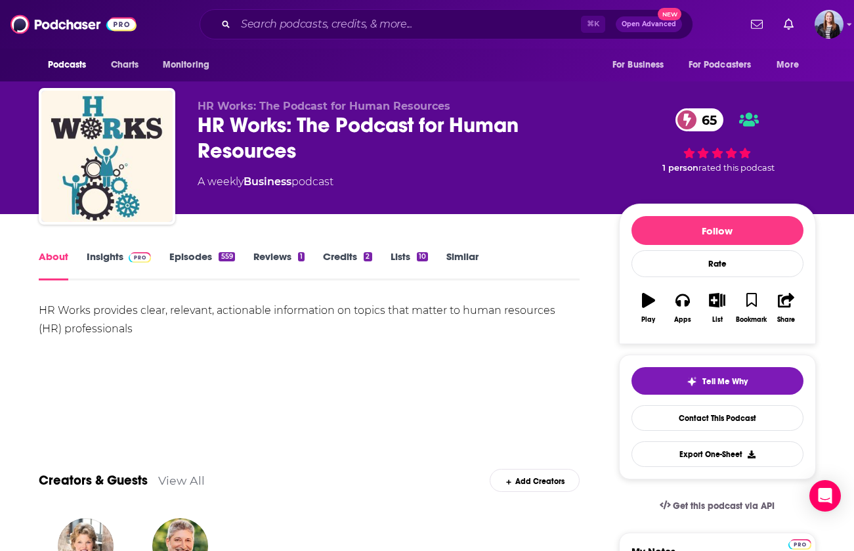
click at [116, 256] on link "Insights" at bounding box center [119, 265] width 65 height 30
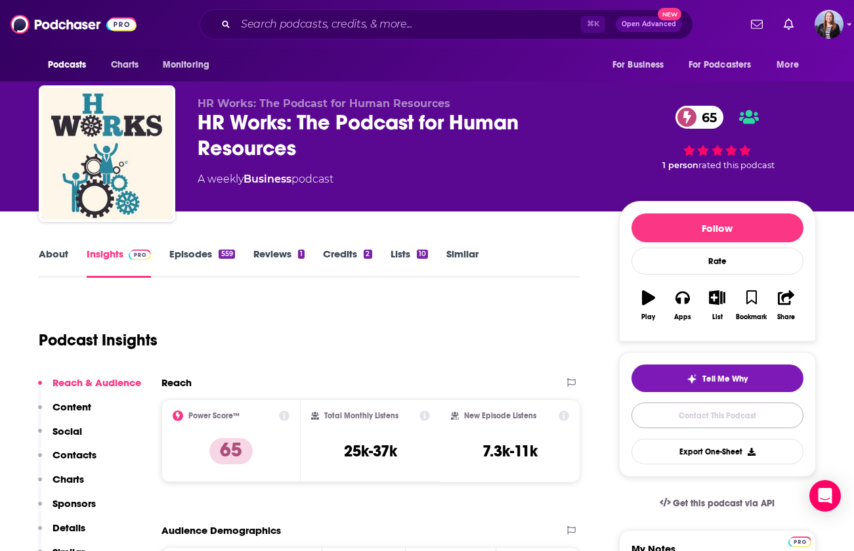
click at [670, 415] on link "Contact This Podcast" at bounding box center [718, 415] width 172 height 26
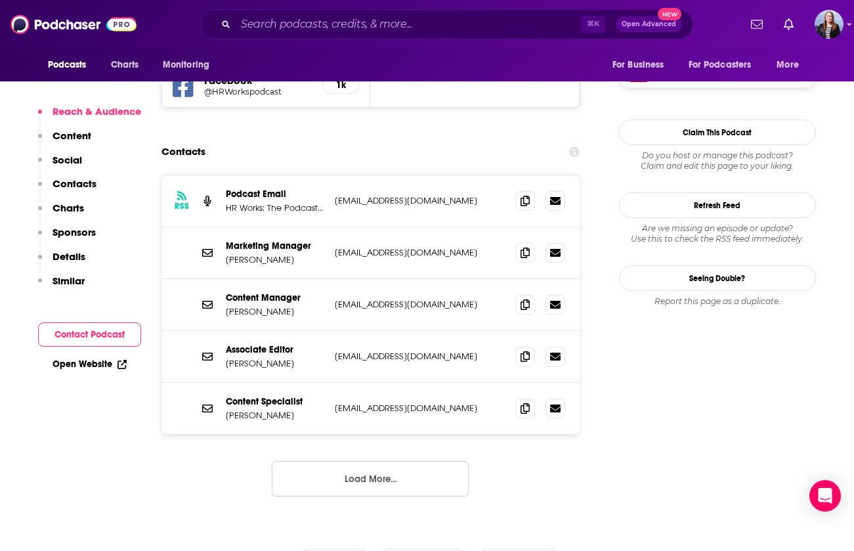
scroll to position [1206, 0]
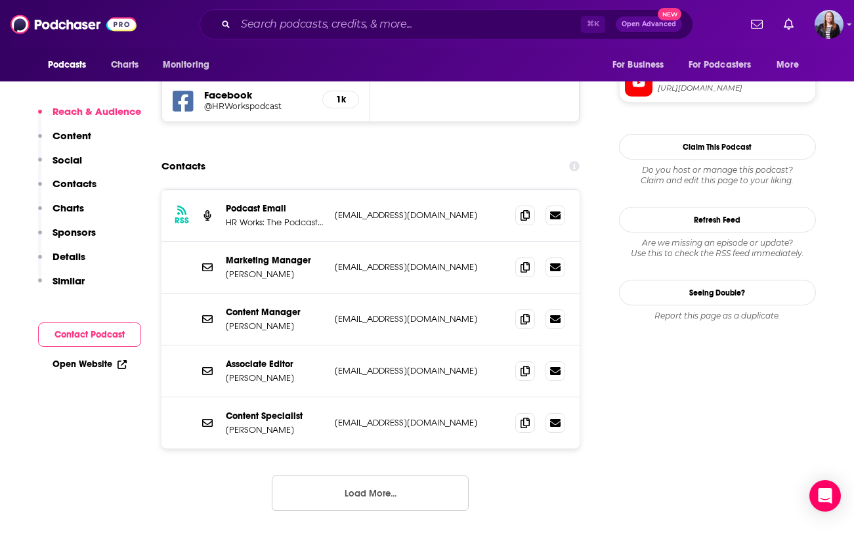
click at [362, 209] on p "[EMAIL_ADDRESS][DOMAIN_NAME]" at bounding box center [420, 214] width 171 height 11
copy div "[EMAIL_ADDRESS][DOMAIN_NAME] [EMAIL_ADDRESS][DOMAIN_NAME]"
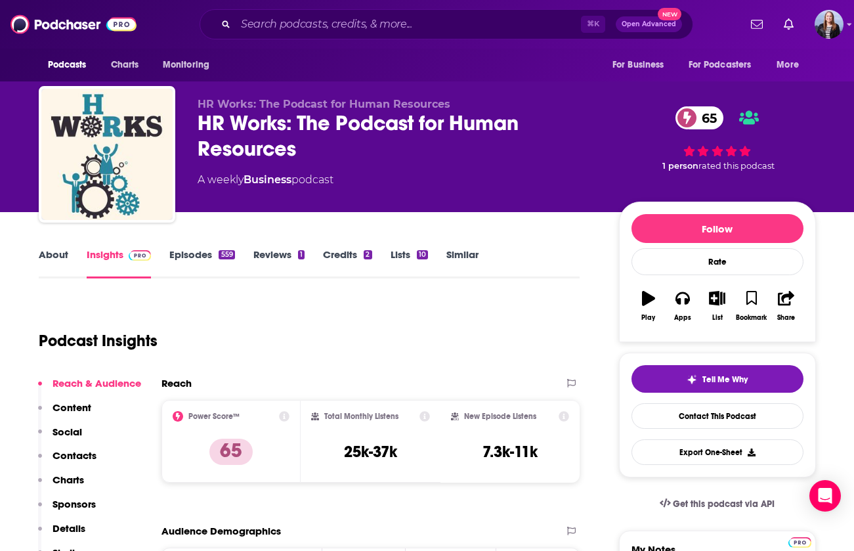
scroll to position [3, 0]
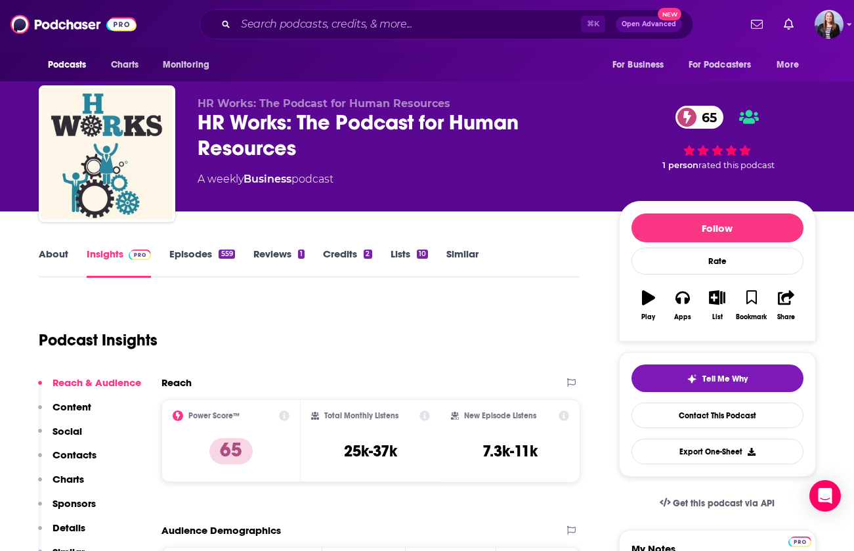
click at [341, 251] on link "Credits 2" at bounding box center [347, 263] width 49 height 30
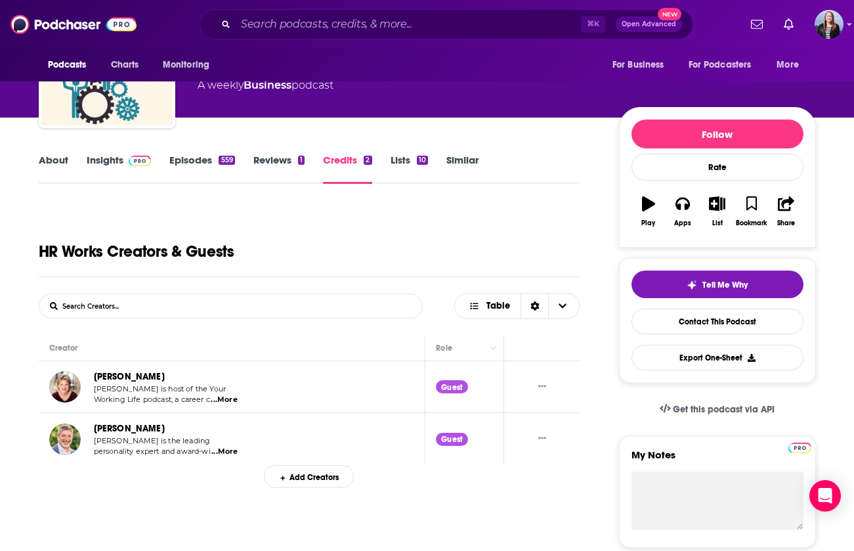
scroll to position [96, 0]
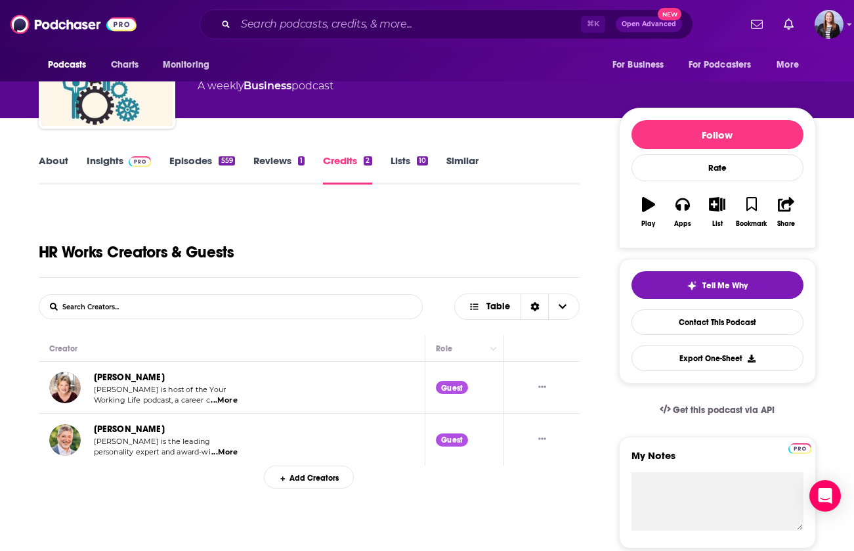
click at [237, 401] on span "...More" at bounding box center [224, 400] width 26 height 11
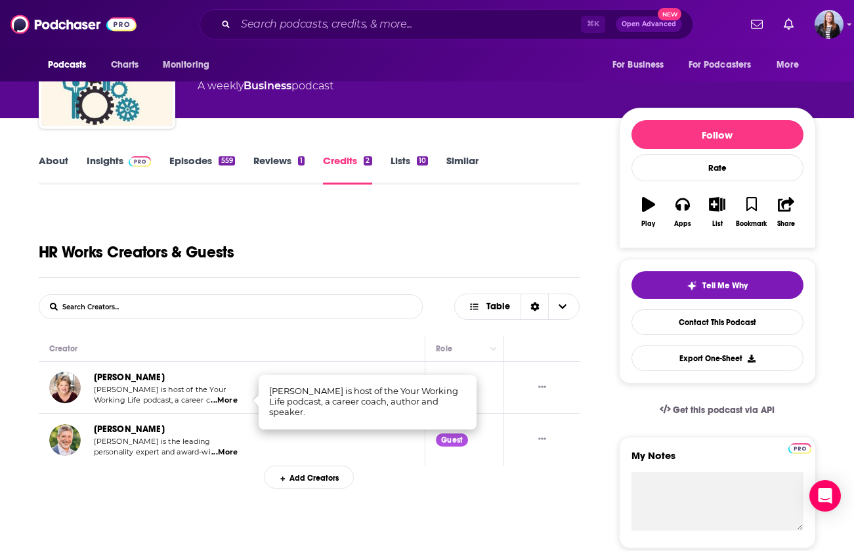
click at [236, 401] on span "...More" at bounding box center [224, 400] width 26 height 11
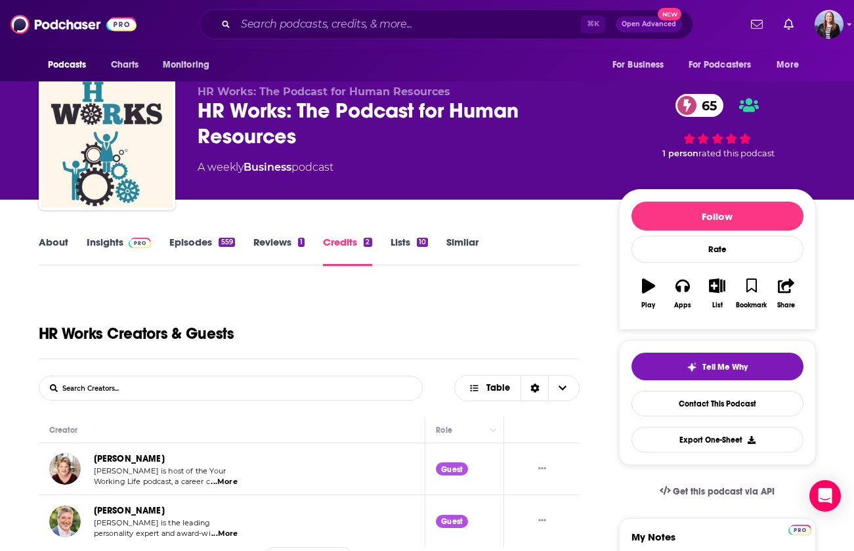
scroll to position [0, 0]
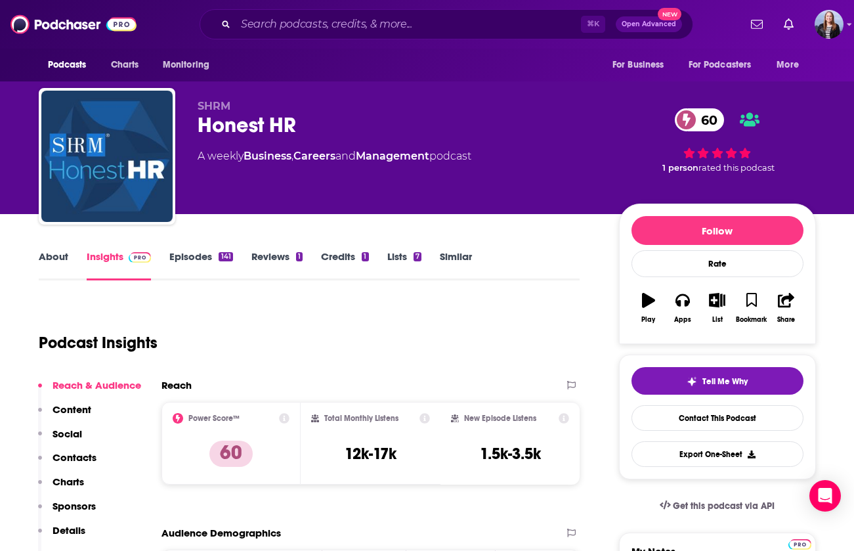
click at [169, 267] on link "Episodes 141" at bounding box center [200, 265] width 63 height 30
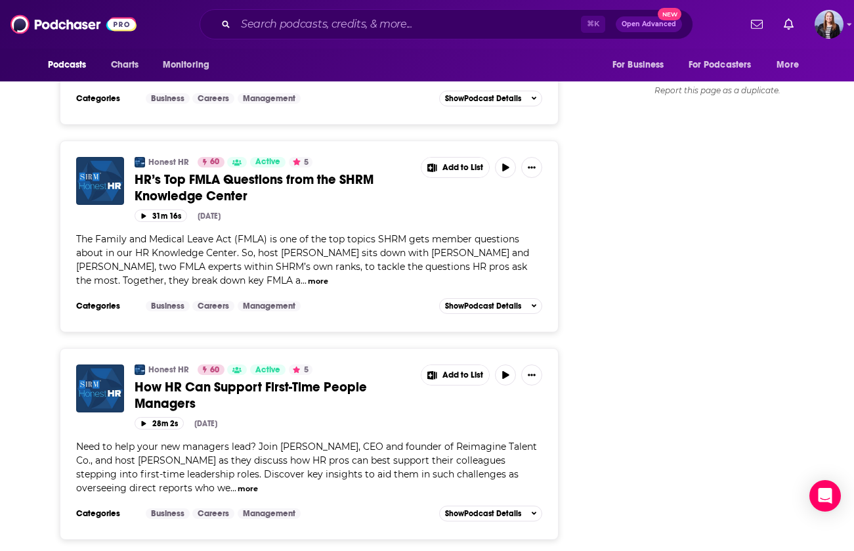
scroll to position [1685, 0]
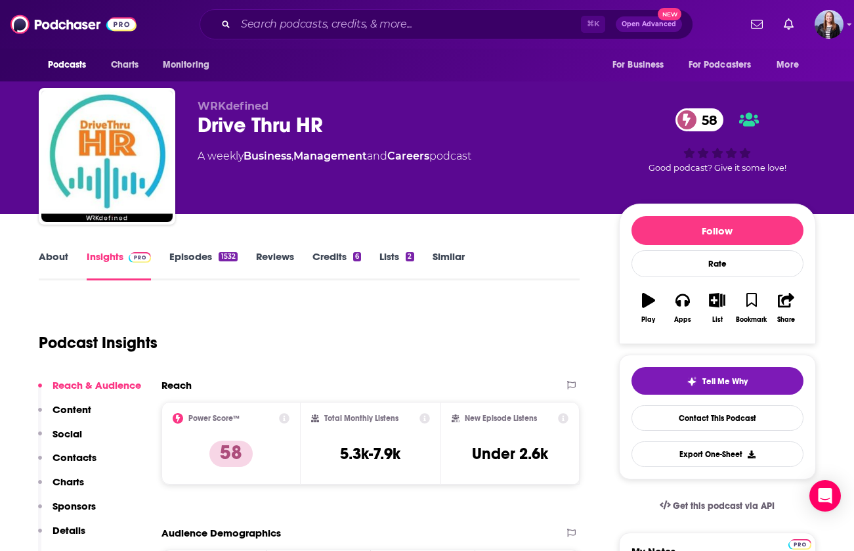
click at [58, 260] on link "About" at bounding box center [54, 265] width 30 height 30
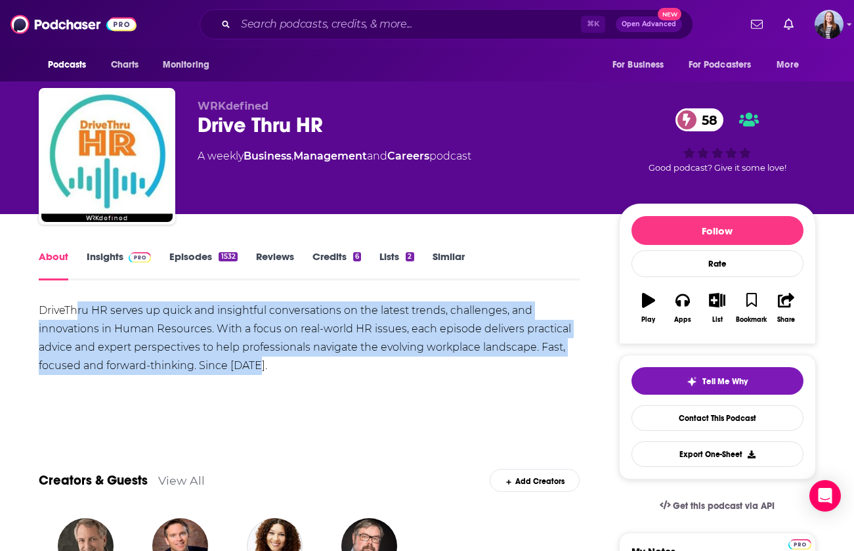
drag, startPoint x: 76, startPoint y: 310, endPoint x: 301, endPoint y: 362, distance: 231.3
click at [301, 362] on div "DriveThru HR serves up quick and insightful conversations on the latest trends,…" at bounding box center [310, 338] width 542 height 74
drag, startPoint x: 226, startPoint y: 354, endPoint x: 41, endPoint y: 305, distance: 191.6
click at [39, 306] on div "DriveThru HR serves up quick and insightful conversations on the latest trends,…" at bounding box center [310, 338] width 542 height 74
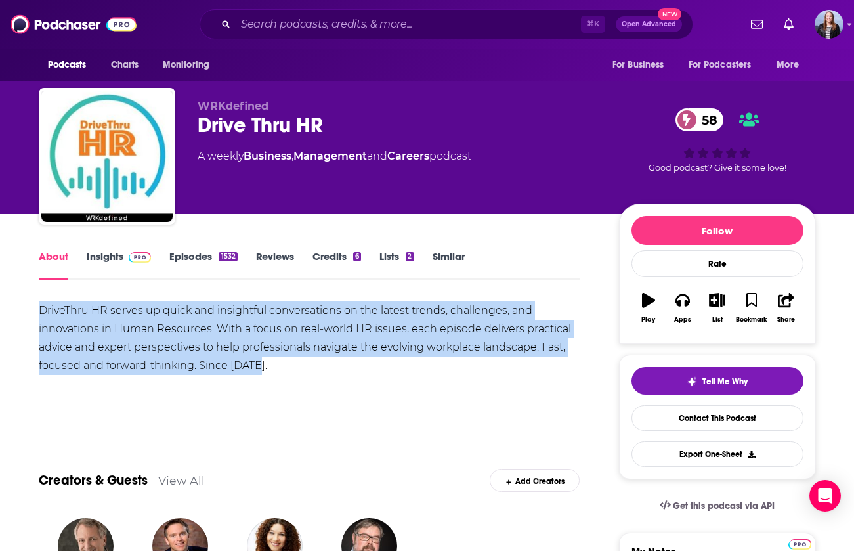
drag, startPoint x: 41, startPoint y: 305, endPoint x: 102, endPoint y: 274, distance: 68.4
click at [43, 304] on div "DriveThru HR serves up quick and insightful conversations on the latest trends,…" at bounding box center [310, 338] width 542 height 74
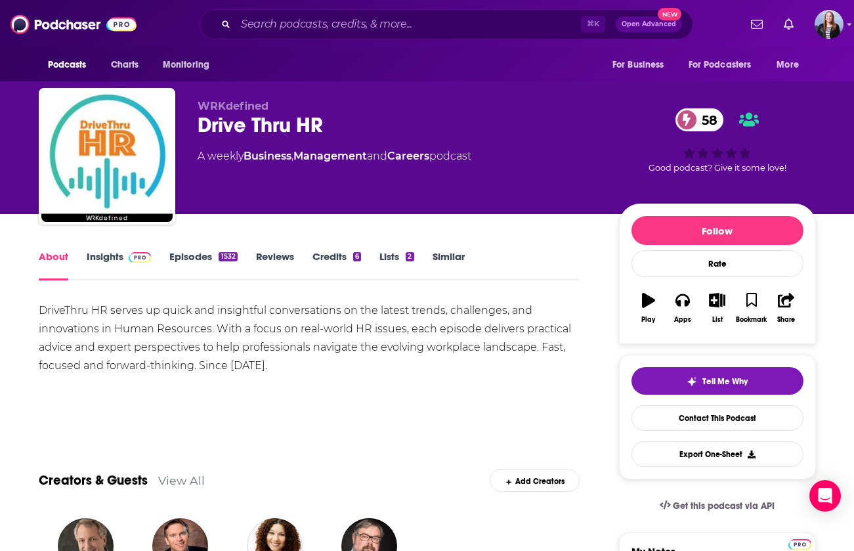
click at [113, 259] on link "Insights" at bounding box center [119, 265] width 65 height 30
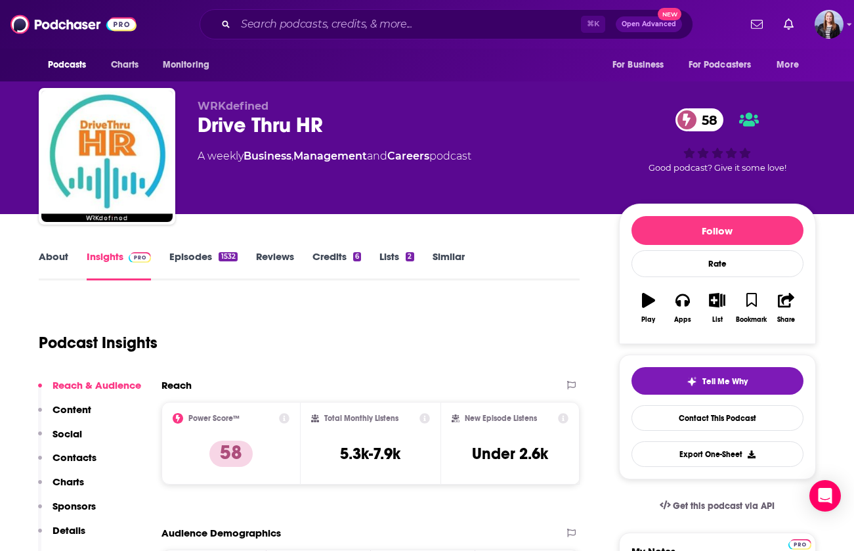
click at [190, 253] on link "Episodes 1532" at bounding box center [203, 265] width 68 height 30
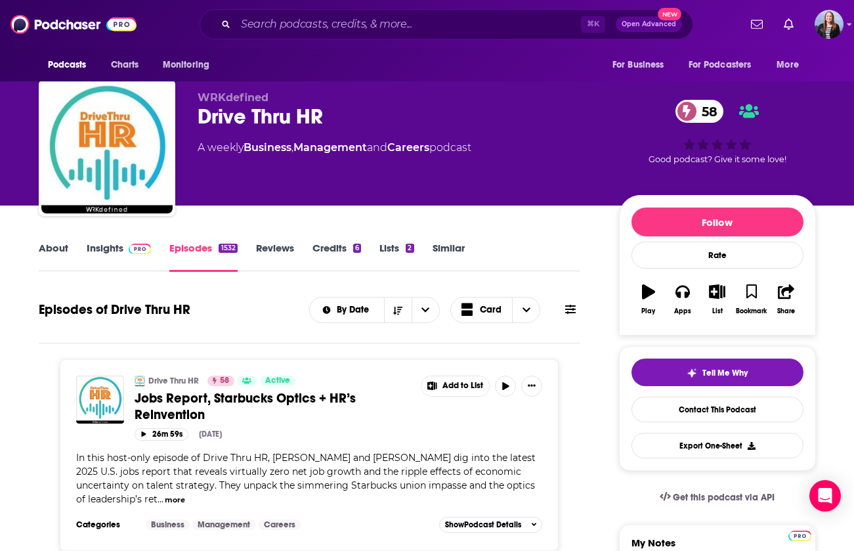
scroll to position [11, 0]
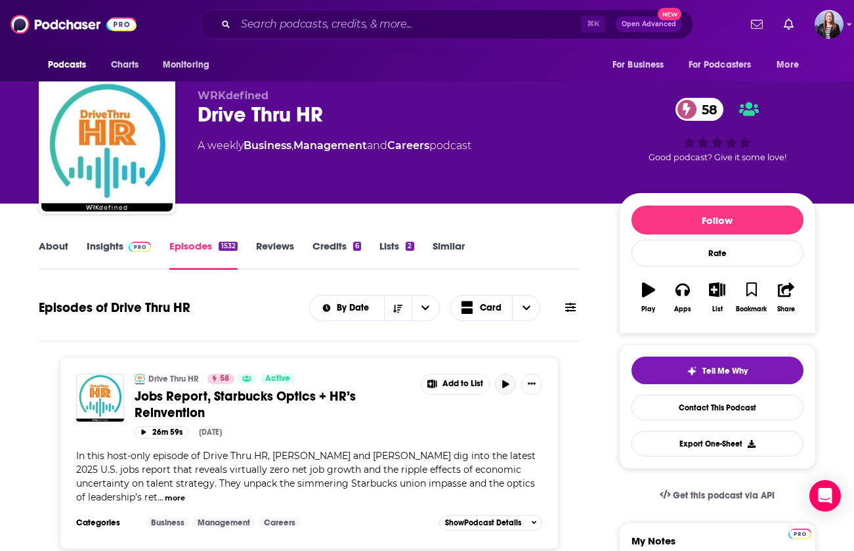
click at [511, 380] on button "button" at bounding box center [505, 384] width 21 height 21
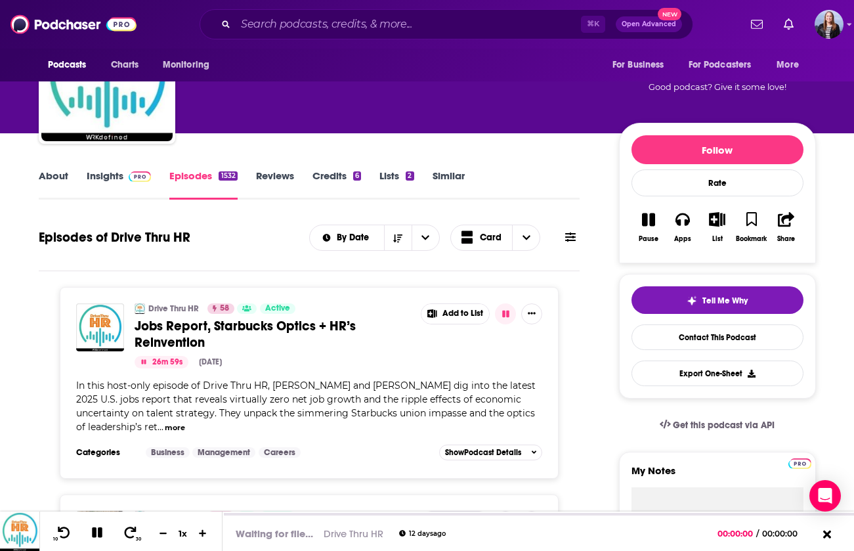
scroll to position [97, 0]
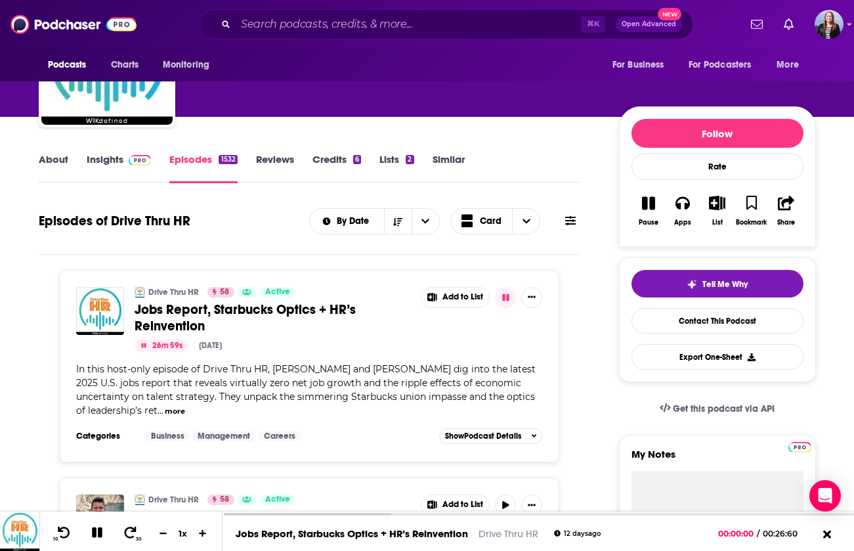
click at [185, 410] on button "more" at bounding box center [175, 411] width 20 height 11
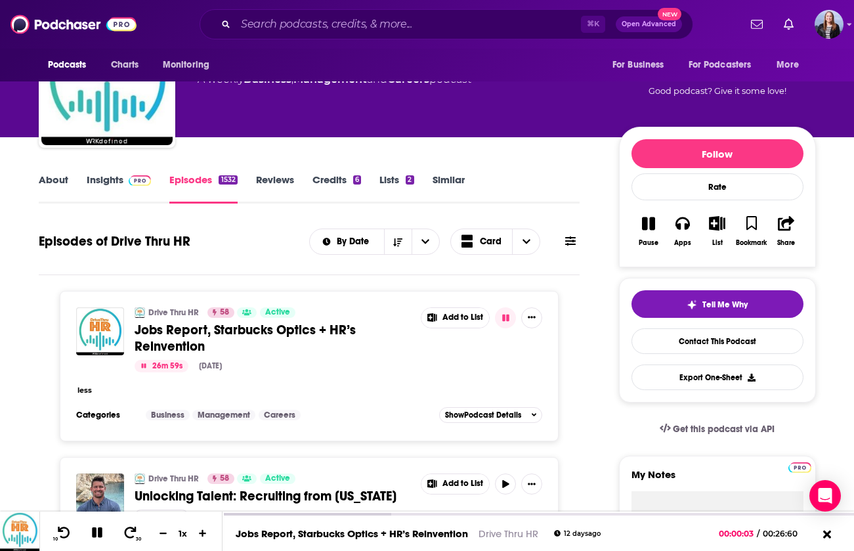
scroll to position [0, 0]
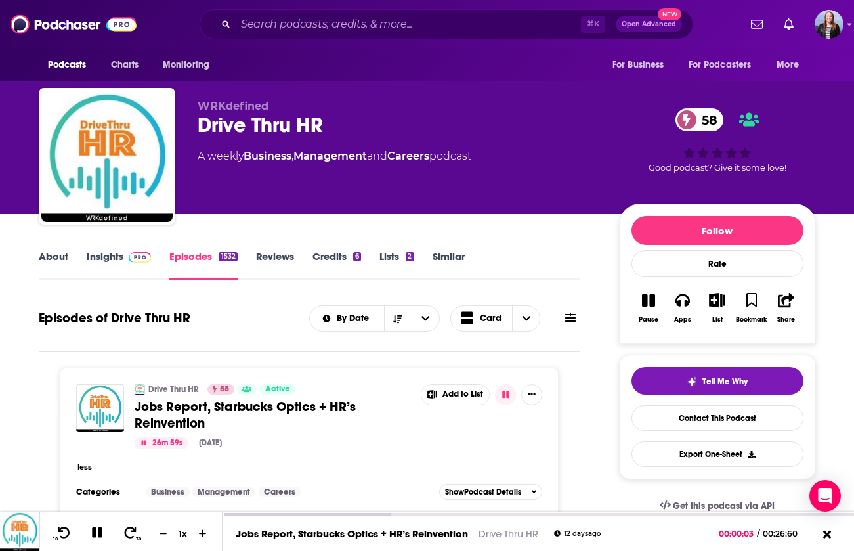
click at [61, 251] on link "About" at bounding box center [54, 265] width 30 height 30
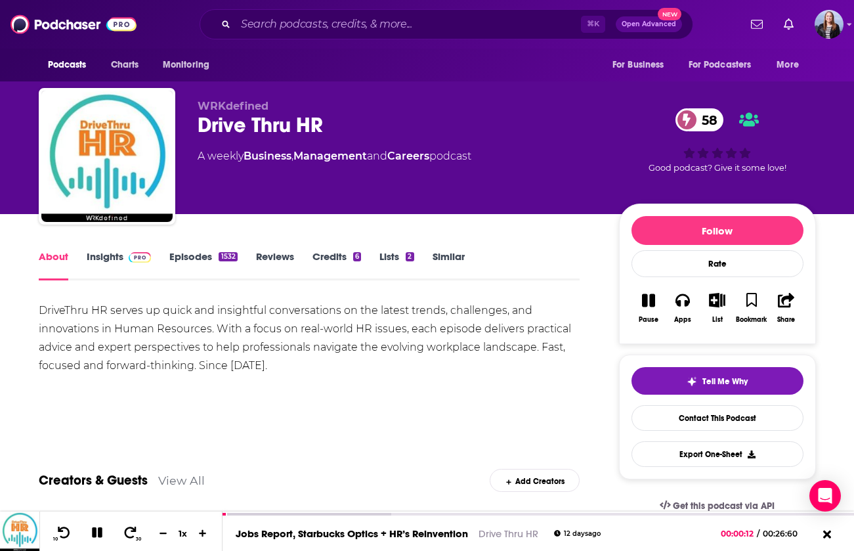
click at [177, 253] on link "Episodes 1532" at bounding box center [203, 265] width 68 height 30
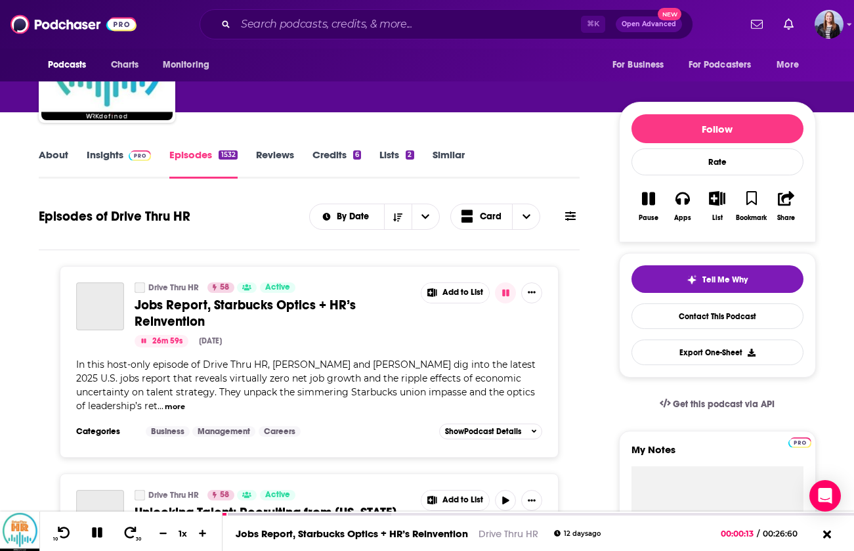
scroll to position [106, 0]
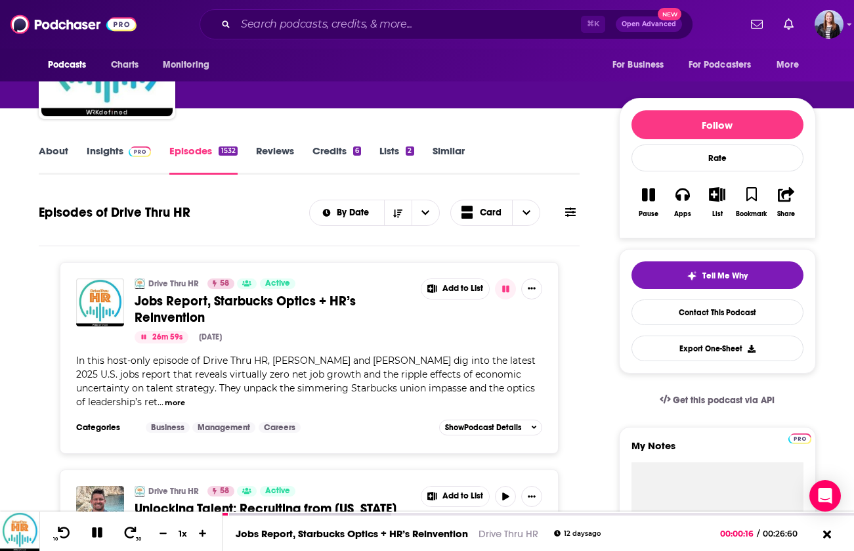
click at [102, 164] on link "Insights" at bounding box center [119, 159] width 65 height 30
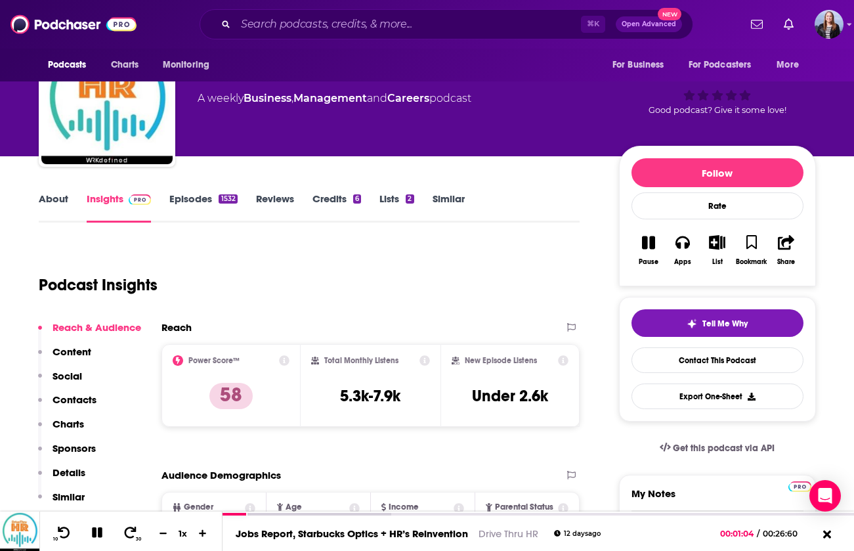
scroll to position [158, 0]
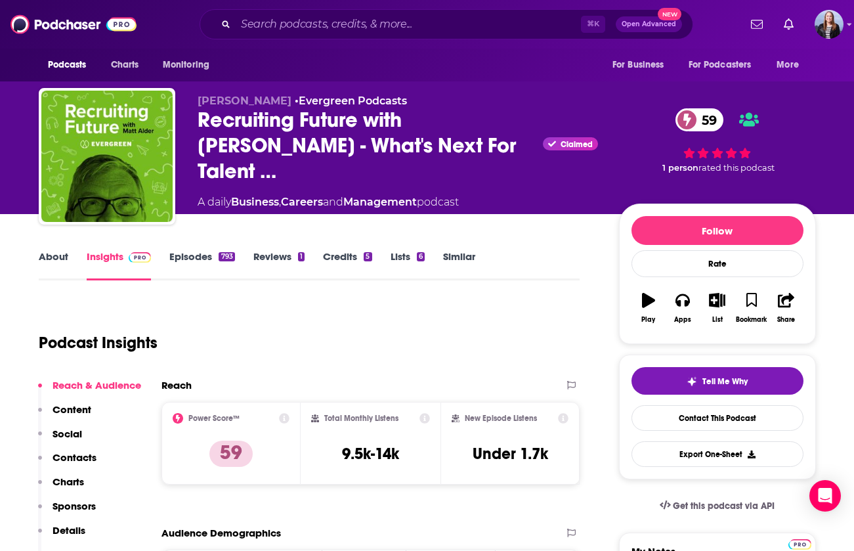
click at [60, 262] on link "About" at bounding box center [54, 265] width 30 height 30
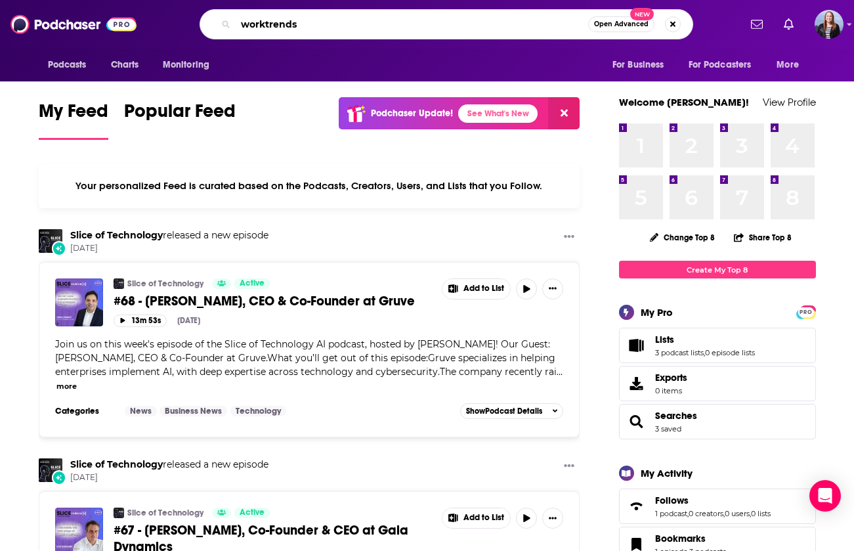
type input "worktrends"
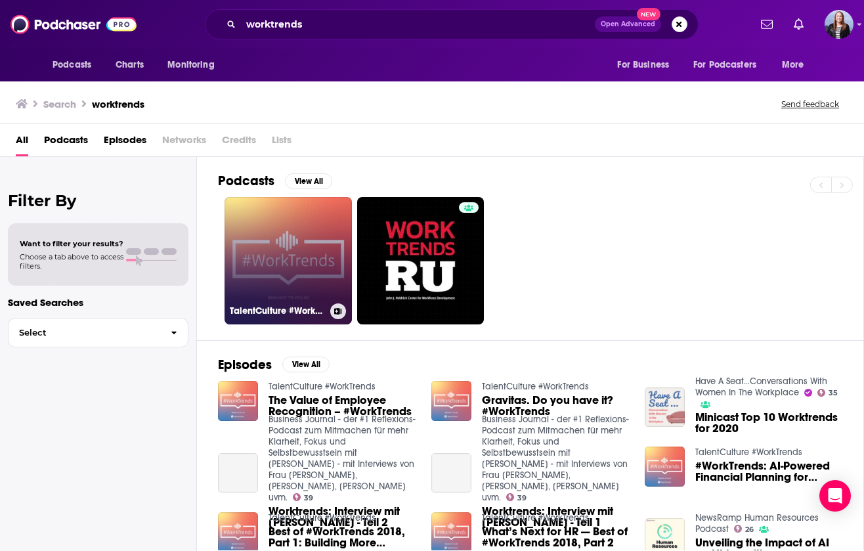
click at [269, 233] on link "TalentCulture #WorkTrends" at bounding box center [288, 260] width 127 height 127
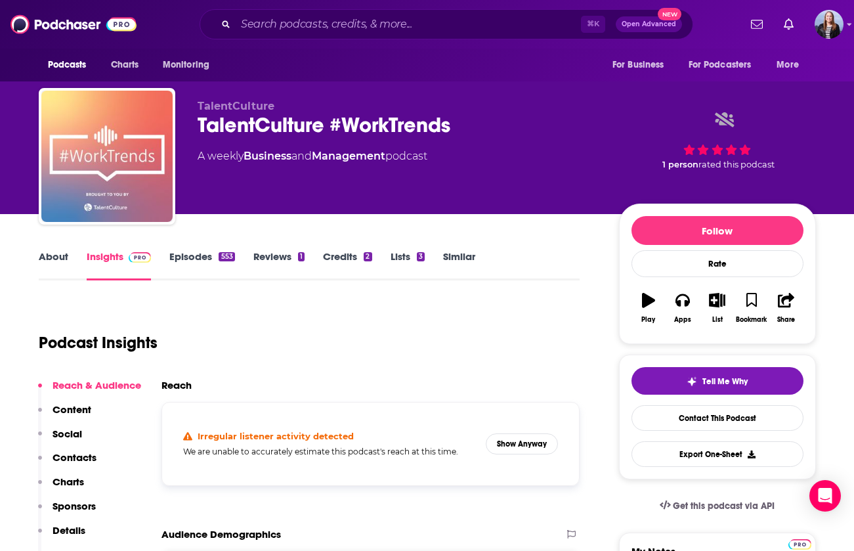
click at [180, 251] on link "Episodes 553" at bounding box center [201, 265] width 65 height 30
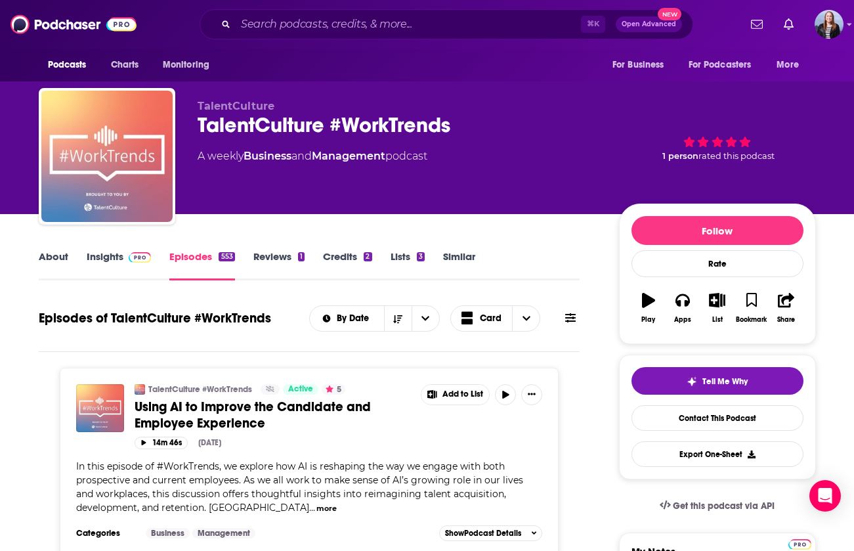
click at [108, 263] on link "Insights" at bounding box center [119, 265] width 65 height 30
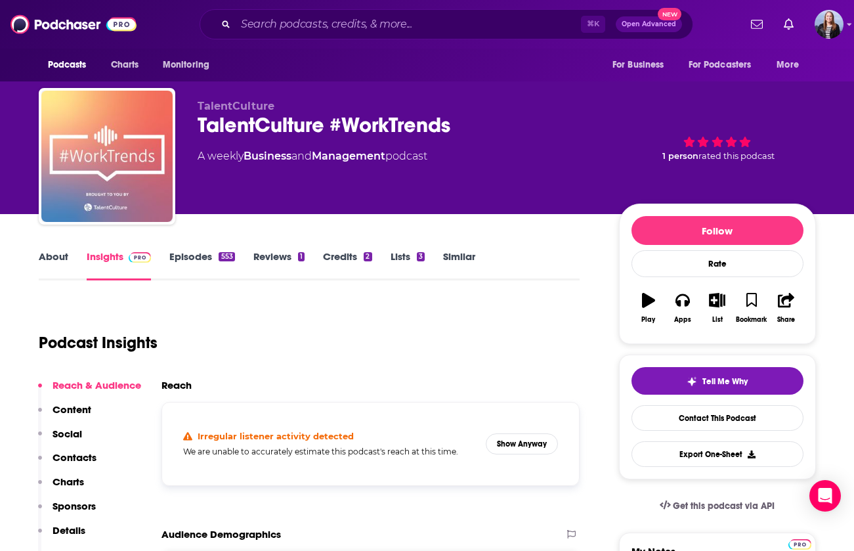
click at [46, 258] on link "About" at bounding box center [54, 265] width 30 height 30
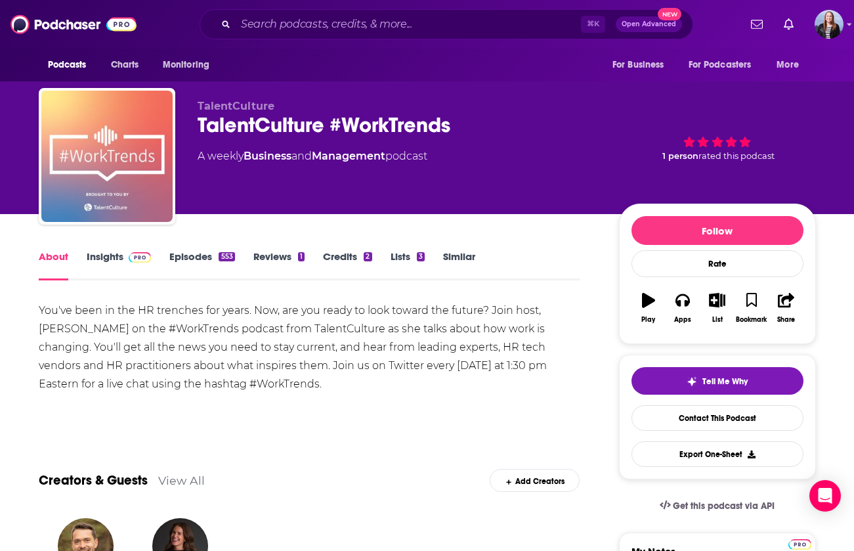
click at [238, 360] on div "You've been in the HR trenches for years. Now, are you ready to look toward the…" at bounding box center [310, 347] width 542 height 92
click at [358, 30] on input "Search podcasts, credits, & more..." at bounding box center [408, 24] width 345 height 21
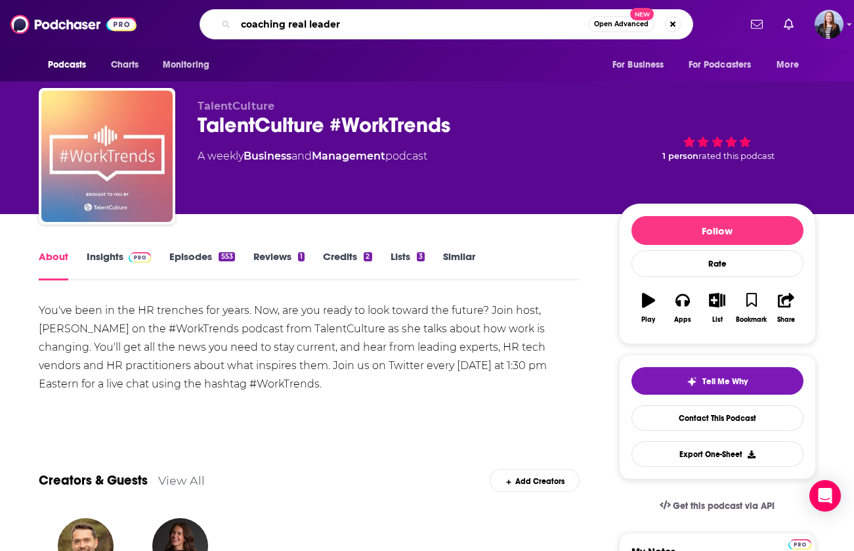
type input "coaching real leaders"
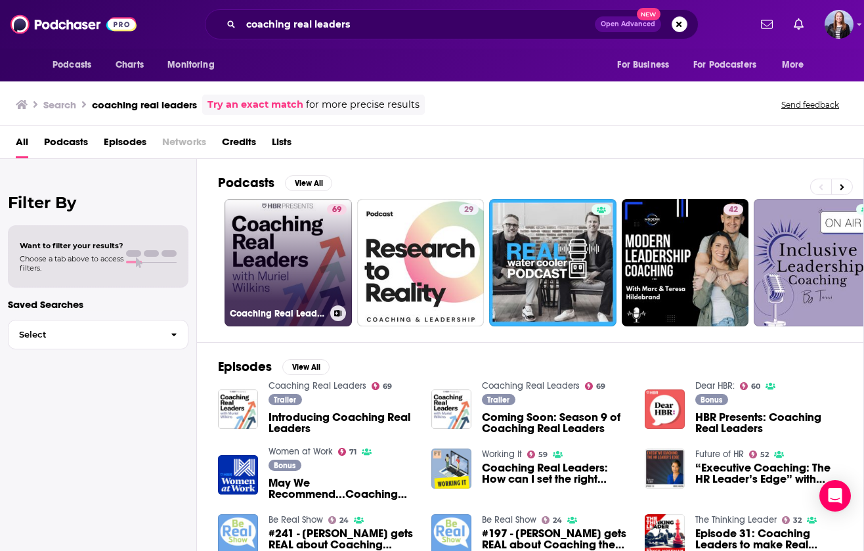
click at [298, 241] on link "69 Coaching Real Leaders" at bounding box center [288, 262] width 127 height 127
